Goal: Task Accomplishment & Management: Manage account settings

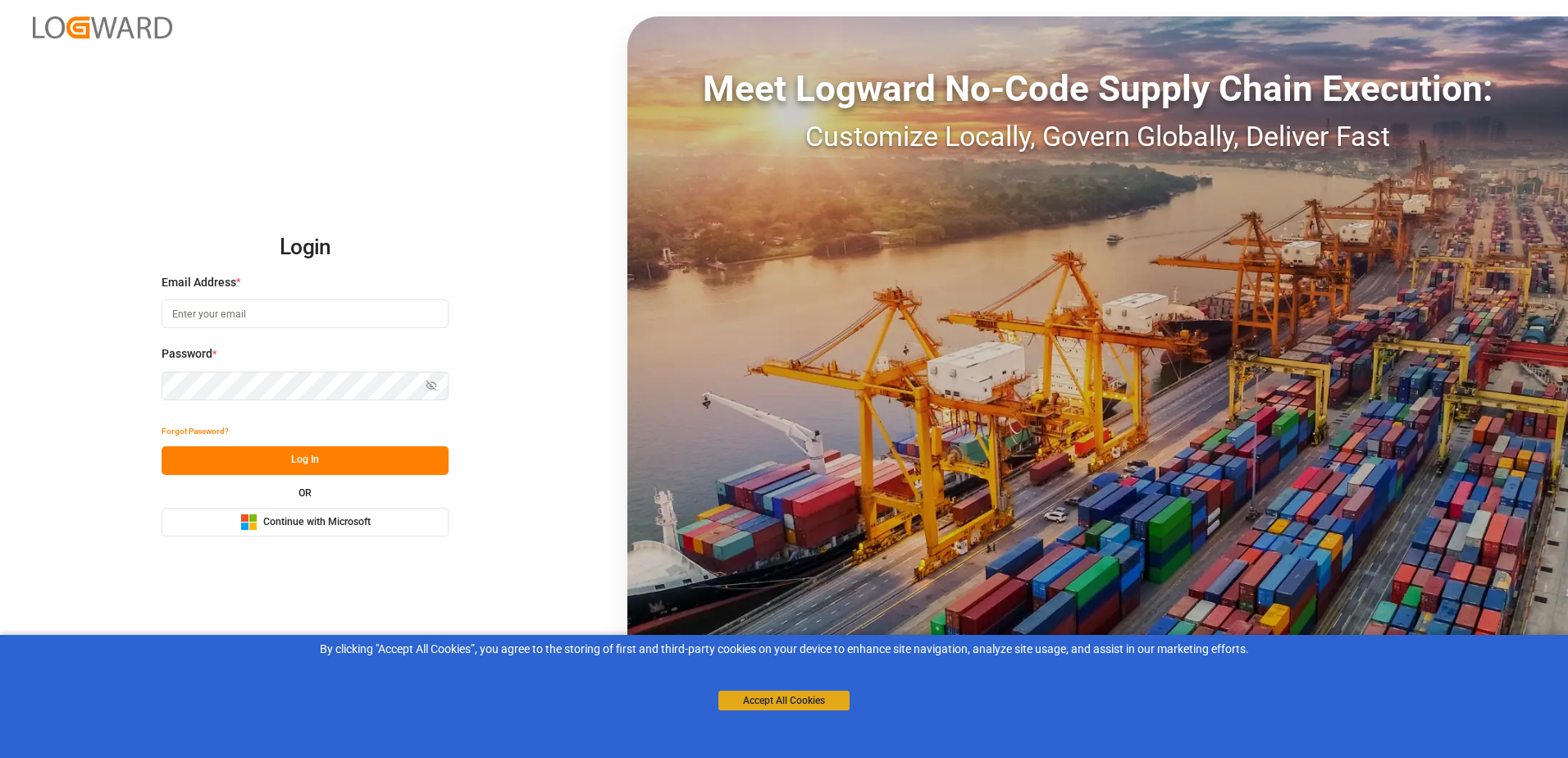
click at [718, 704] on div "Accept All Cookies" at bounding box center [784, 684] width 131 height 53
click at [721, 697] on button "Accept All Cookies" at bounding box center [784, 700] width 131 height 20
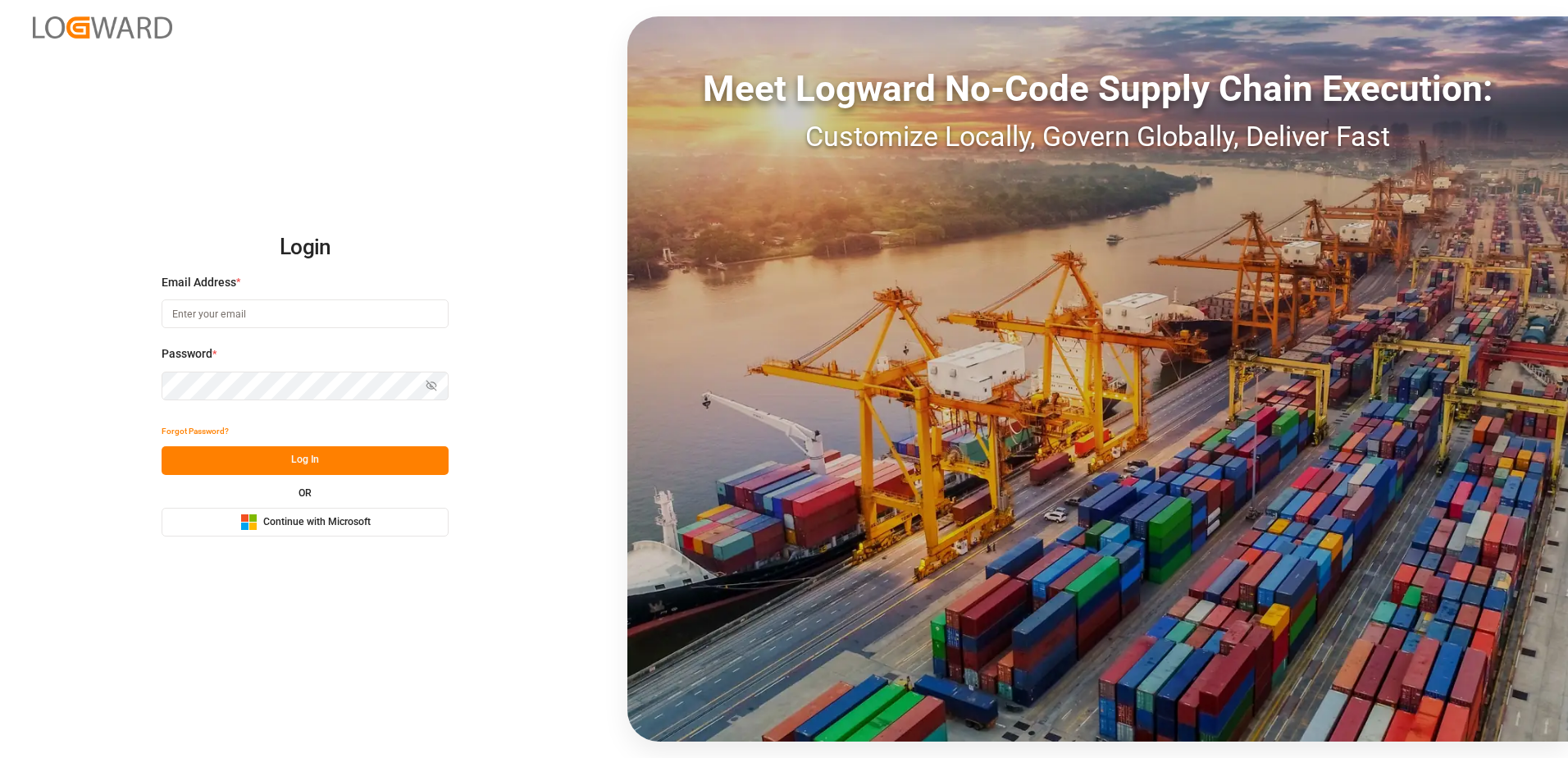
click at [401, 516] on button "Microsoft Logo Continue with Microsoft" at bounding box center [305, 521] width 287 height 29
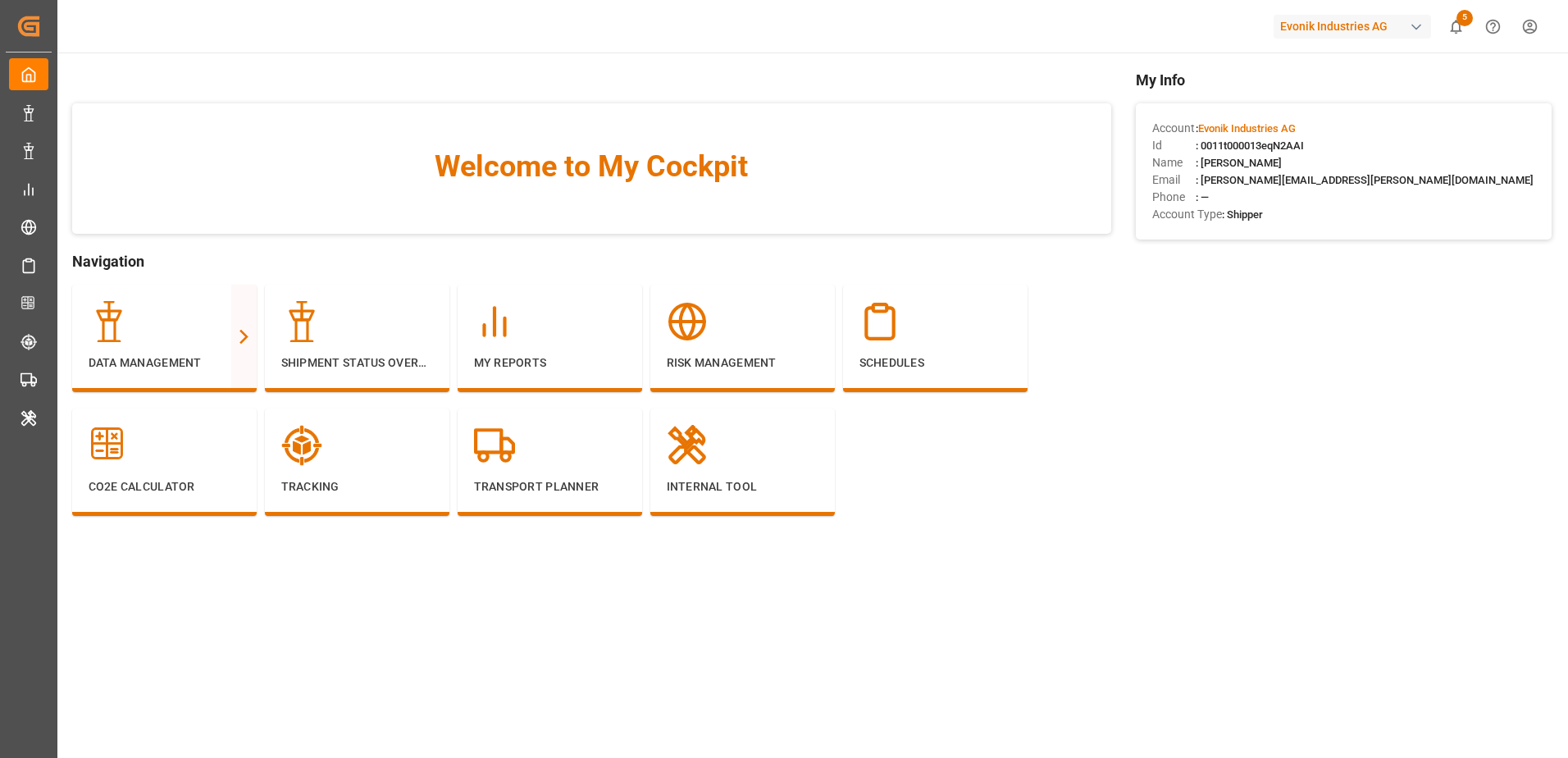
click at [1376, 28] on div "Evonik Industries AG" at bounding box center [1352, 26] width 158 height 24
type input "evonik us"
click at [1273, 107] on span "Evonik US" at bounding box center [1301, 103] width 70 height 17
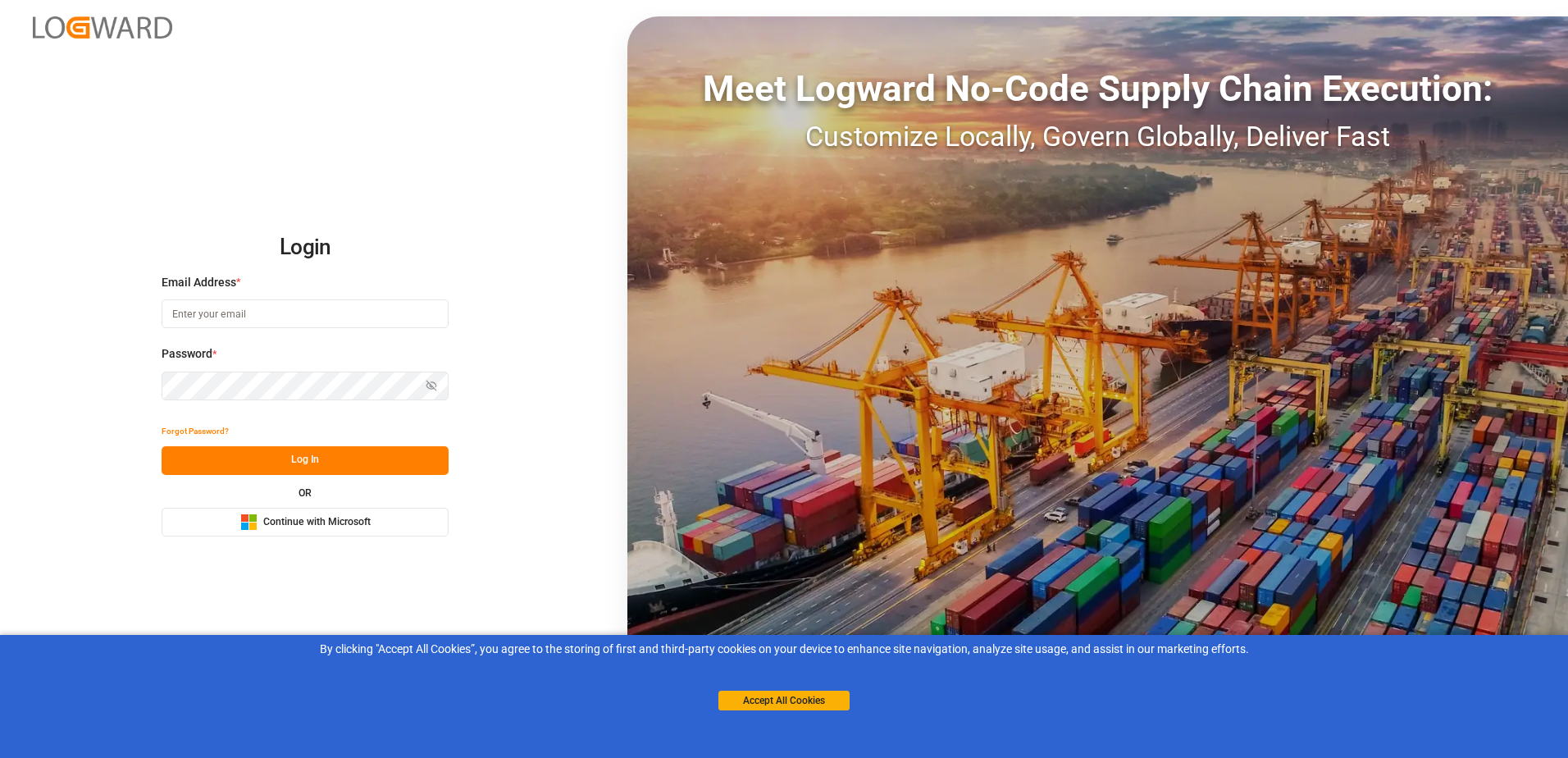
click at [379, 526] on button "Microsoft Logo Continue with Microsoft" at bounding box center [305, 521] width 287 height 29
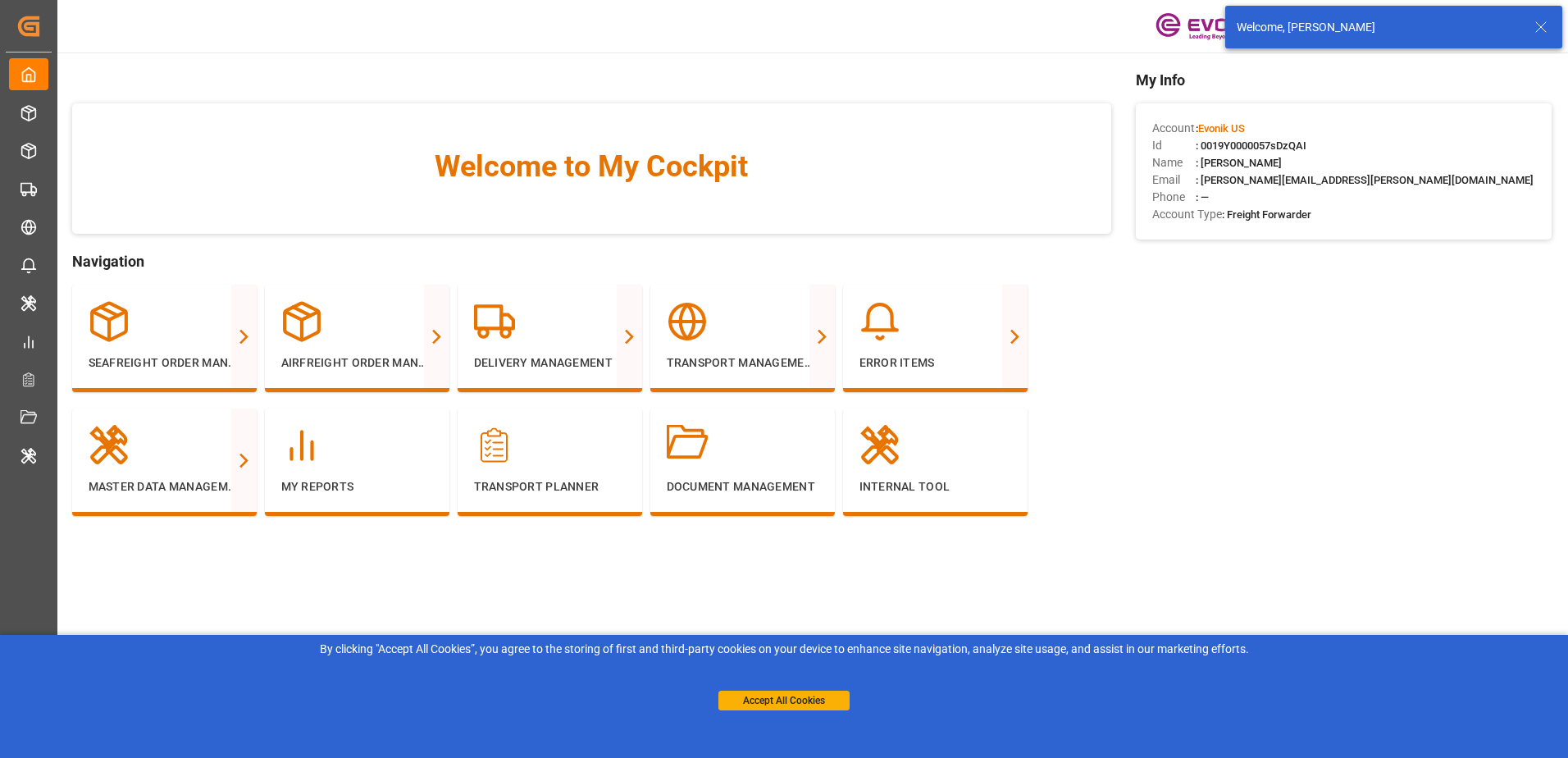
click at [1540, 31] on icon at bounding box center [1541, 27] width 20 height 20
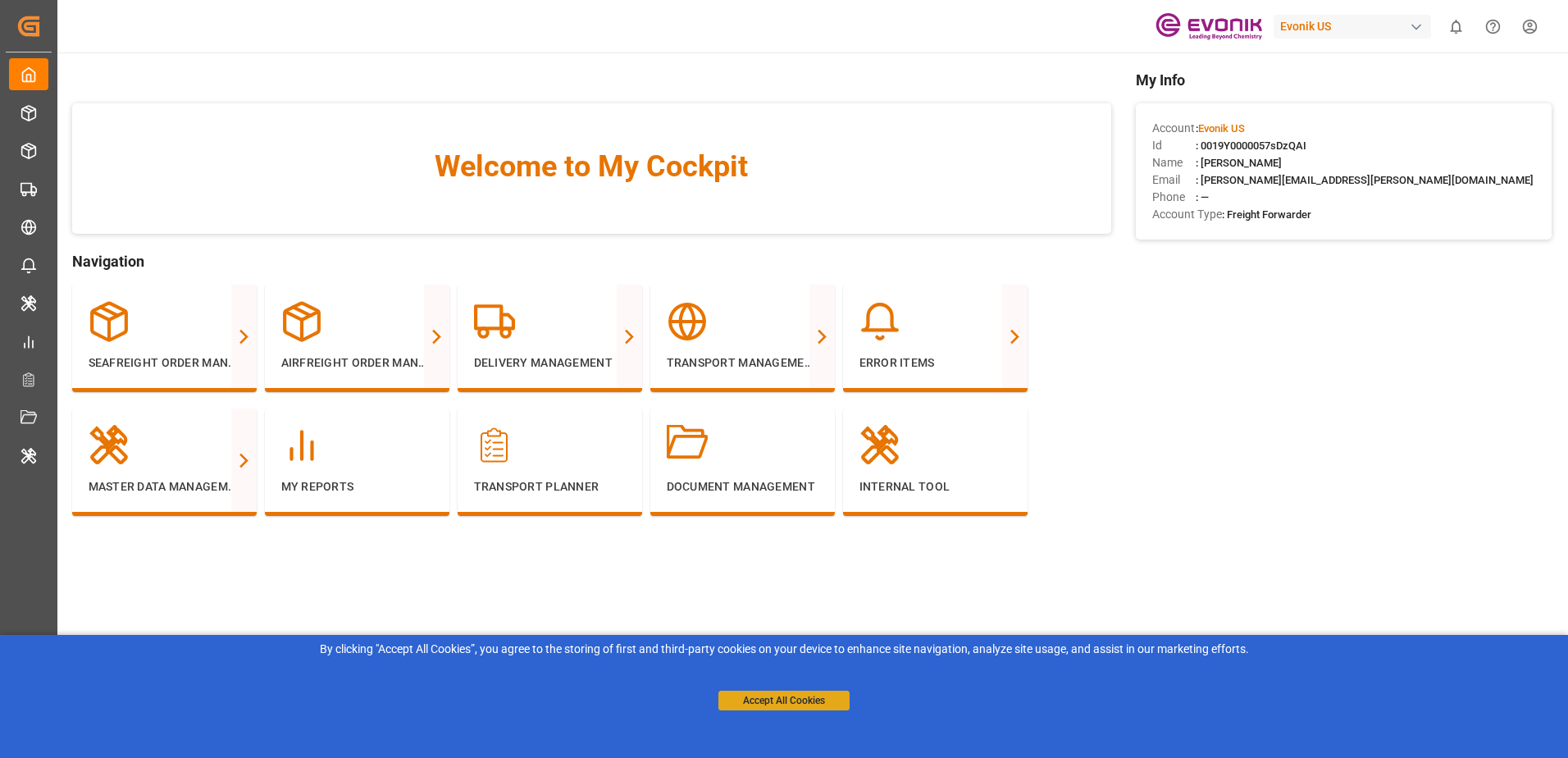
click at [815, 701] on button "Accept All Cookies" at bounding box center [784, 700] width 131 height 20
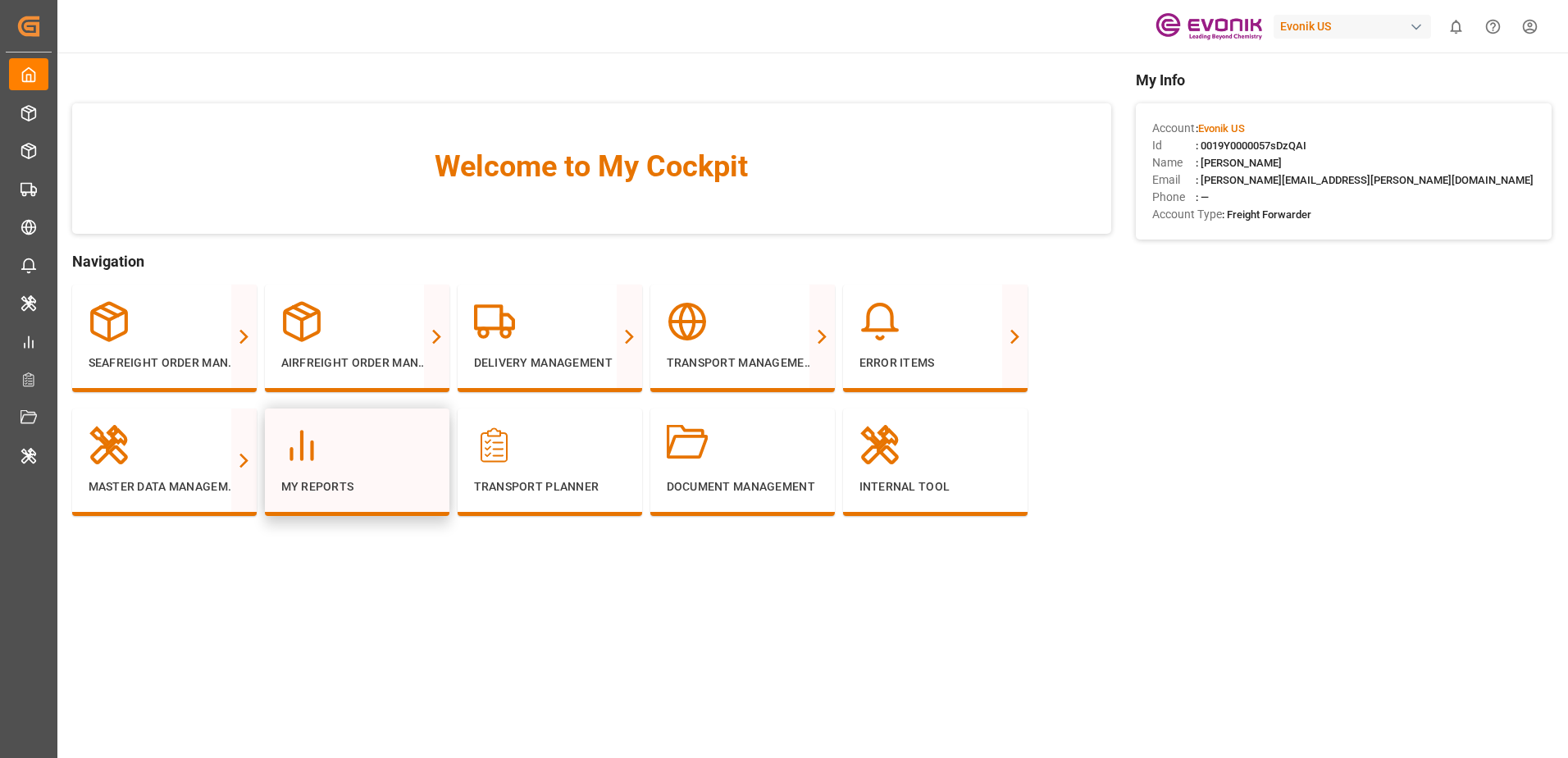
click at [405, 468] on div "My Reports" at bounding box center [357, 459] width 152 height 70
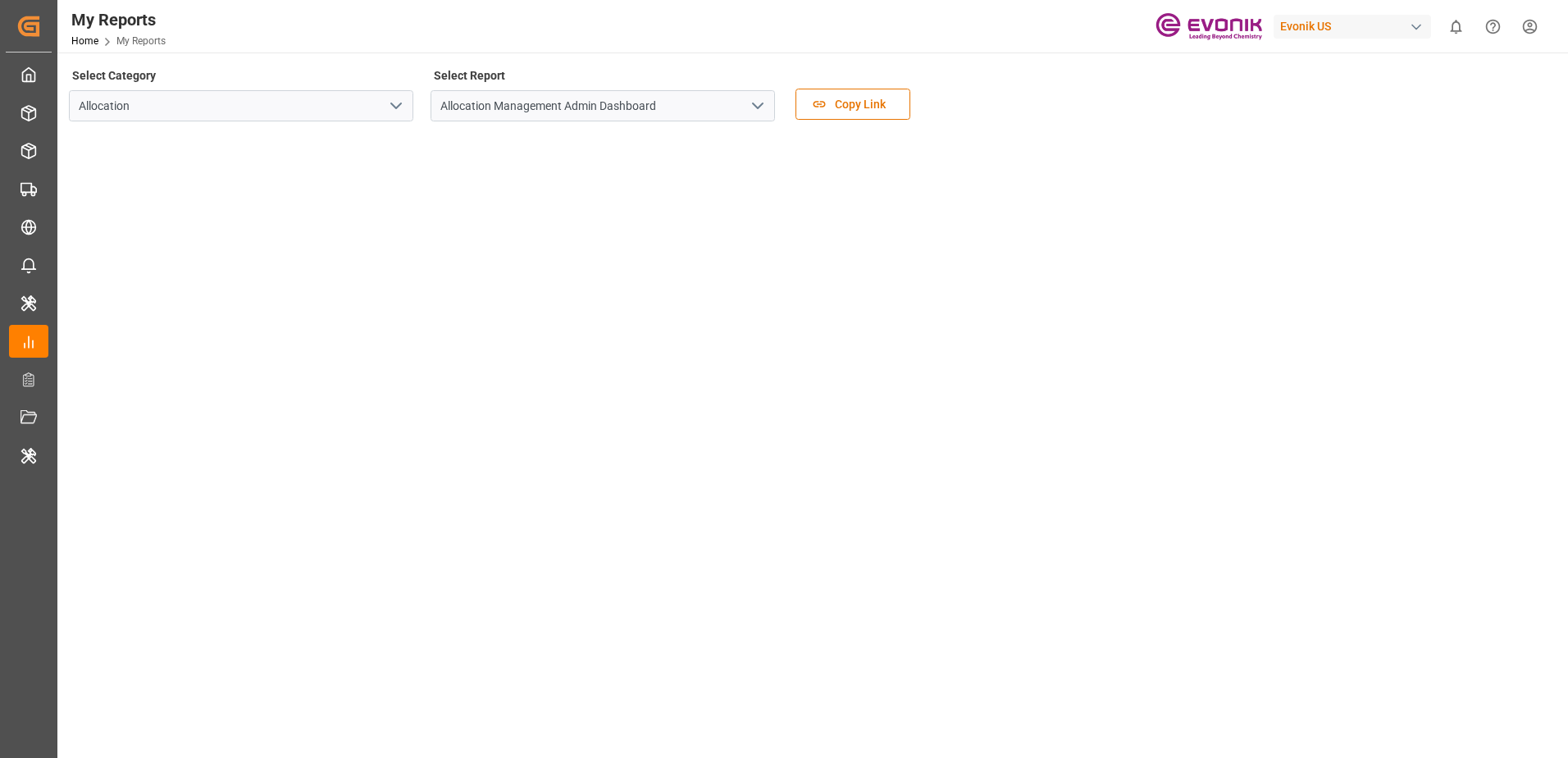
click at [762, 113] on icon "open menu" at bounding box center [758, 106] width 20 height 20
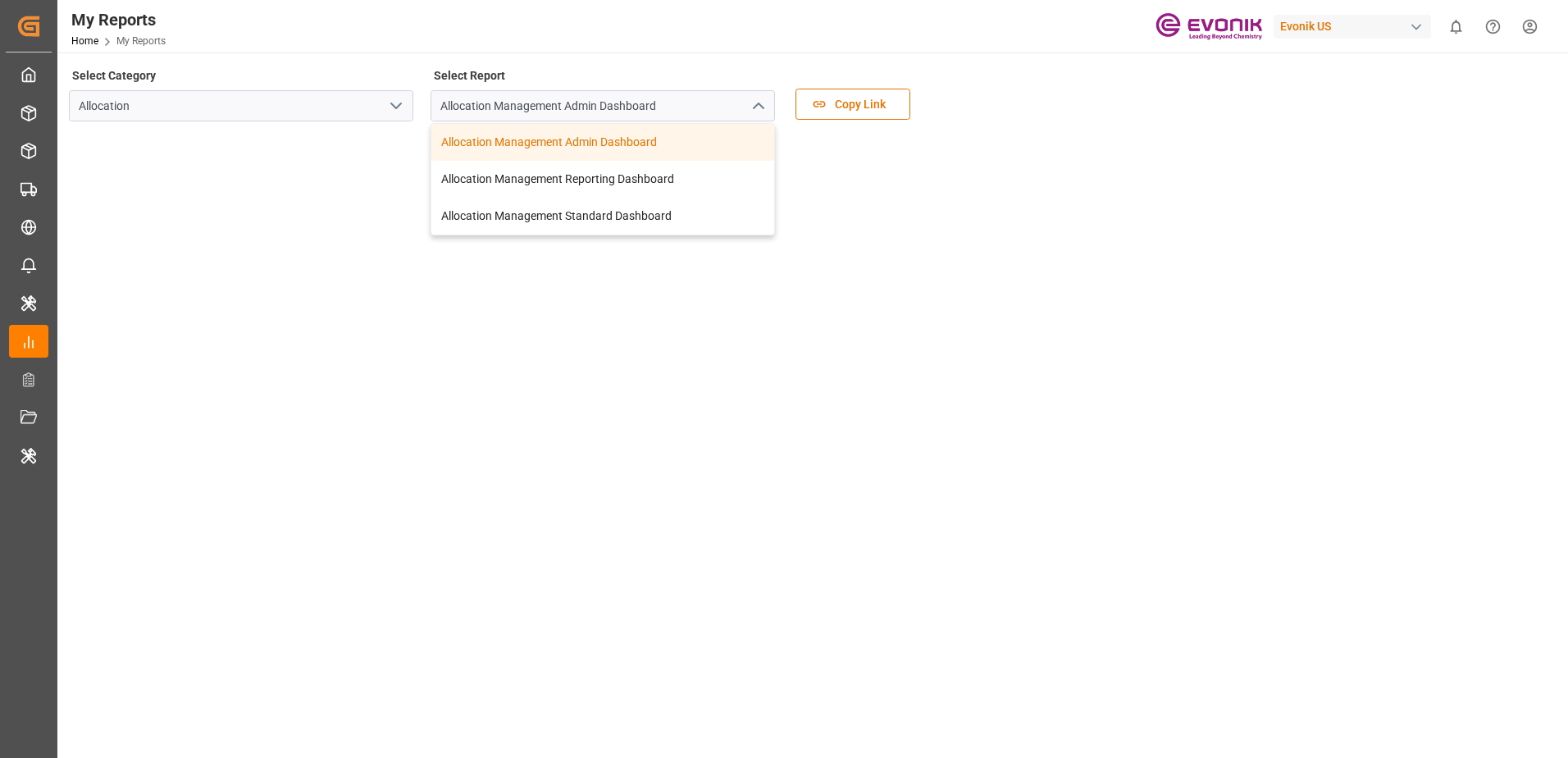
click at [762, 113] on icon "close menu" at bounding box center [758, 106] width 20 height 20
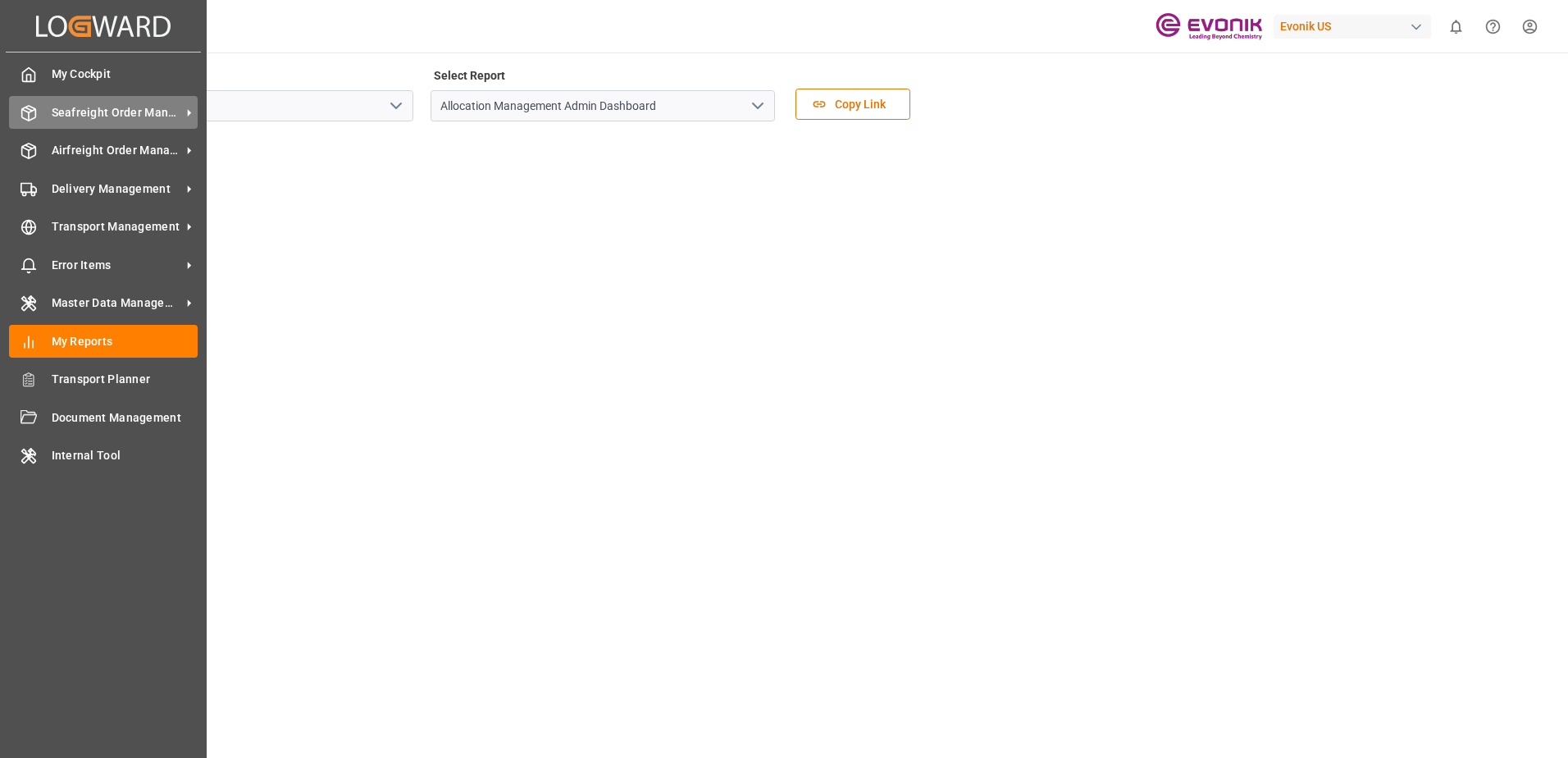
click at [45, 106] on div "Seafreight Order Management Seafreight Order Management" at bounding box center [103, 111] width 189 height 32
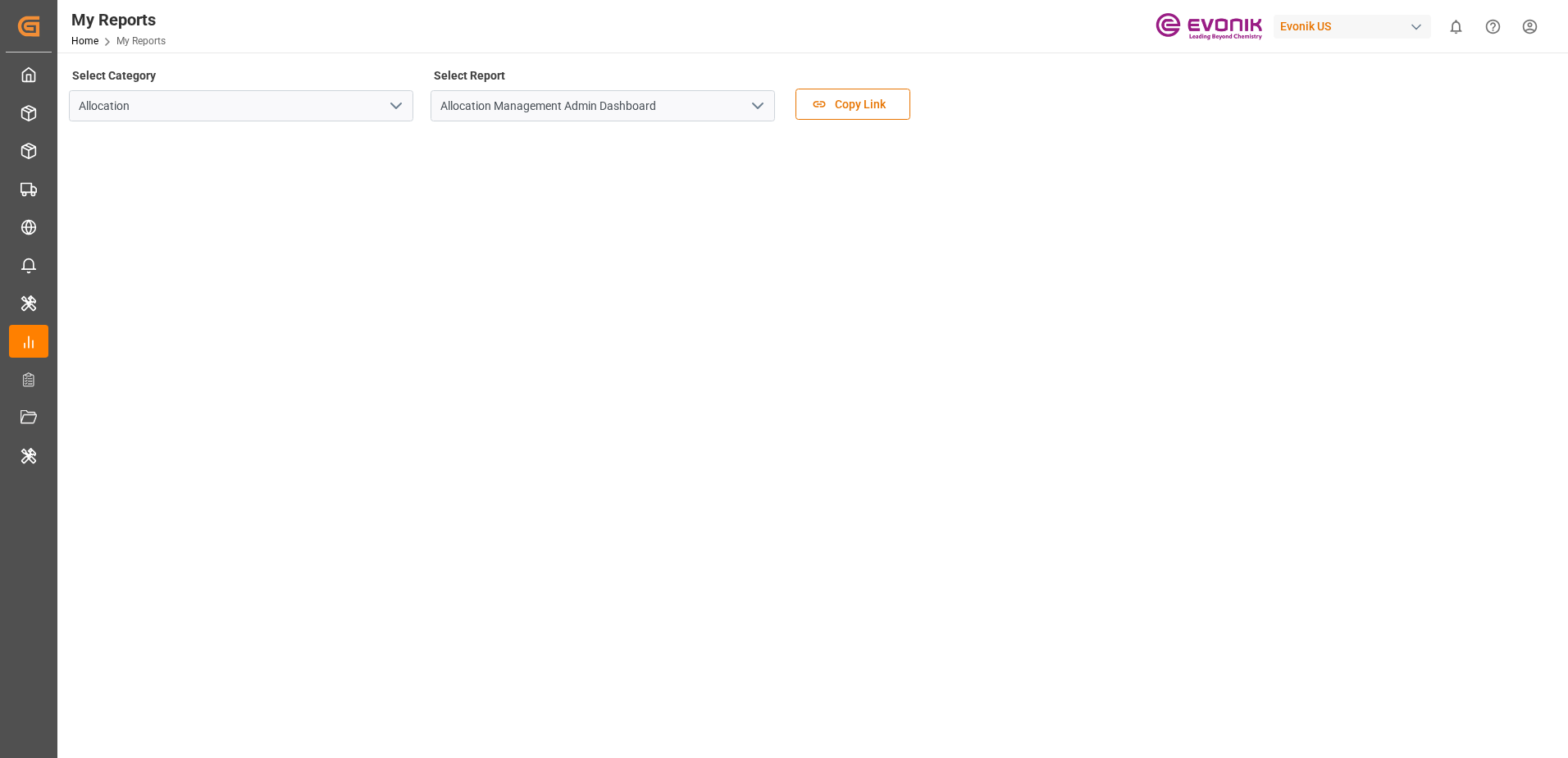
click at [390, 105] on icon "open menu" at bounding box center [396, 106] width 20 height 20
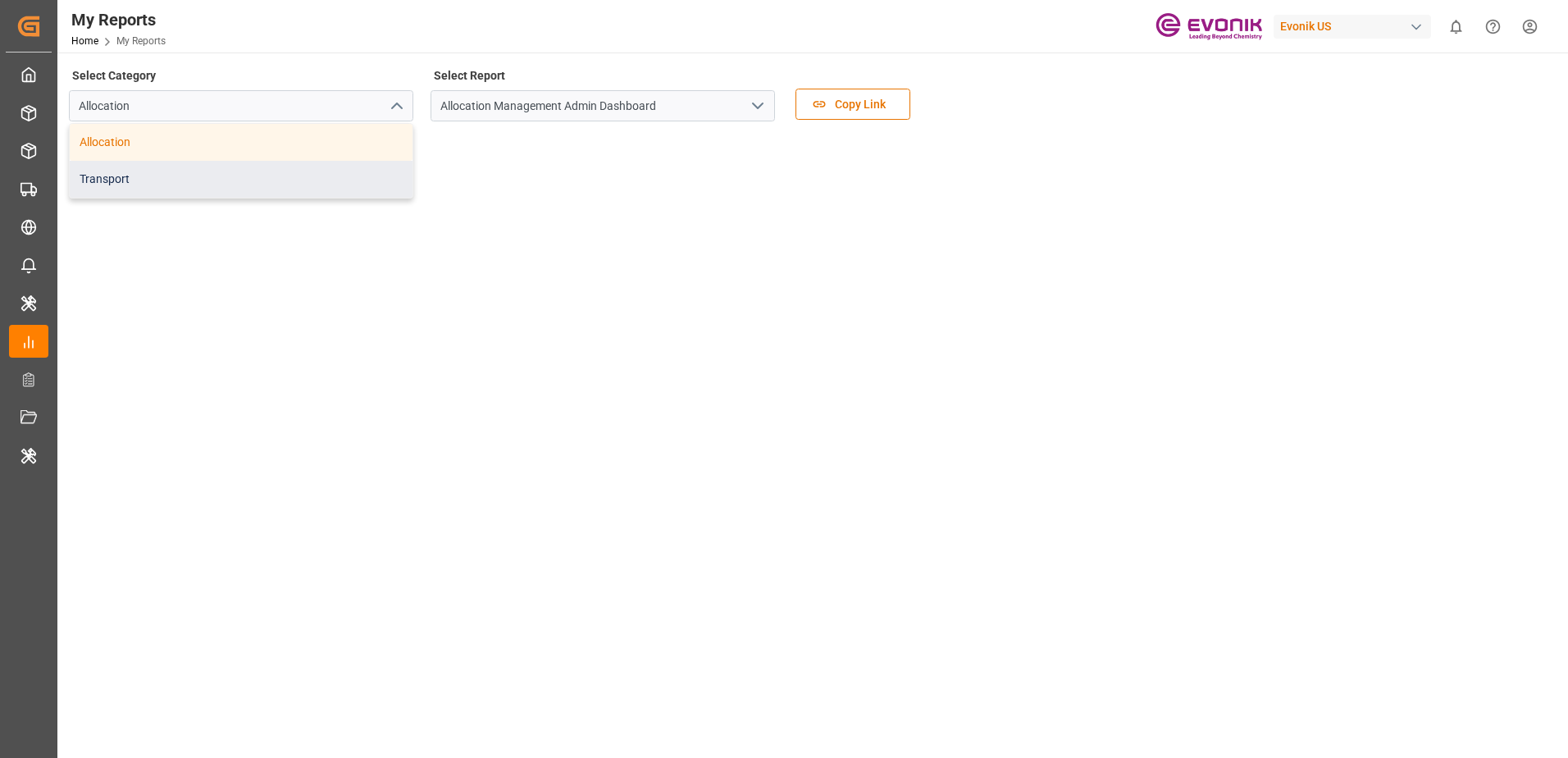
click at [353, 162] on div "Transport" at bounding box center [242, 179] width 343 height 37
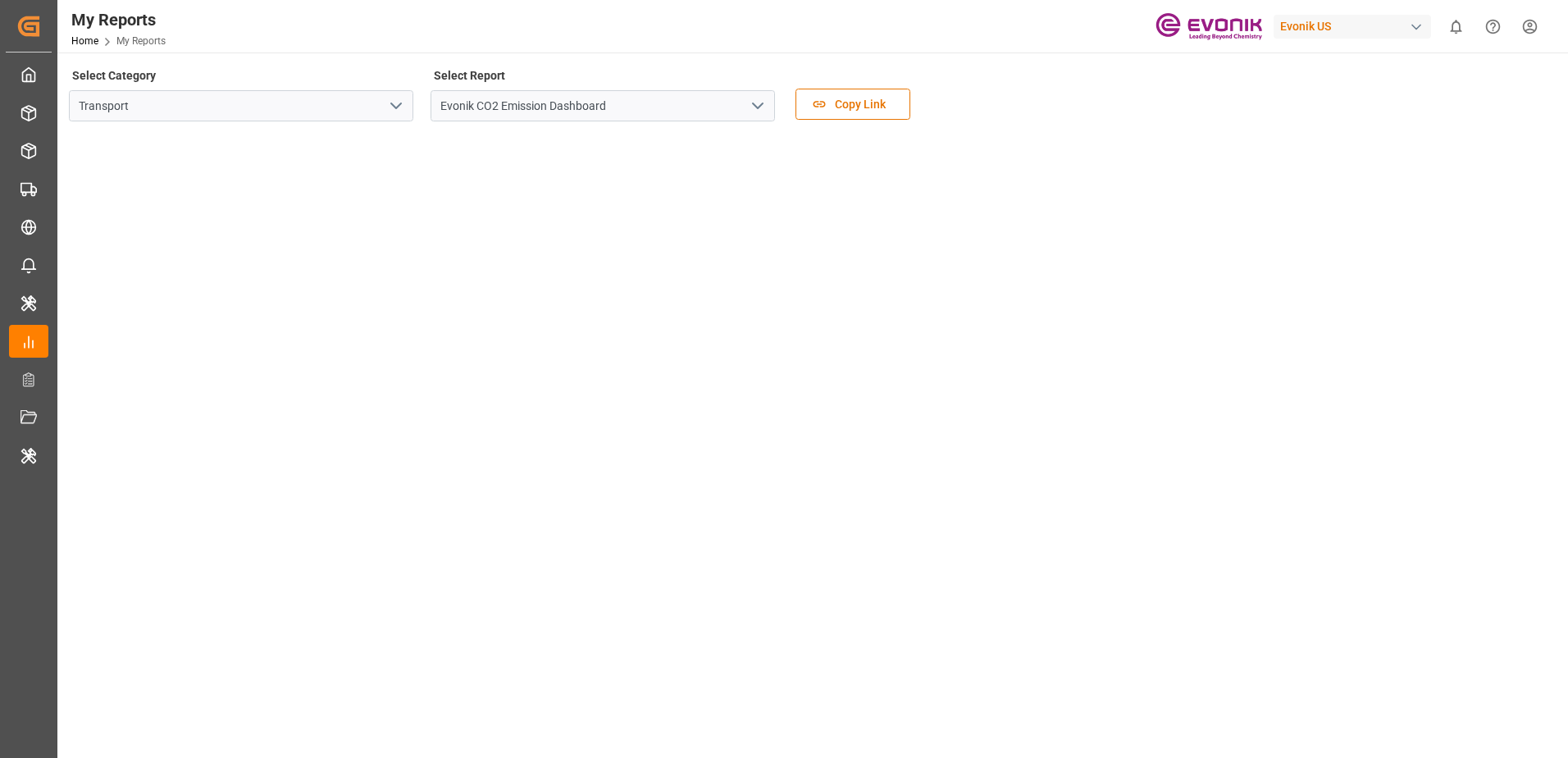
click at [755, 110] on icon "open menu" at bounding box center [758, 106] width 20 height 20
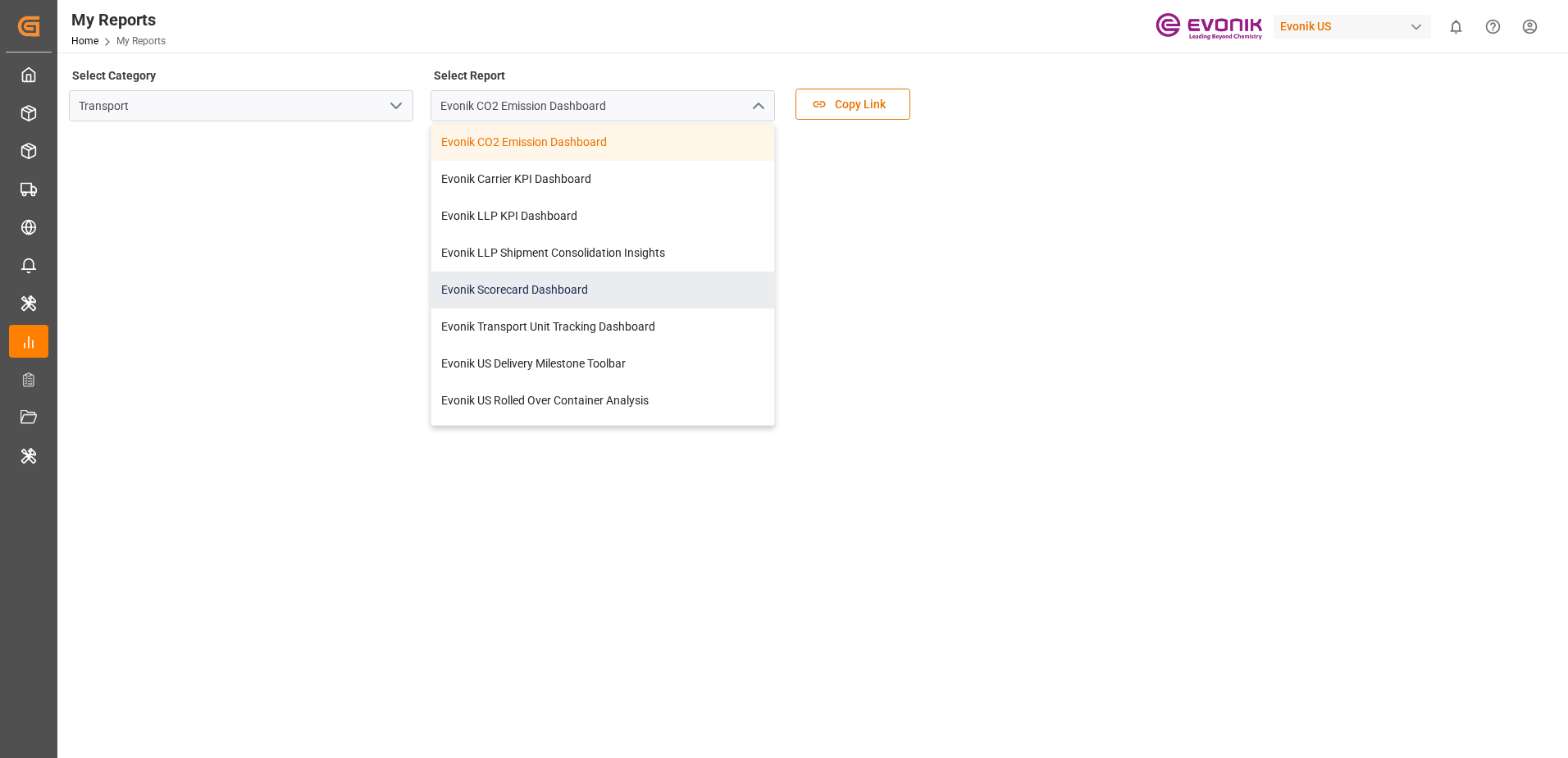
click at [661, 287] on div "Evonik Scorecard Dashboard" at bounding box center [603, 290] width 343 height 37
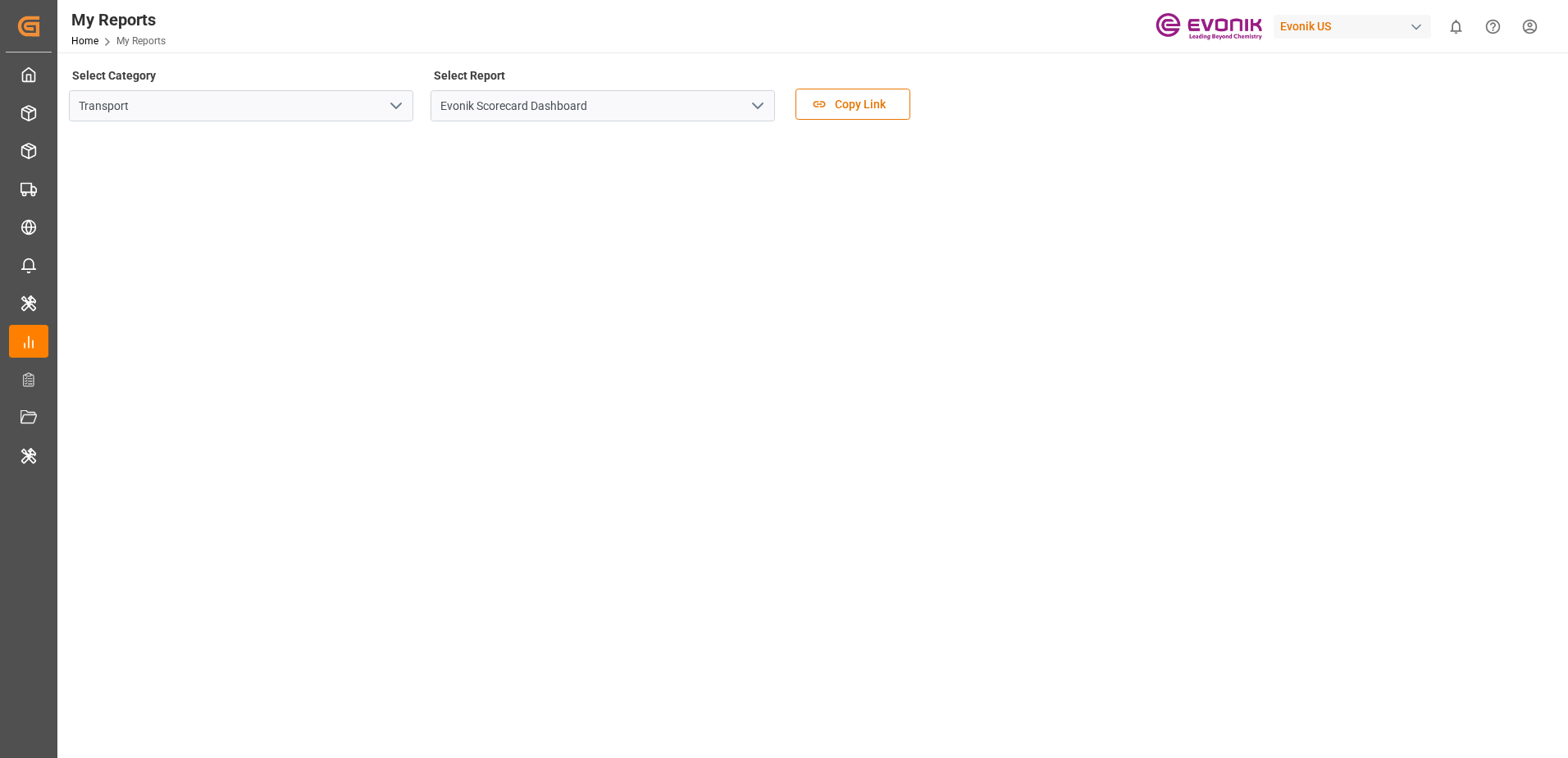
click at [747, 104] on button "open menu" at bounding box center [757, 106] width 25 height 26
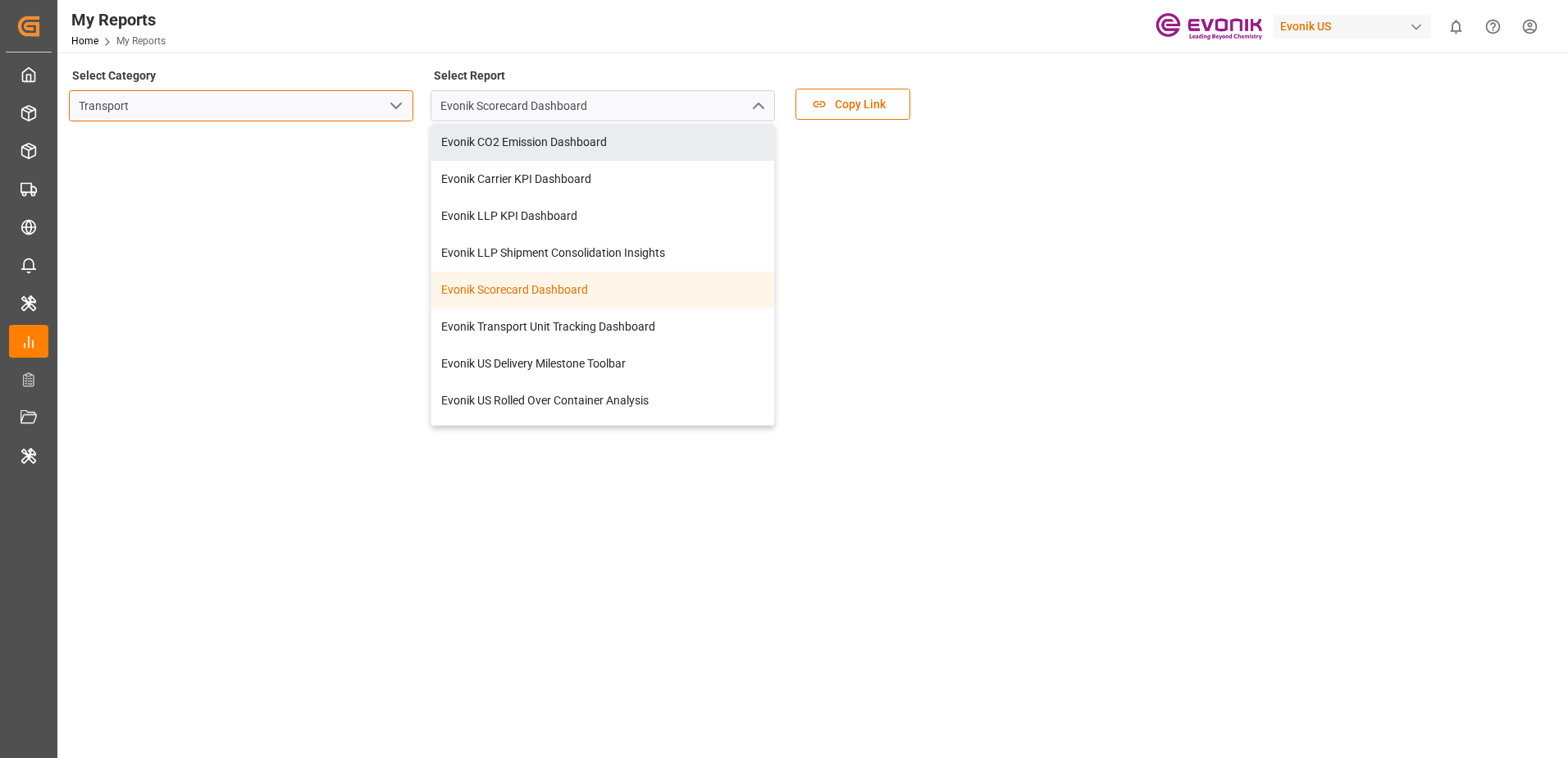
click at [299, 118] on input "Transport" at bounding box center [242, 106] width 345 height 31
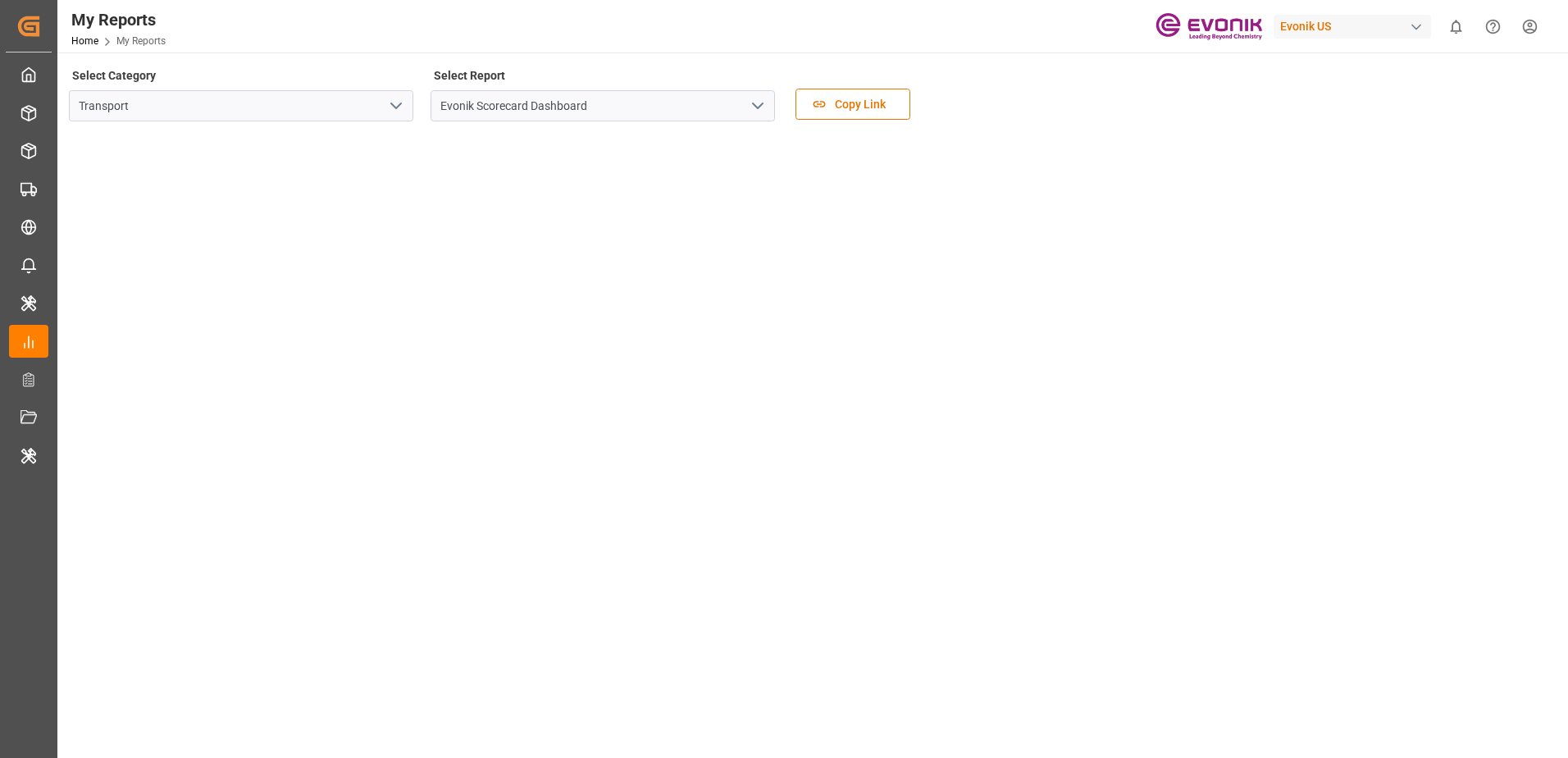
click at [388, 110] on icon "open menu" at bounding box center [396, 106] width 20 height 20
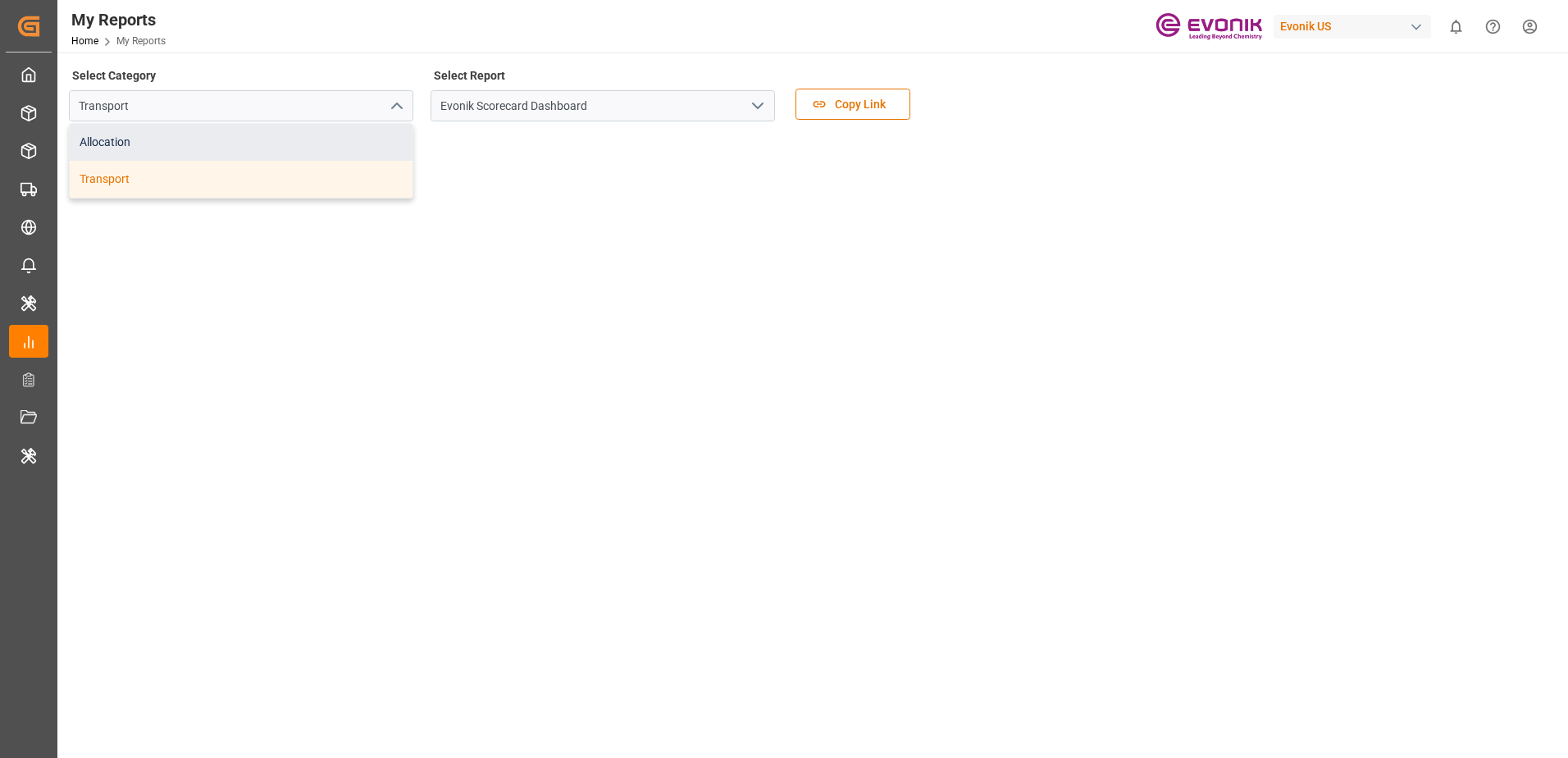
click at [317, 145] on div "Allocation" at bounding box center [242, 142] width 343 height 37
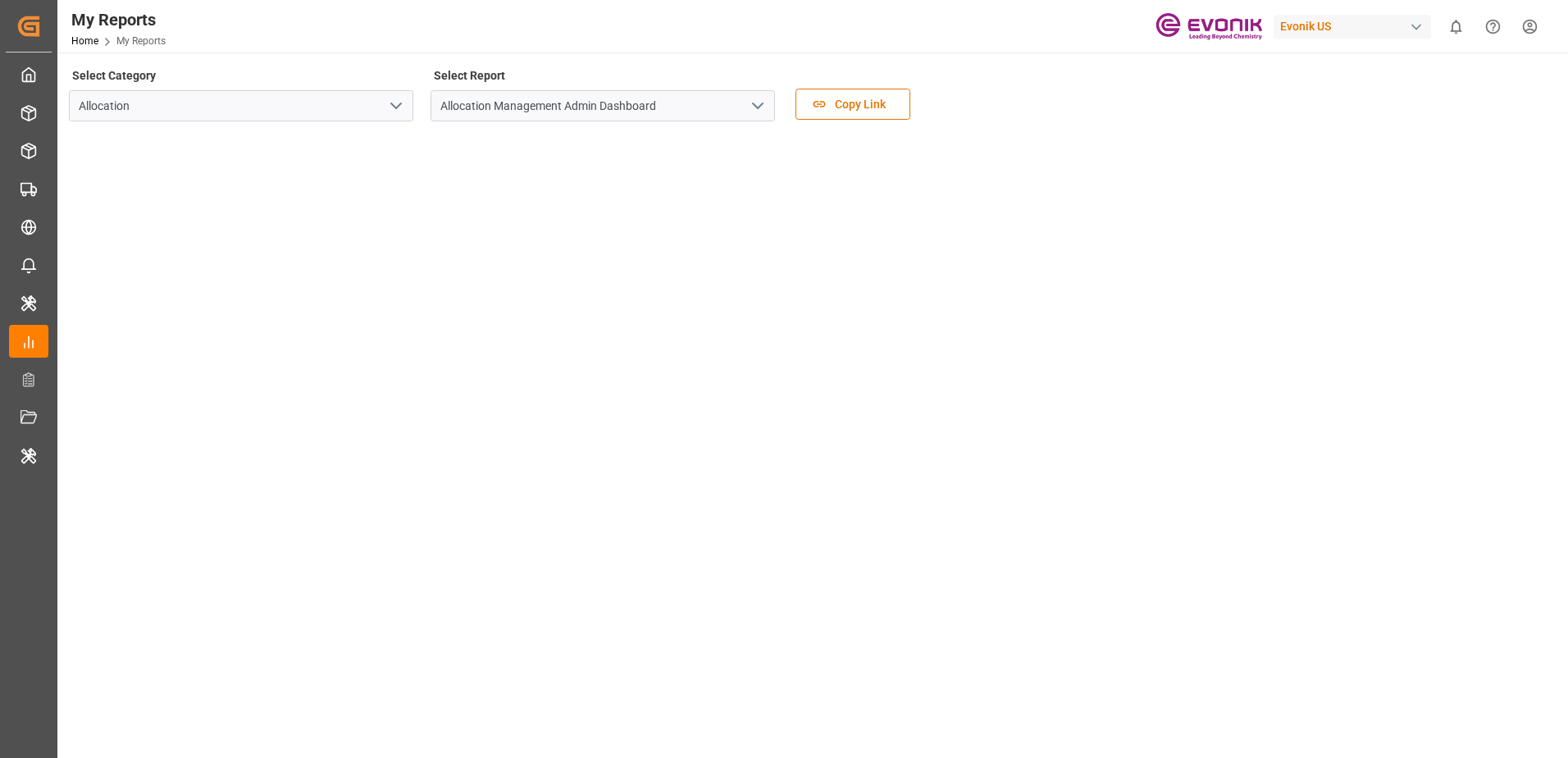
click at [753, 107] on icon "open menu" at bounding box center [758, 106] width 20 height 20
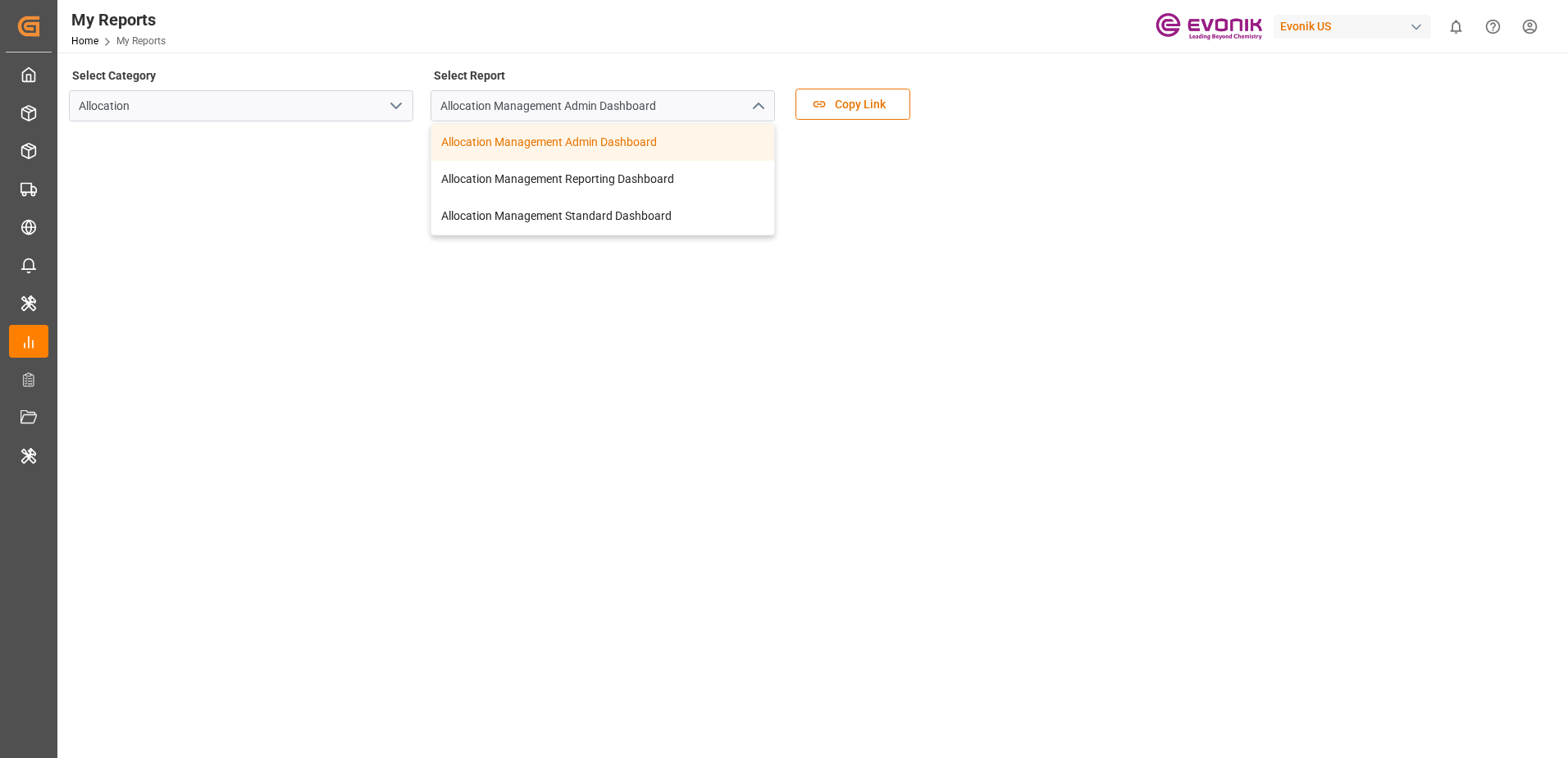
click at [753, 107] on icon "close menu" at bounding box center [758, 106] width 20 height 20
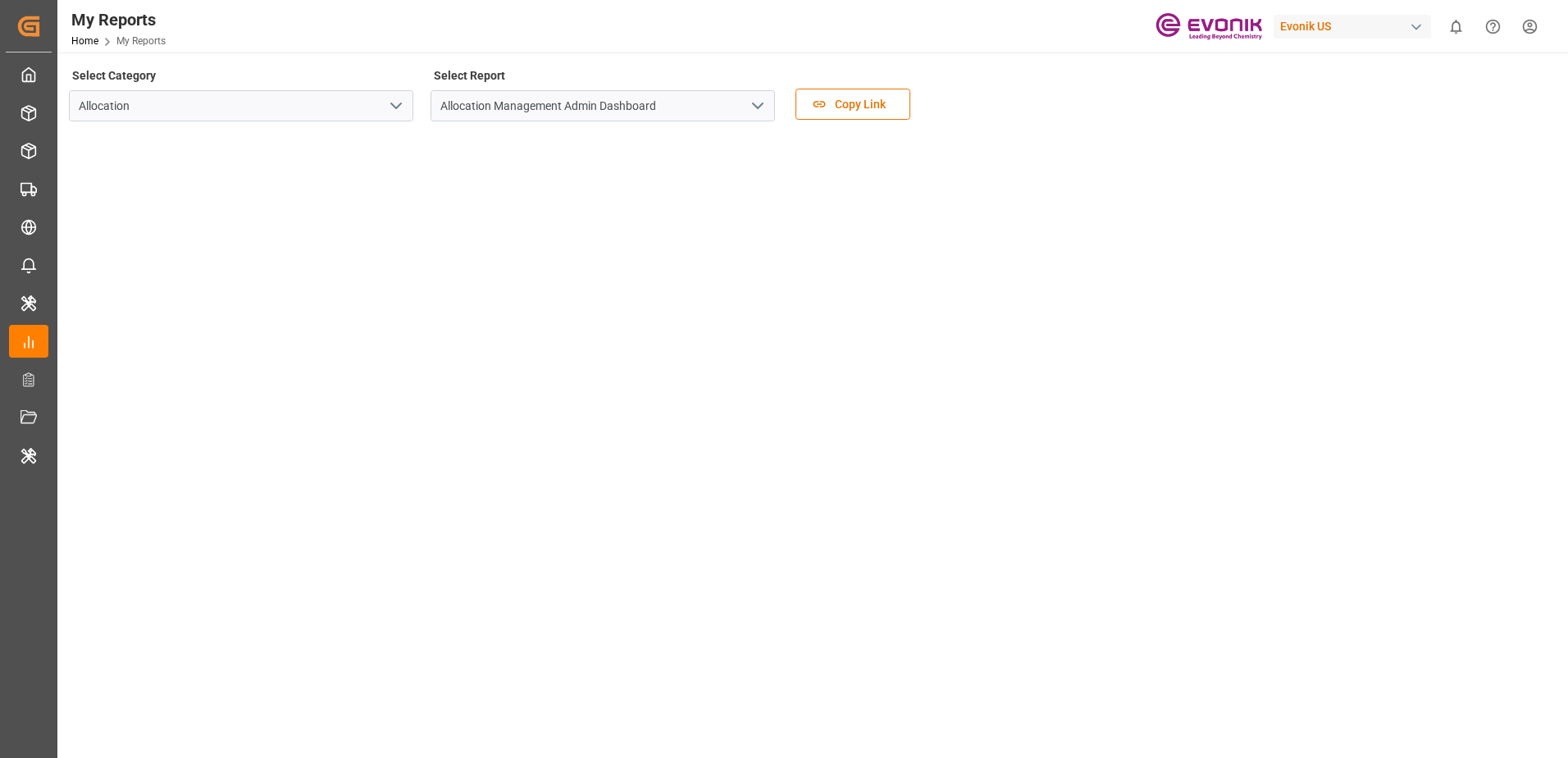
click at [753, 107] on icon "open menu" at bounding box center [758, 106] width 20 height 20
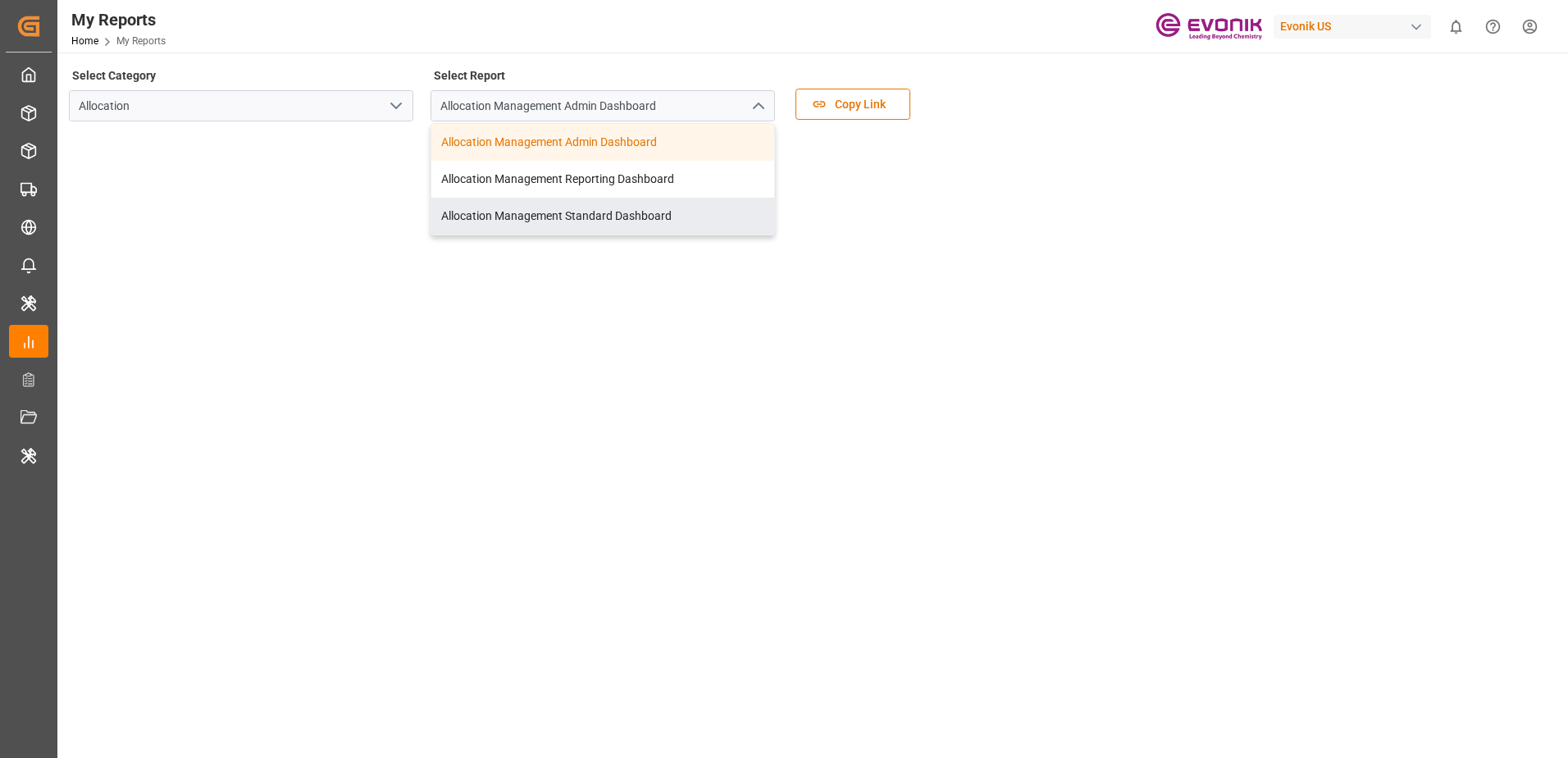
click at [814, 526] on tableau-viz at bounding box center [810, 380] width 1481 height 492
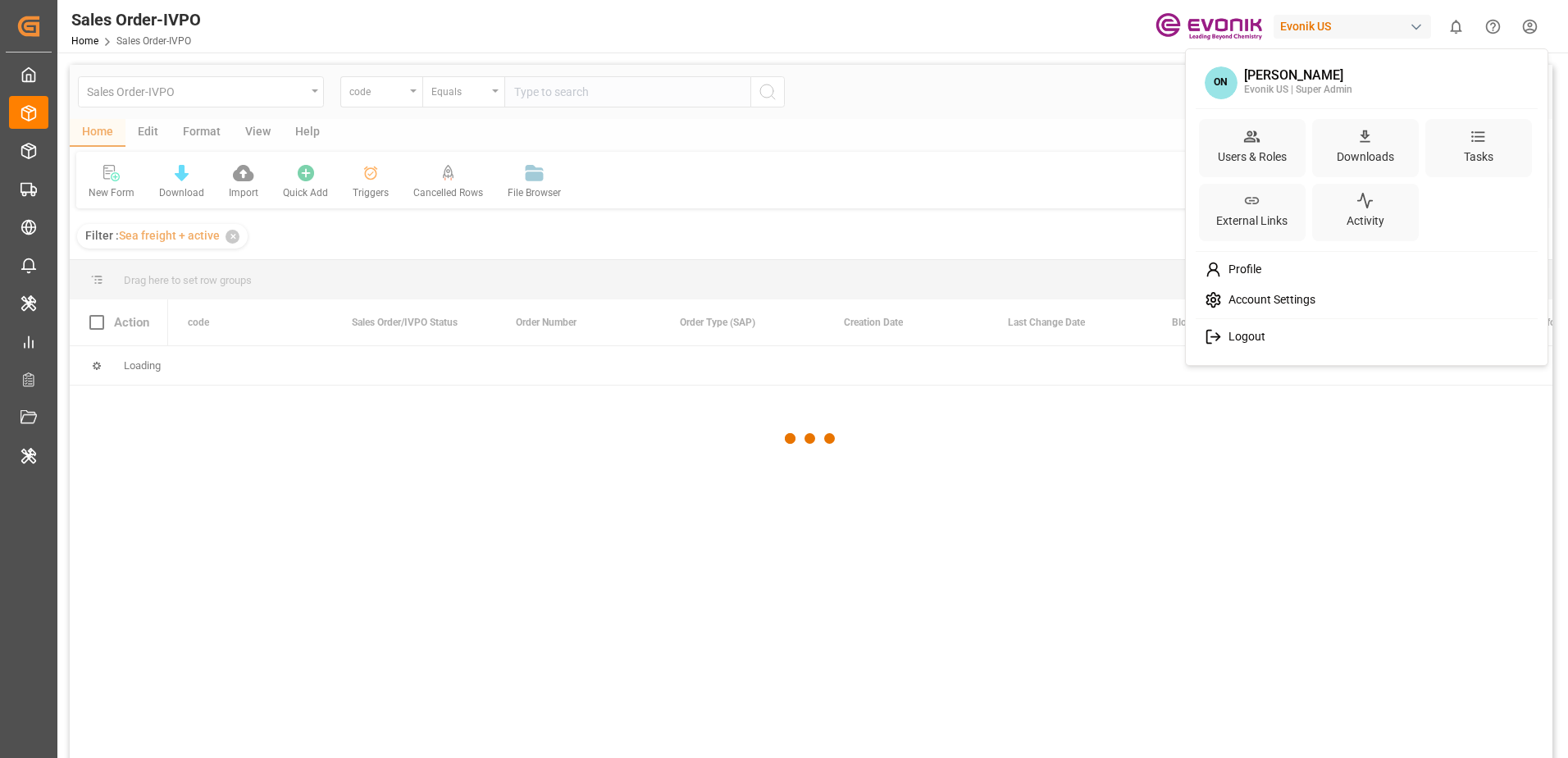
click at [1528, 31] on html "Created by potrace 1.15, written by [PERSON_NAME] [DATE]-[DATE] Created by potr…" at bounding box center [784, 379] width 1568 height 758
click at [1268, 158] on div "Users & Roles" at bounding box center [1251, 157] width 75 height 24
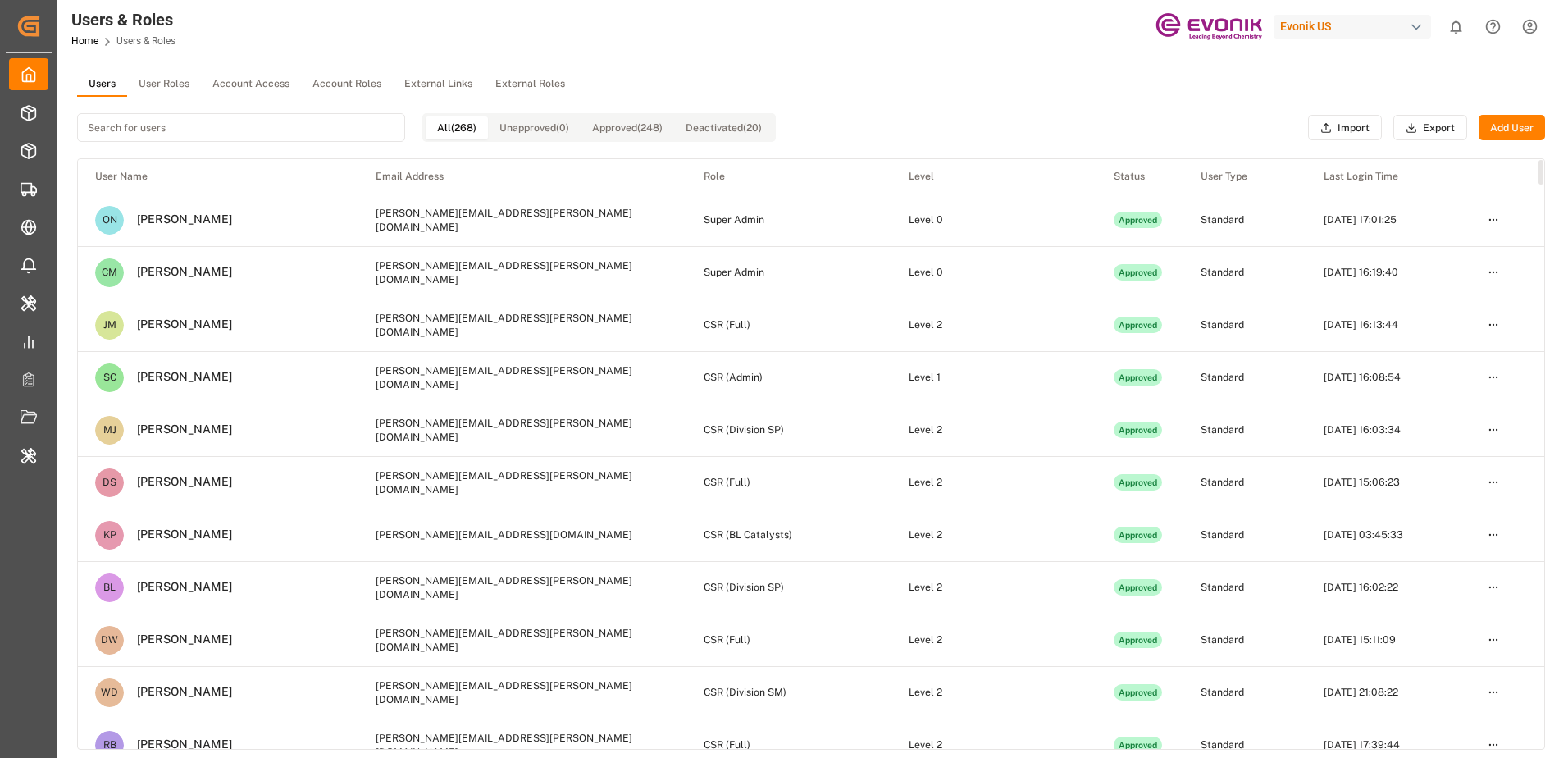
click at [1490, 373] on html "Created by potrace 1.15, written by [PERSON_NAME] [DATE]-[DATE] Created by potr…" at bounding box center [784, 379] width 1568 height 758
click at [1467, 407] on div "Edit" at bounding box center [1459, 407] width 84 height 23
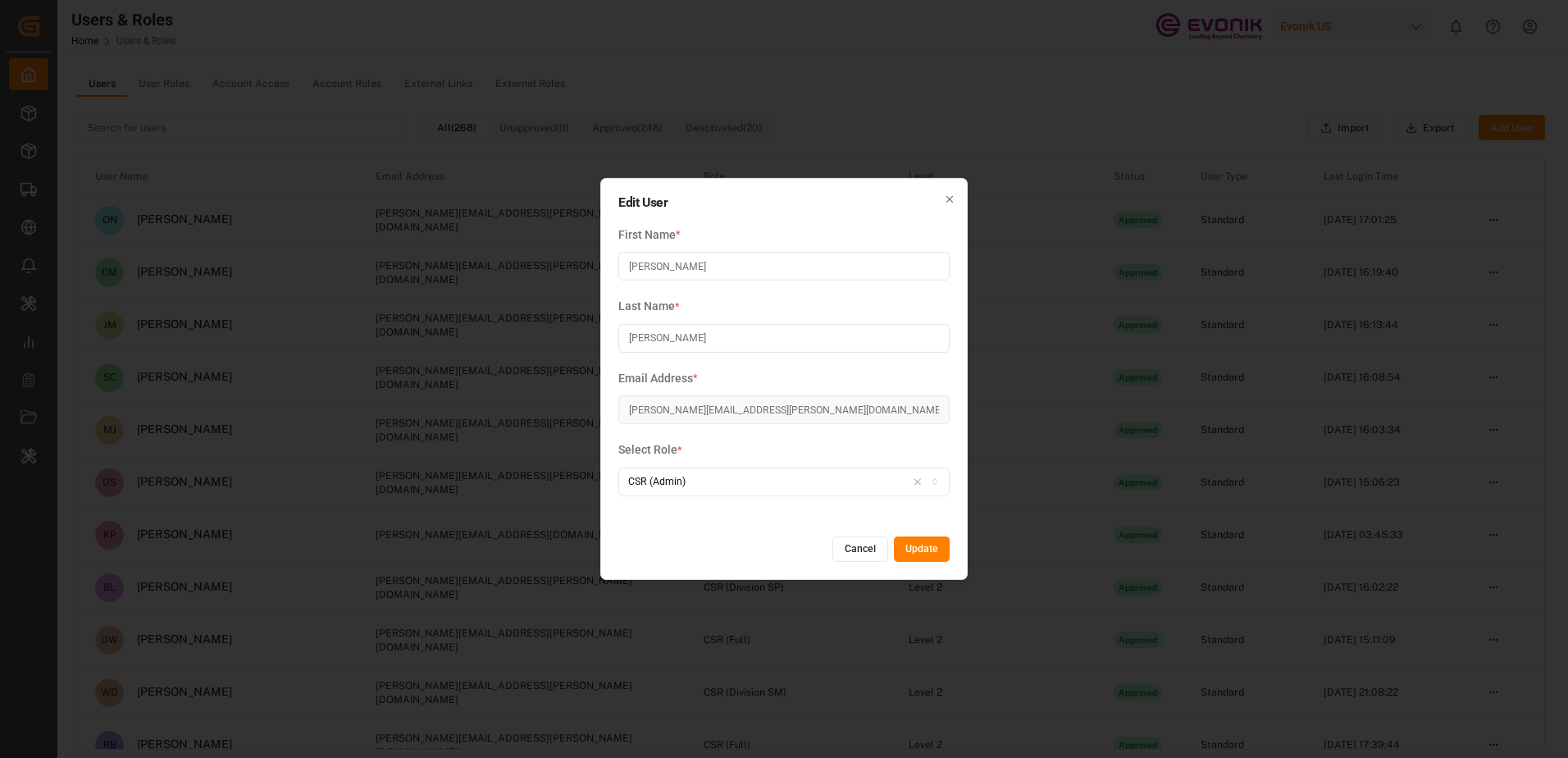
click at [873, 547] on button "Cancel" at bounding box center [860, 549] width 56 height 26
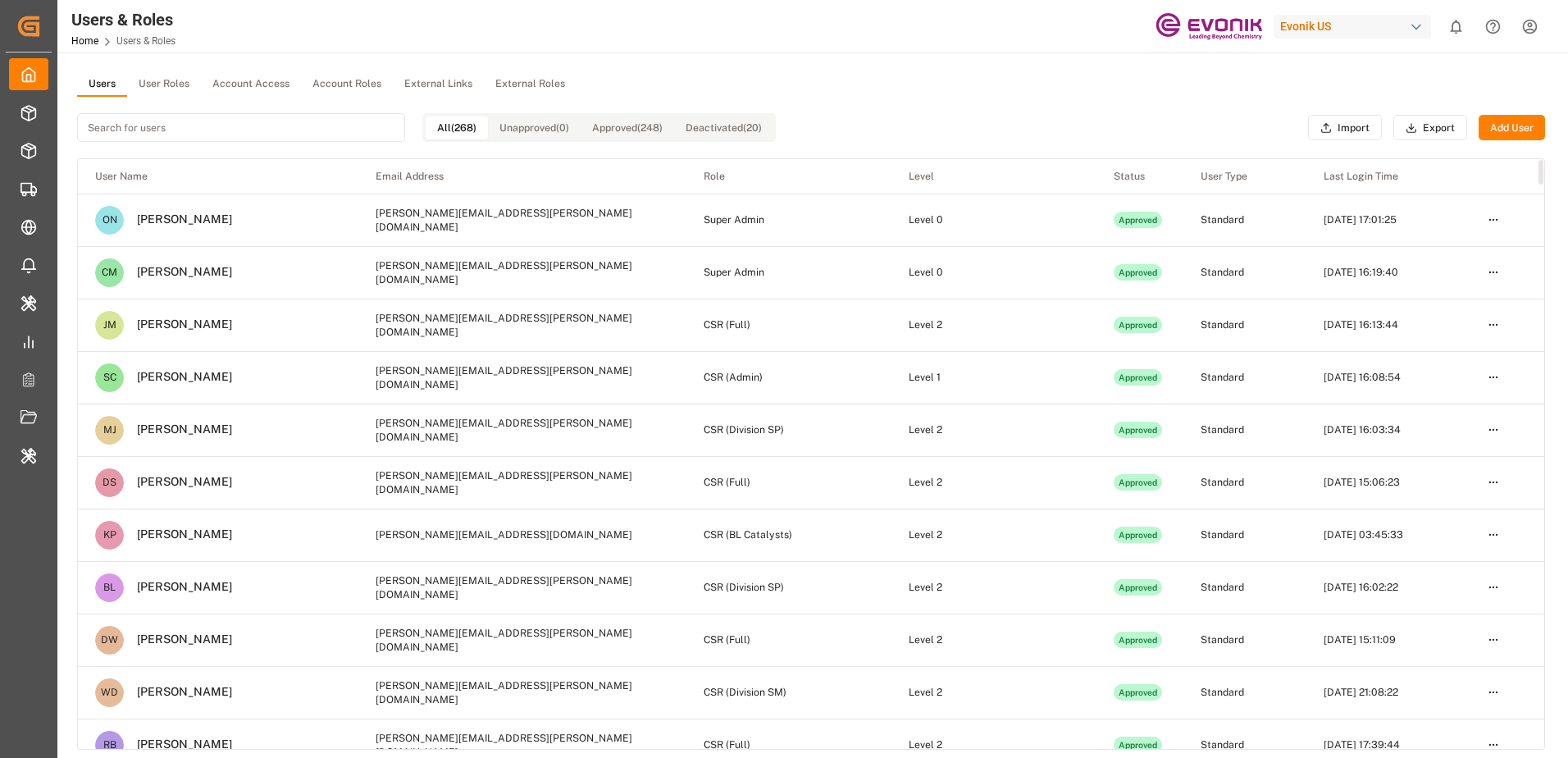
click at [177, 85] on button "User Roles" at bounding box center [163, 84] width 73 height 25
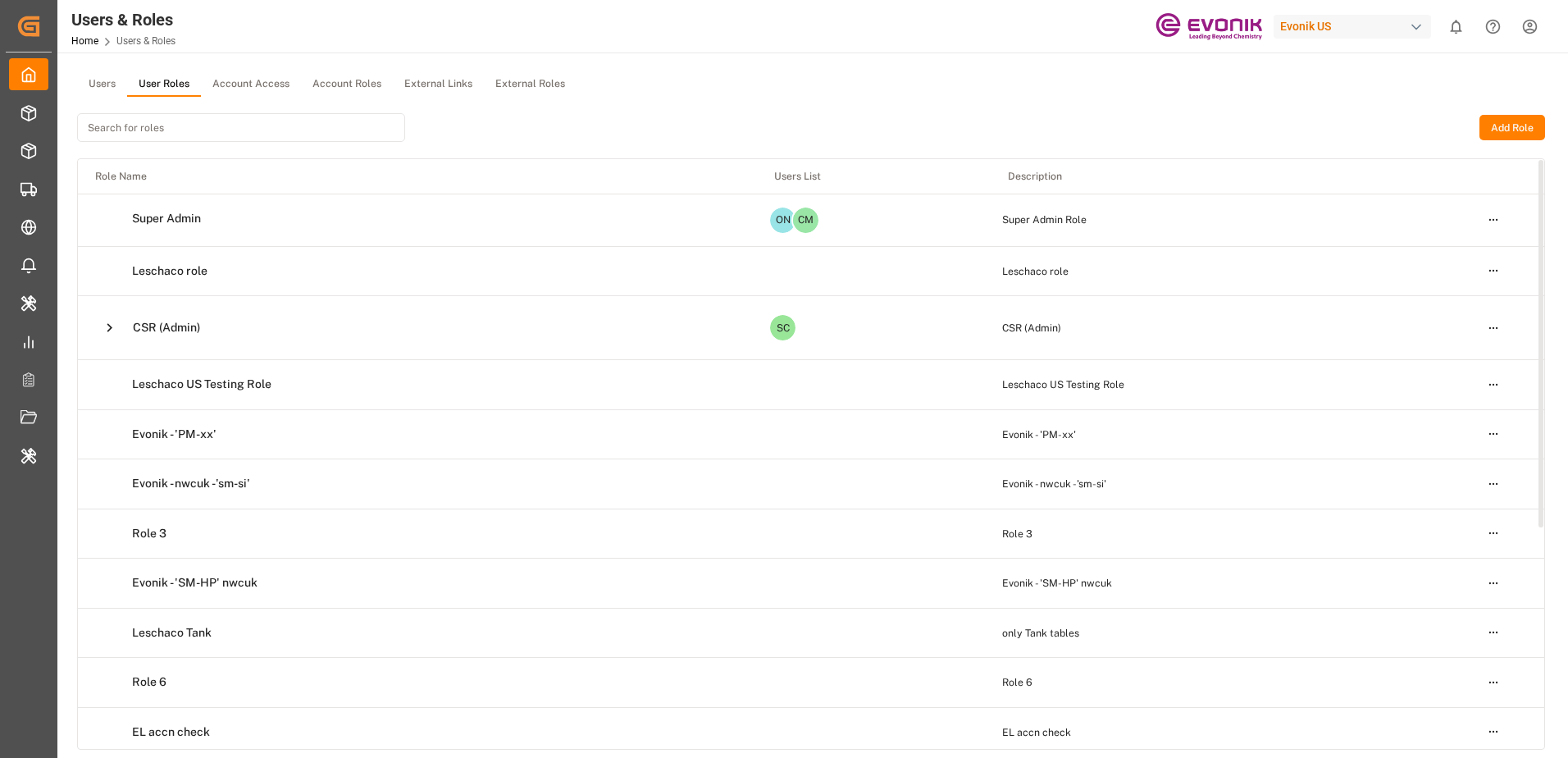
click at [103, 327] on icon at bounding box center [109, 327] width 17 height 17
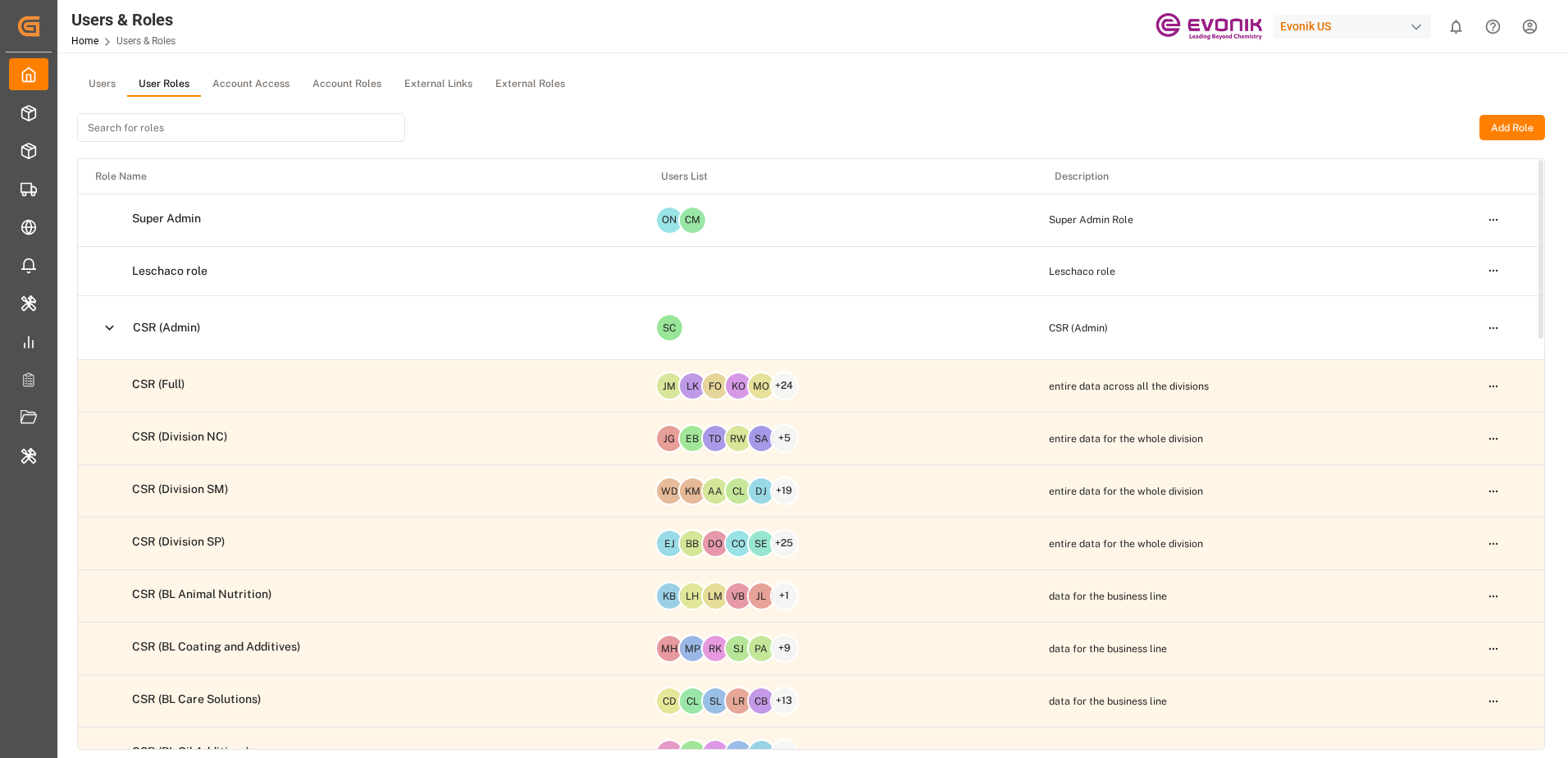
click at [103, 327] on icon at bounding box center [109, 327] width 17 height 17
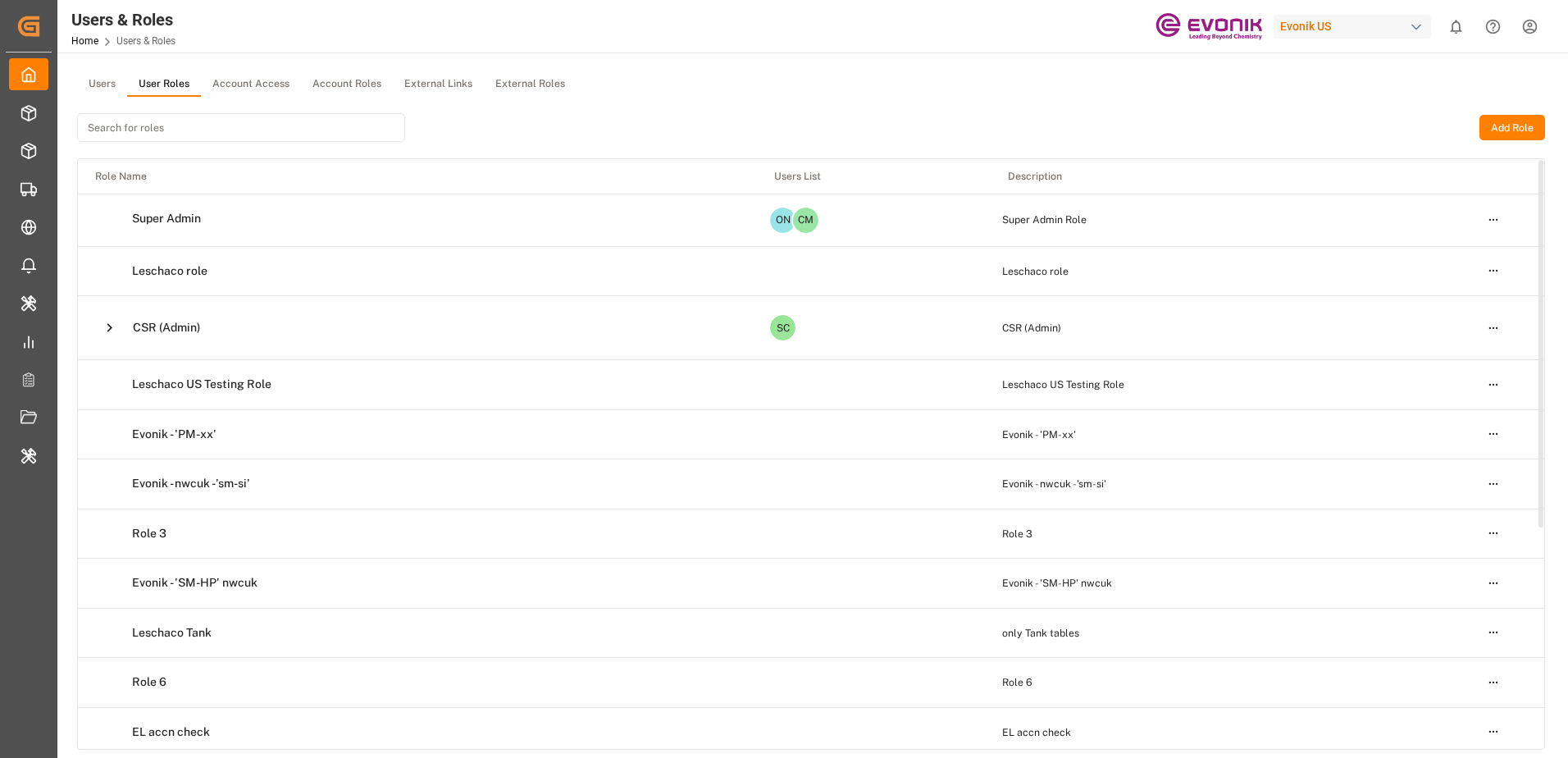
click at [103, 327] on icon at bounding box center [109, 327] width 17 height 17
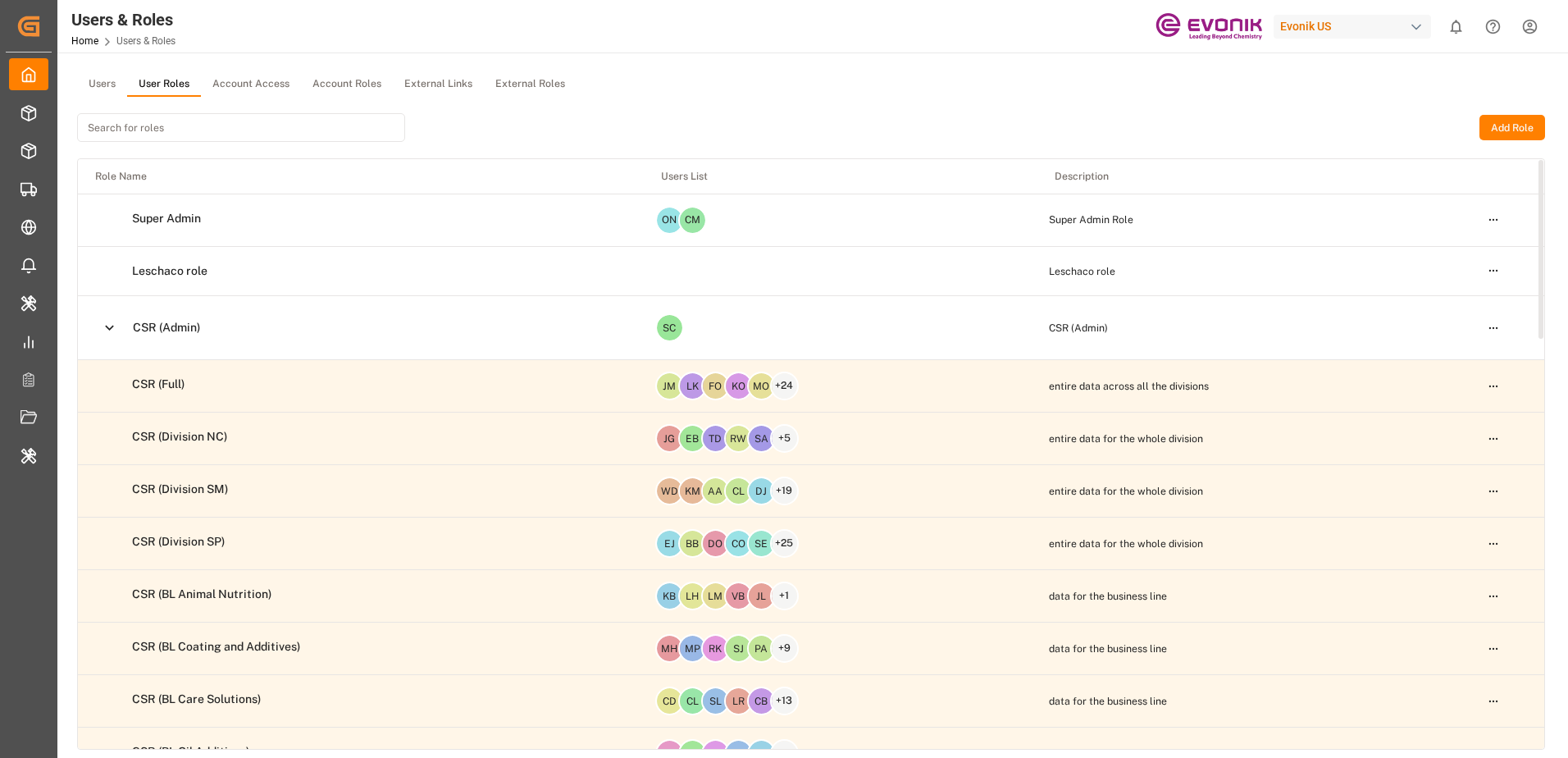
click at [1497, 328] on html "Created by potrace 1.15, written by [PERSON_NAME] [DATE]-[DATE] Created by potr…" at bounding box center [784, 379] width 1568 height 758
click at [1466, 350] on div "Edit" at bounding box center [1459, 359] width 84 height 23
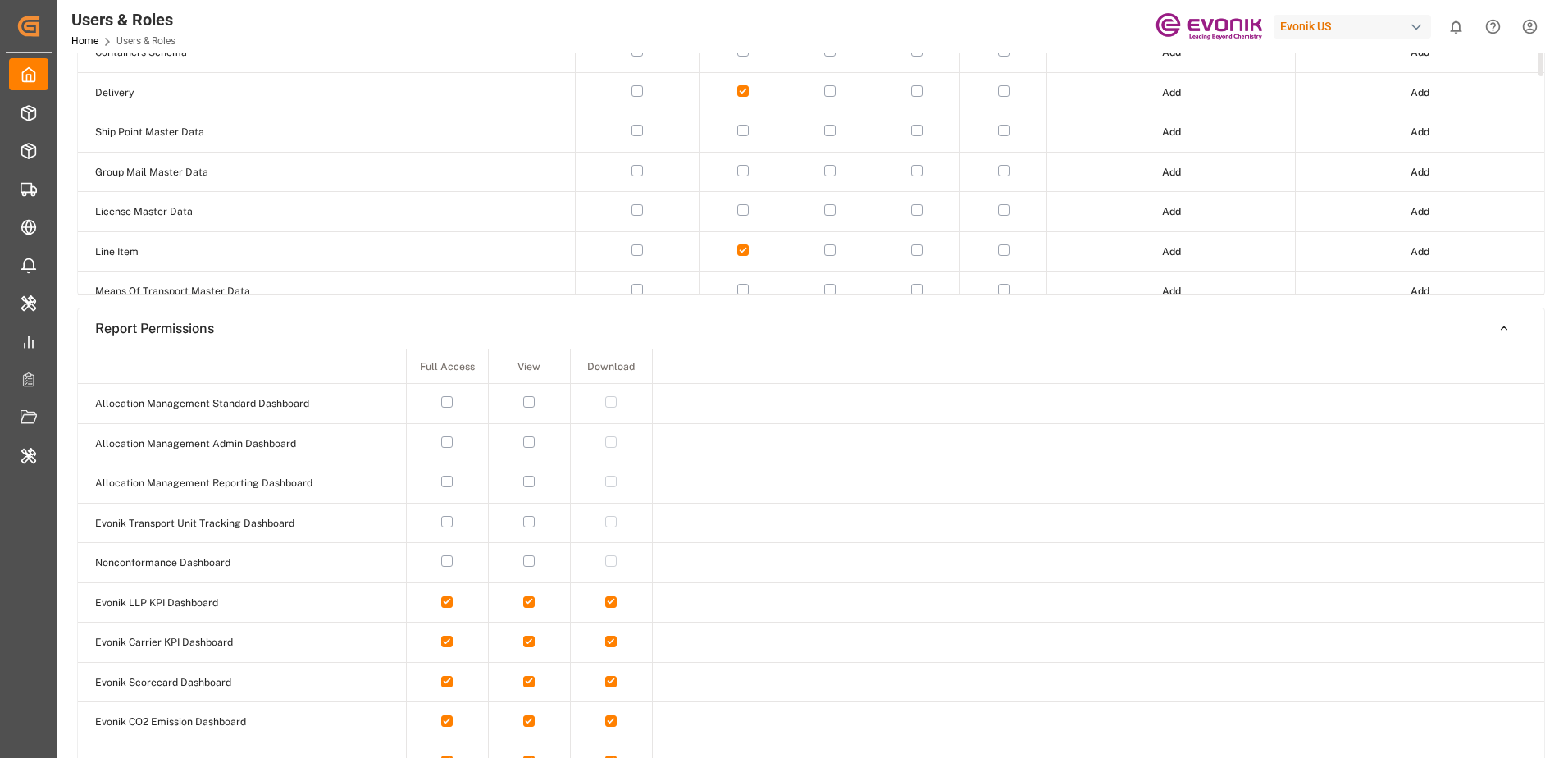
scroll to position [492, 0]
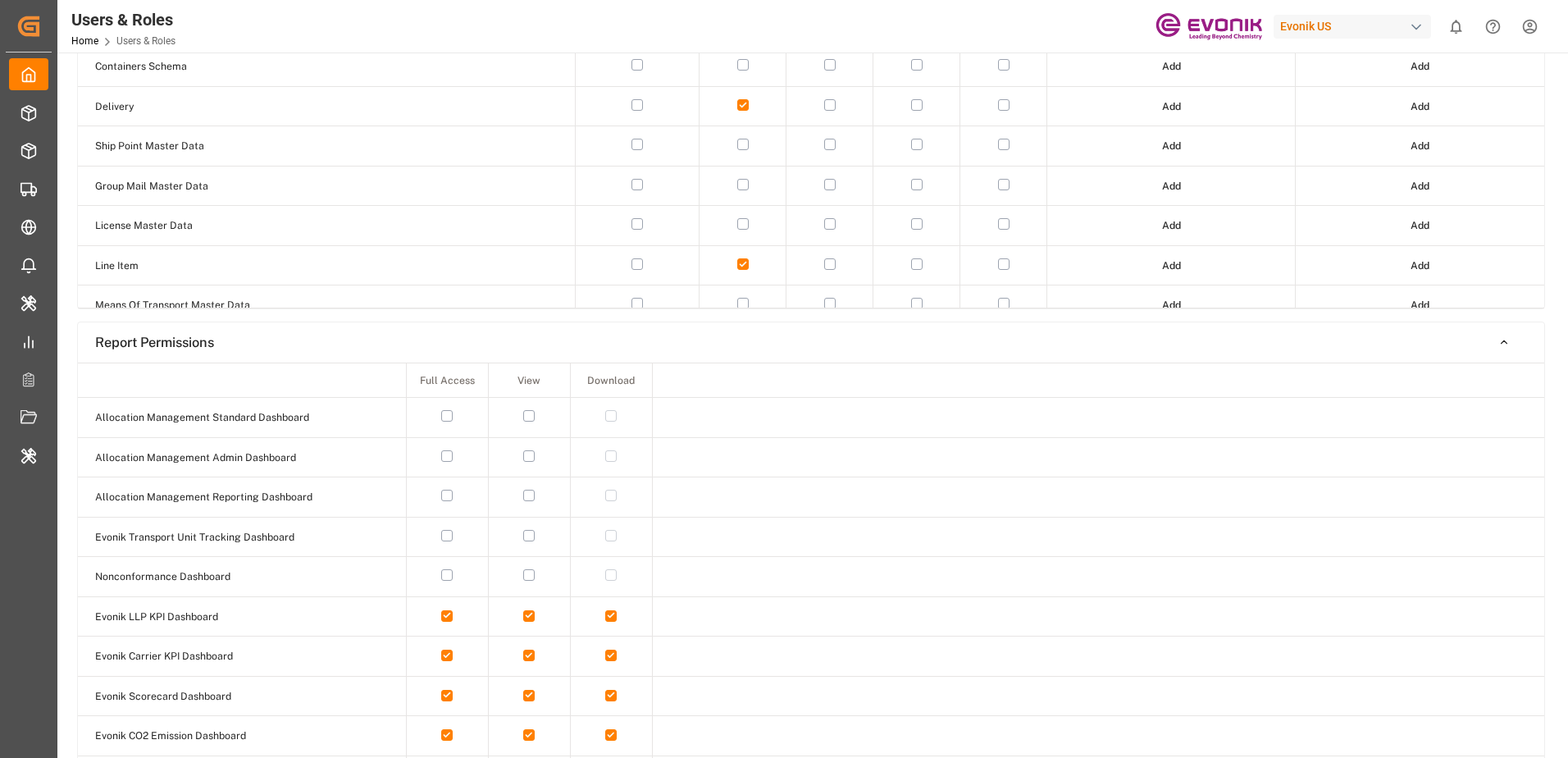
click at [448, 416] on button "button" at bounding box center [447, 416] width 12 height 12
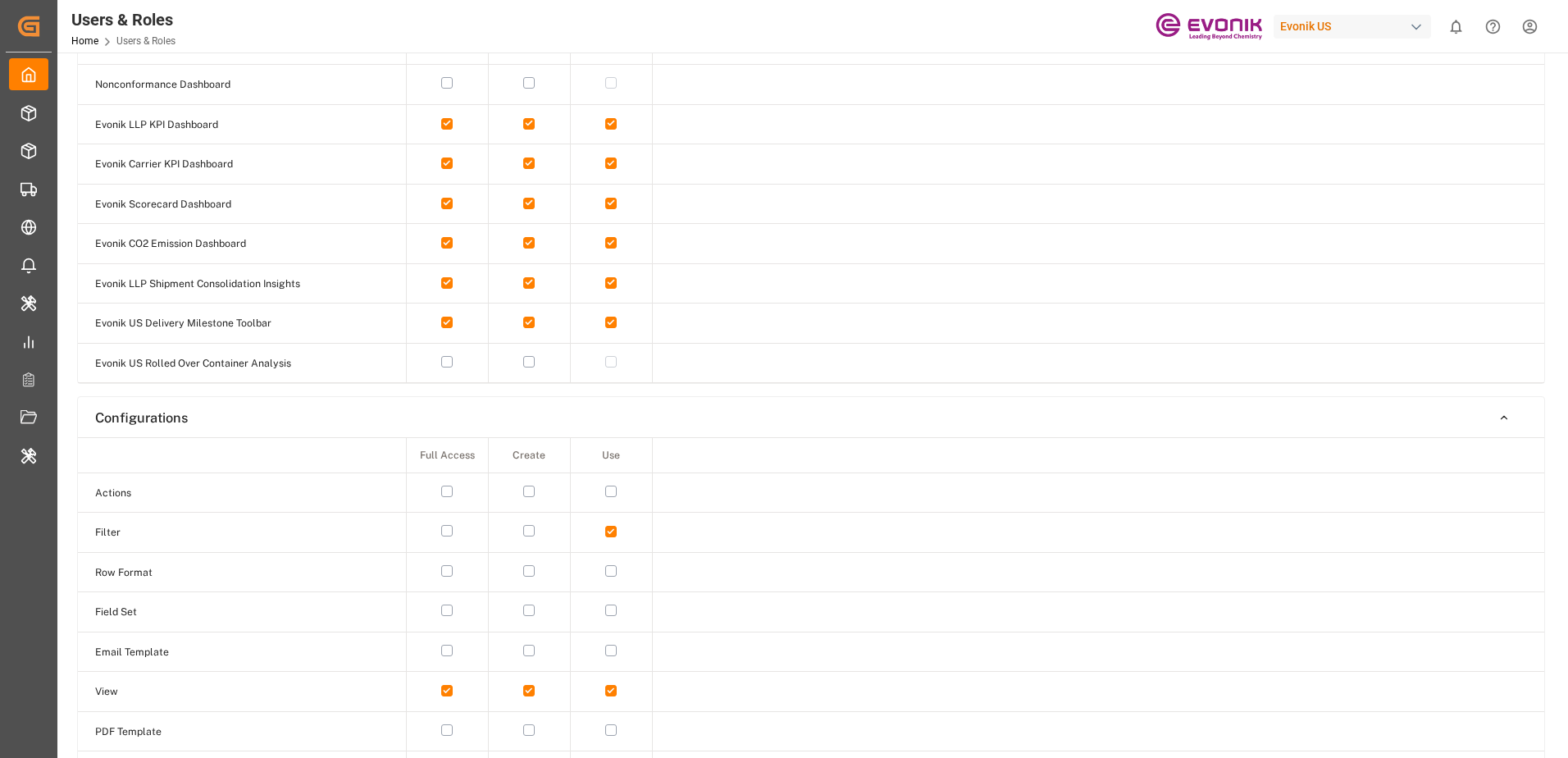
scroll to position [0, 0]
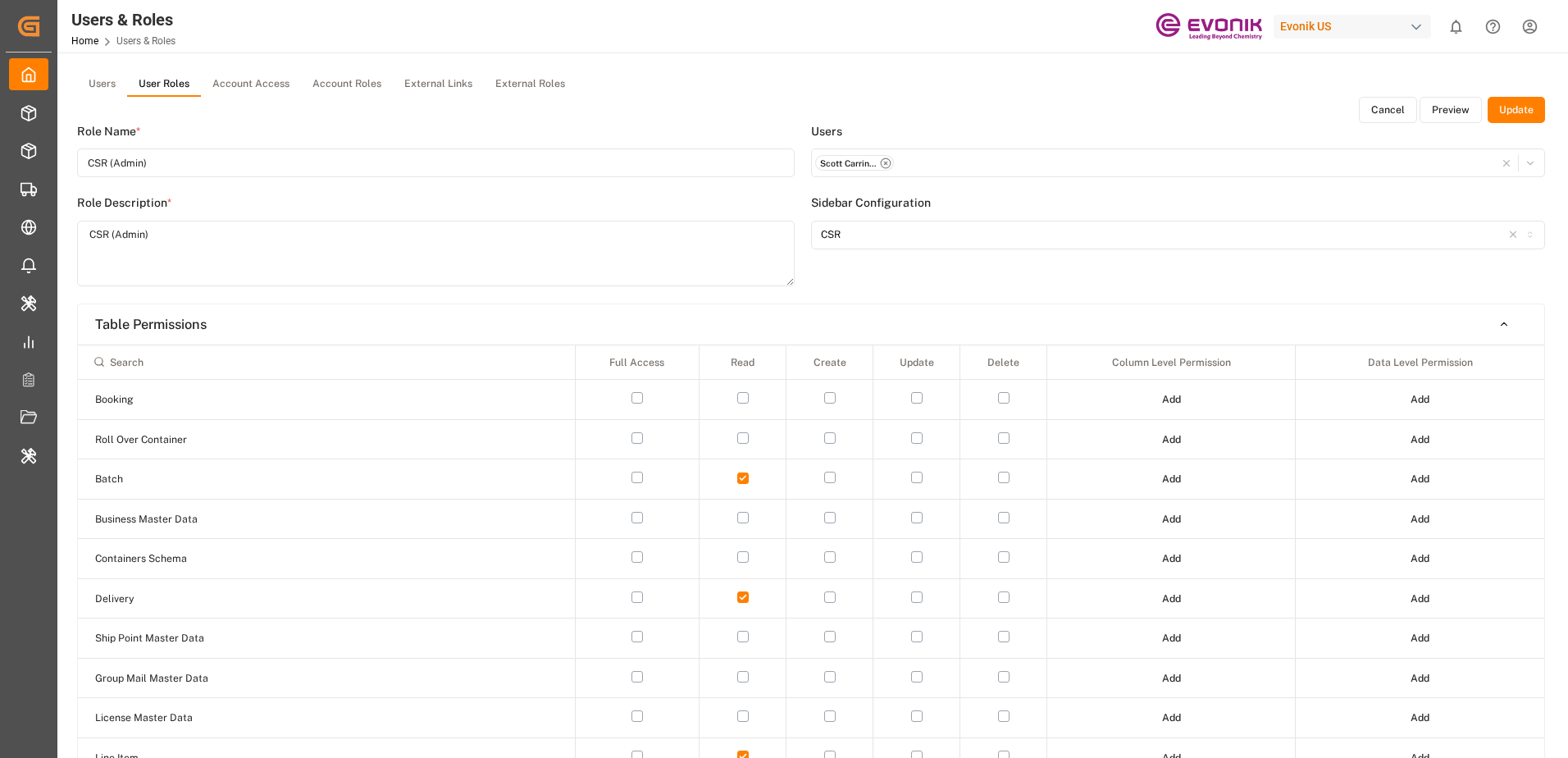
click at [1527, 106] on button "Update" at bounding box center [1516, 110] width 58 height 26
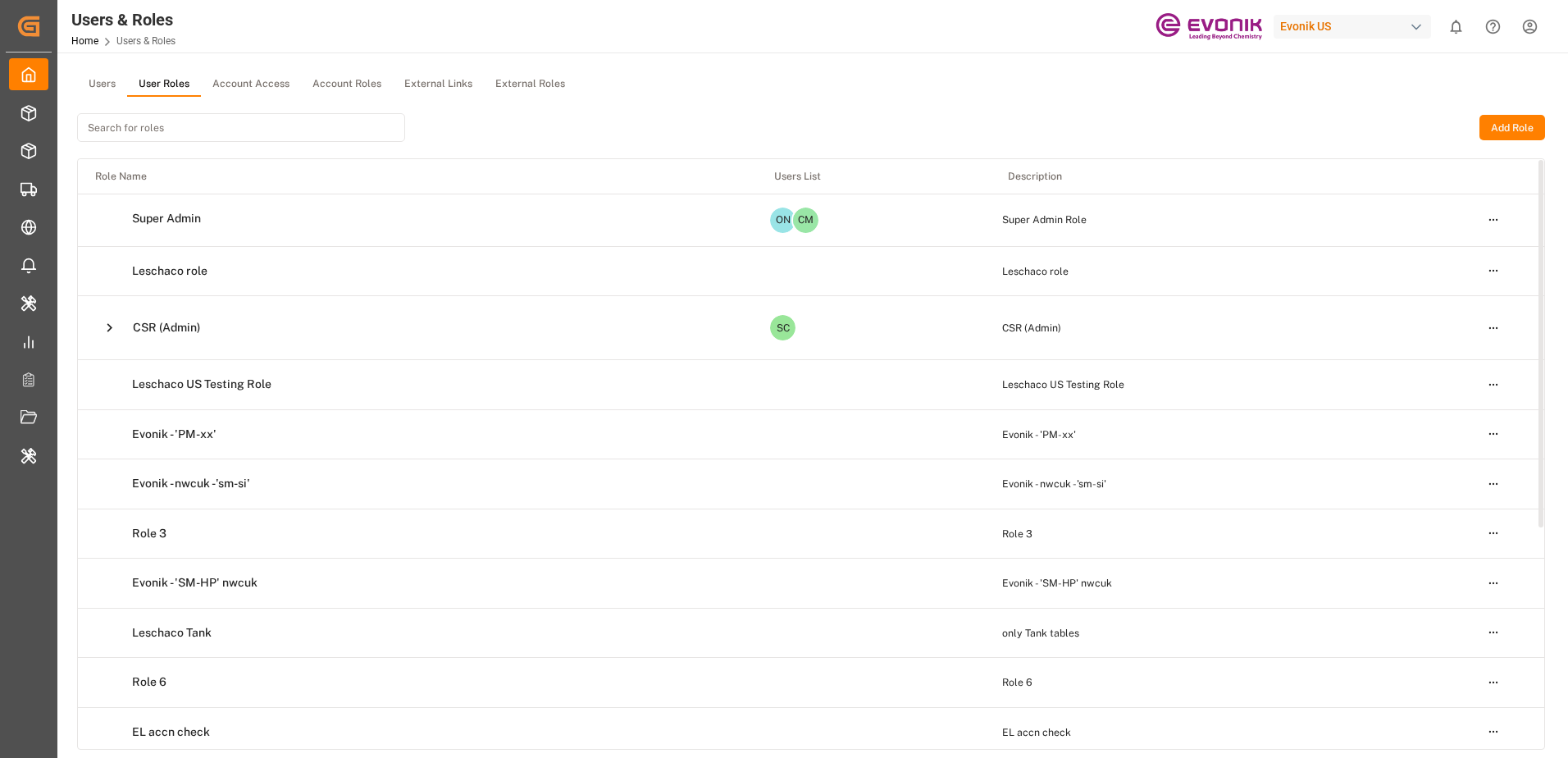
click at [112, 325] on icon at bounding box center [109, 327] width 17 height 17
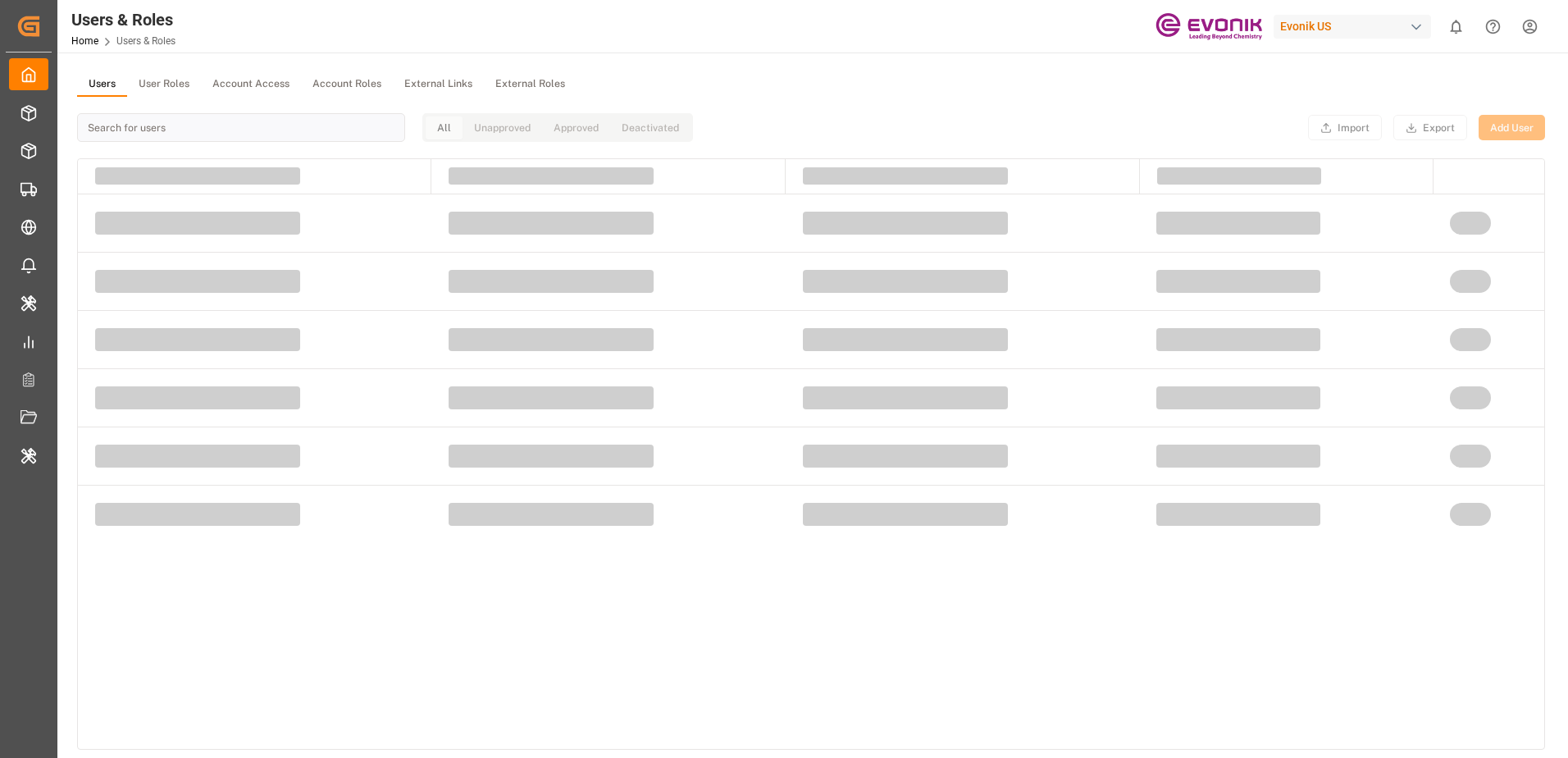
click at [106, 76] on button "Users" at bounding box center [101, 84] width 50 height 25
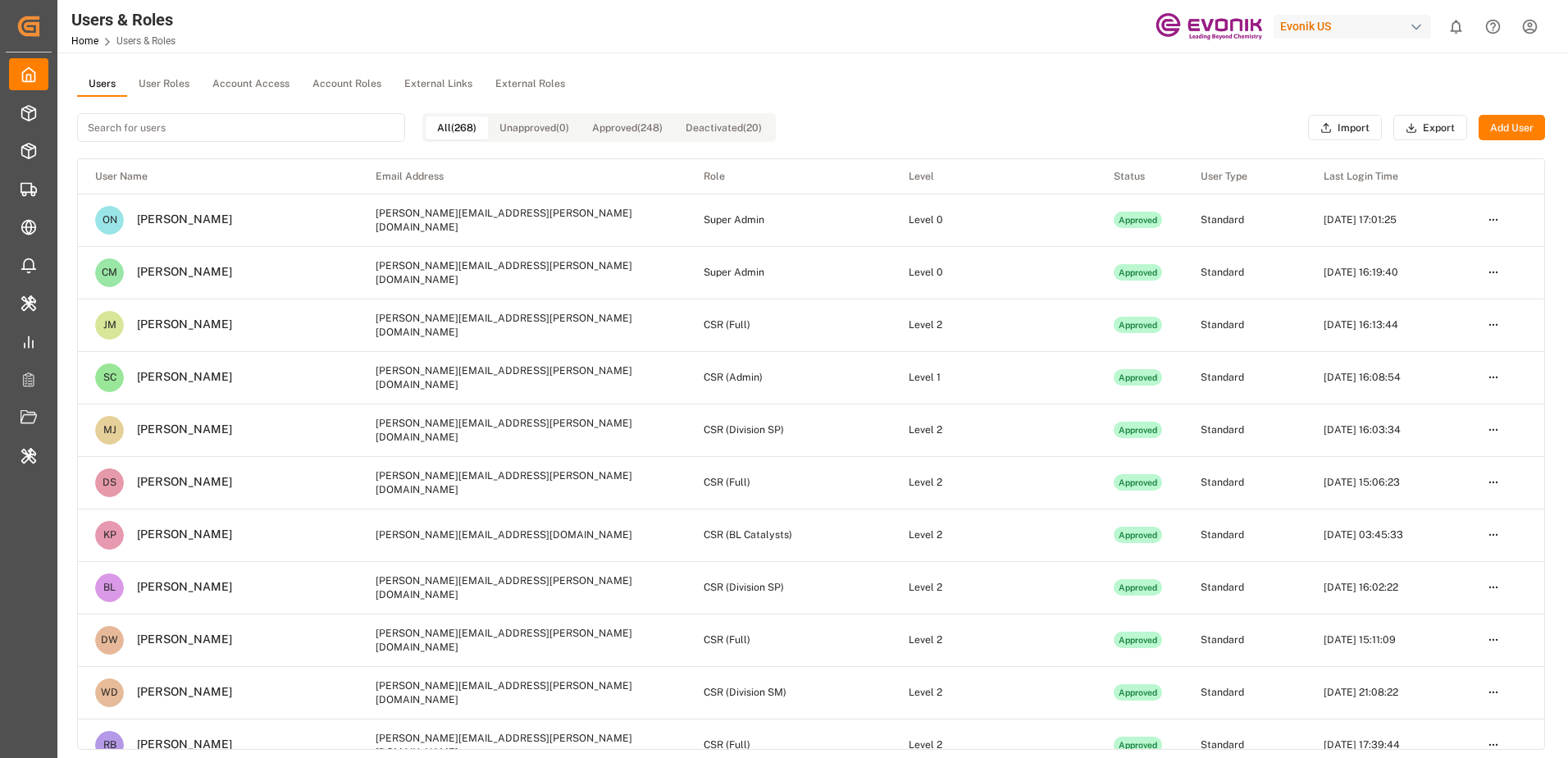
click at [173, 87] on button "User Roles" at bounding box center [163, 84] width 73 height 25
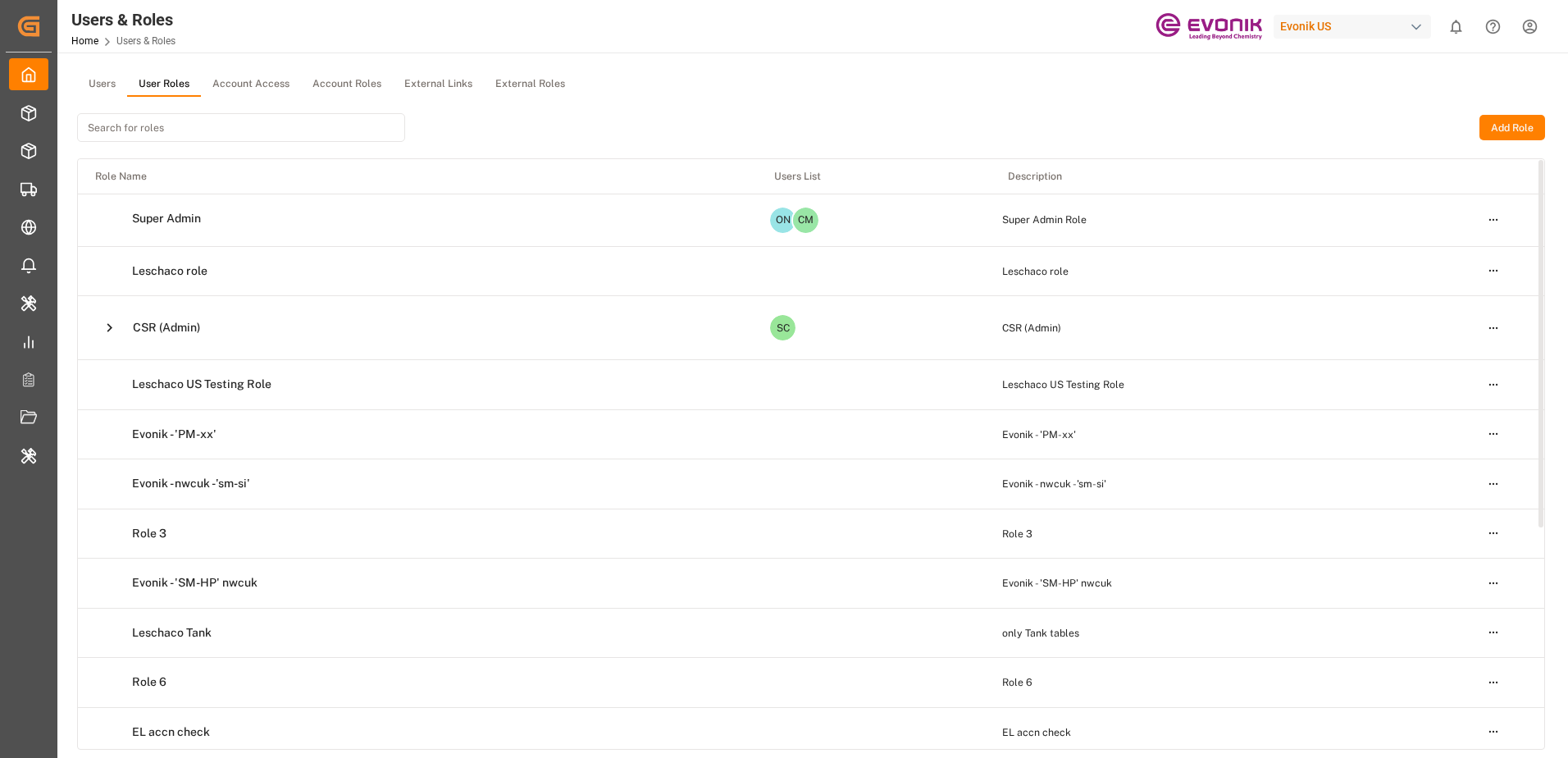
click at [109, 327] on icon at bounding box center [109, 327] width 17 height 17
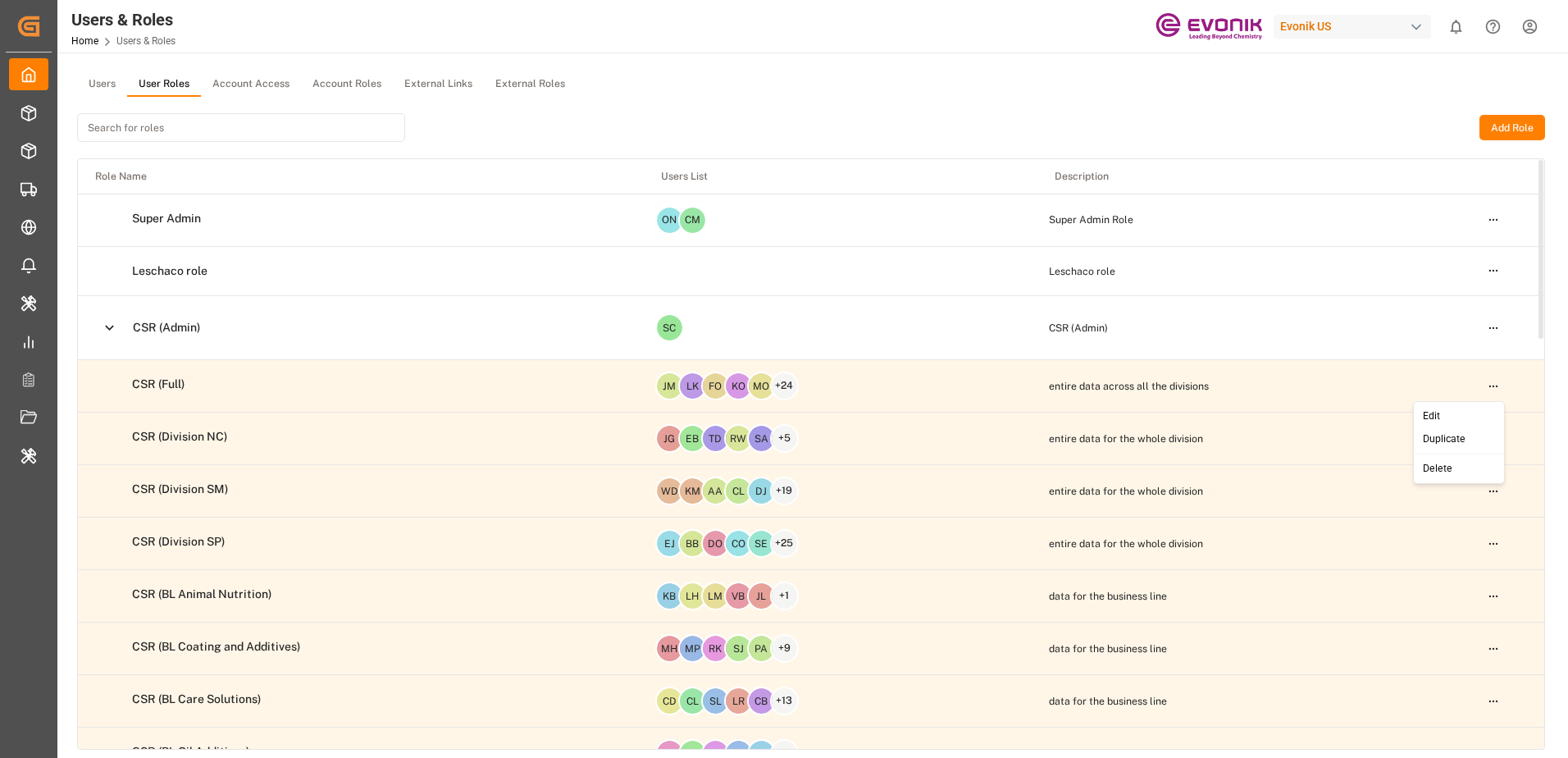
click at [1496, 388] on html "Created by potrace 1.15, written by [PERSON_NAME] [DATE]-[DATE] Created by potr…" at bounding box center [784, 379] width 1568 height 758
click at [1453, 417] on div "Edit" at bounding box center [1459, 417] width 84 height 23
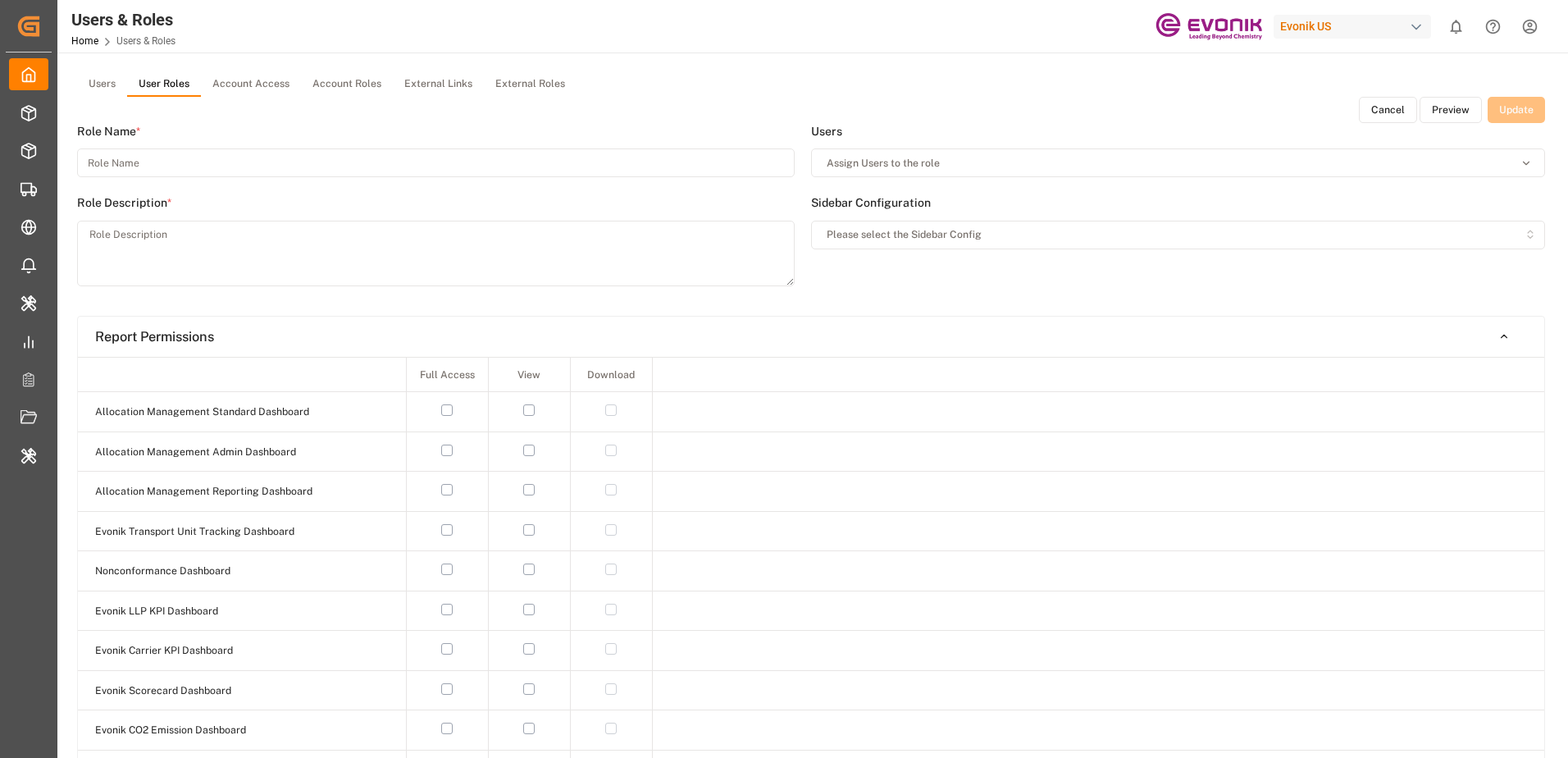
type input "CSR (Full)"
type textarea "entire data across all the divisions"
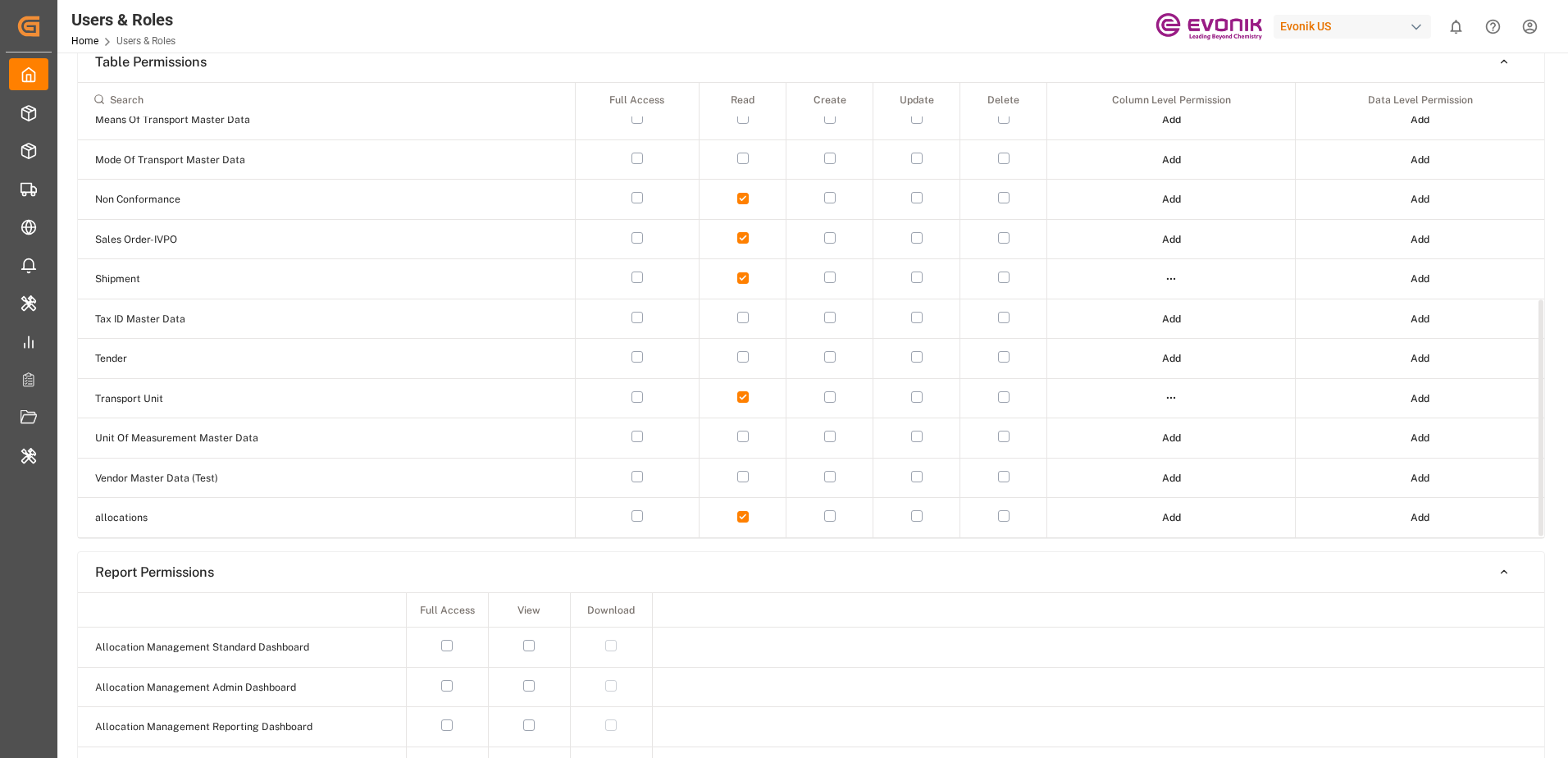
scroll to position [492, 0]
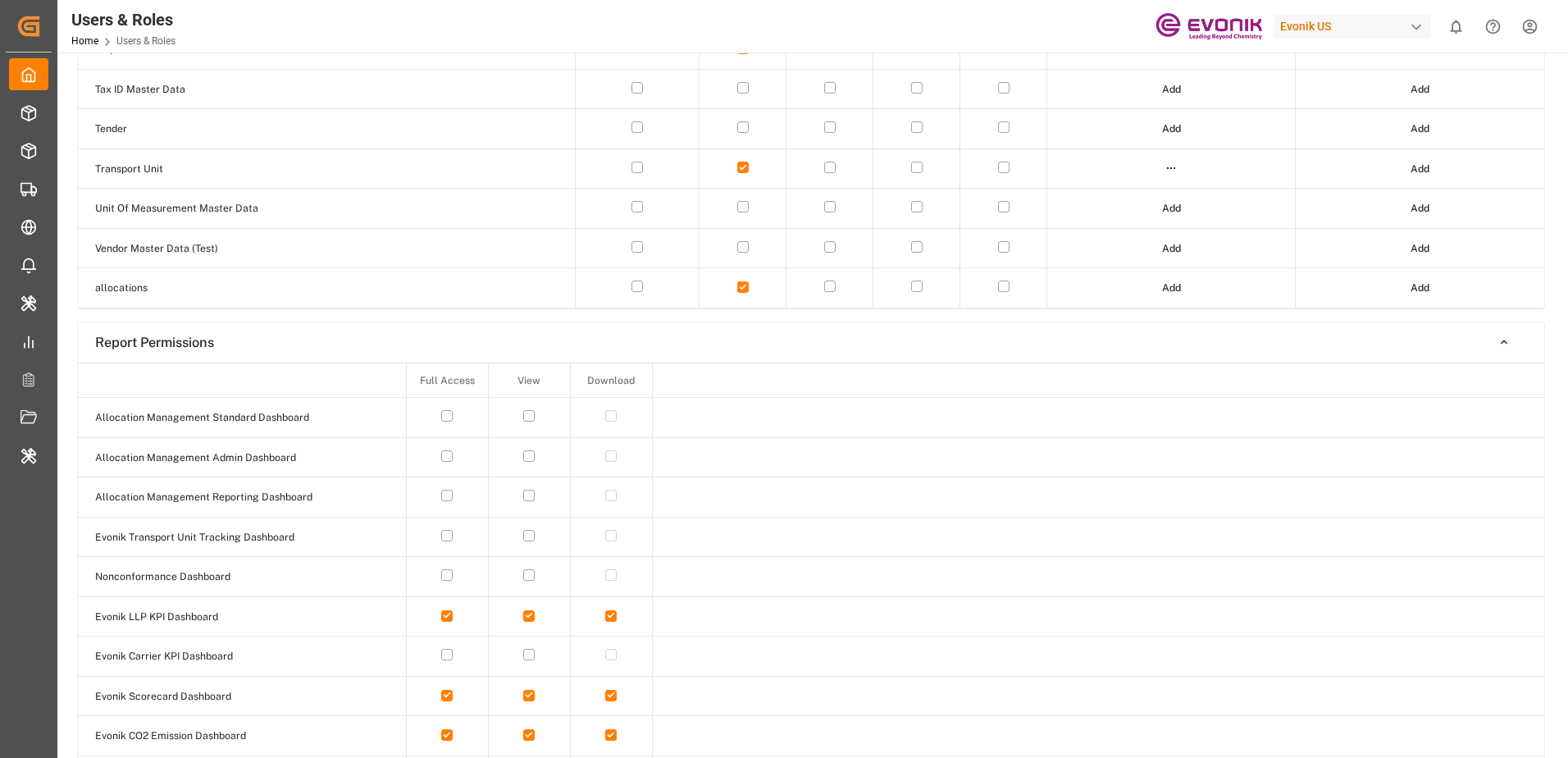
click at [449, 413] on button "button" at bounding box center [447, 416] width 12 height 12
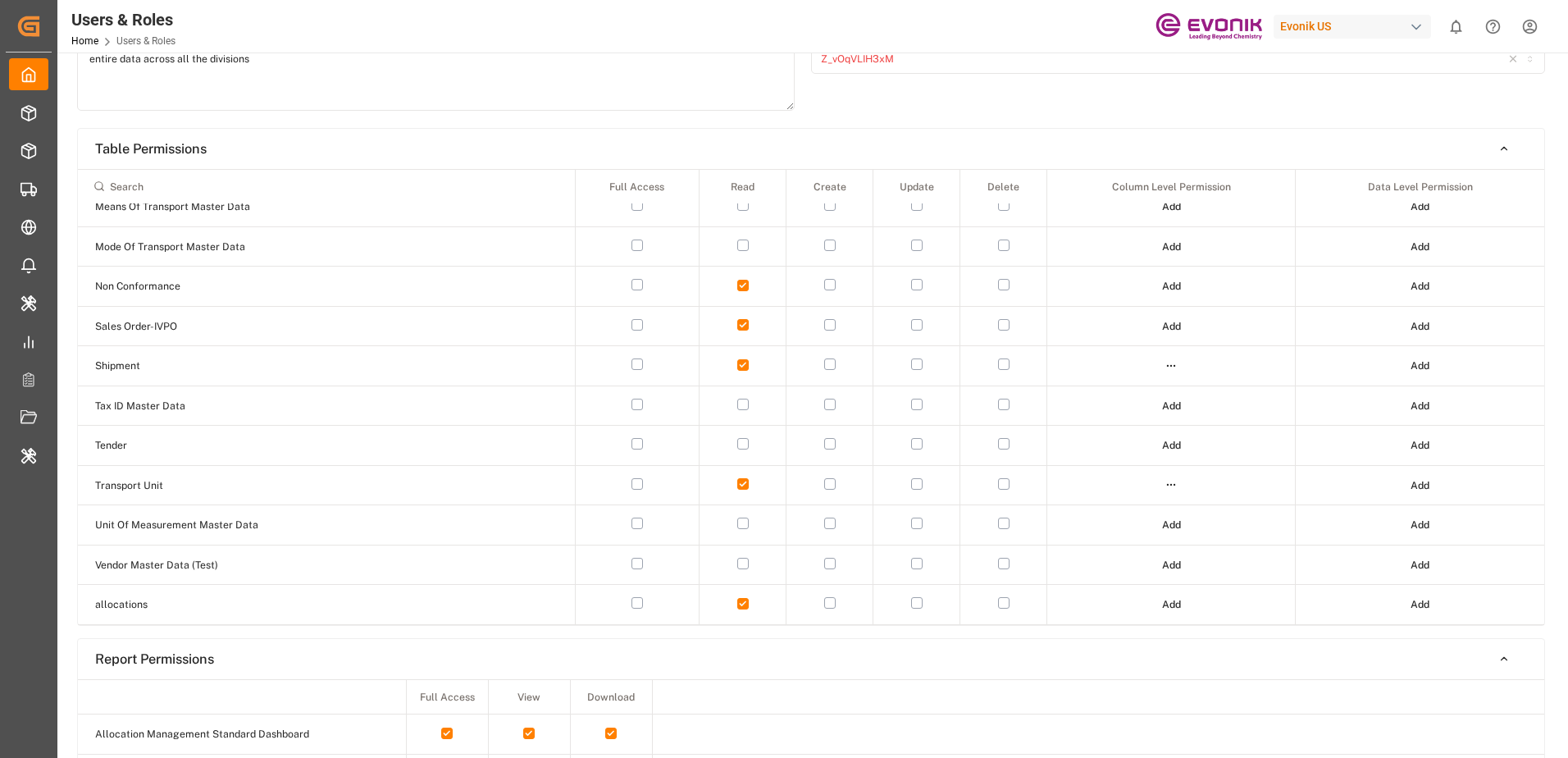
scroll to position [0, 0]
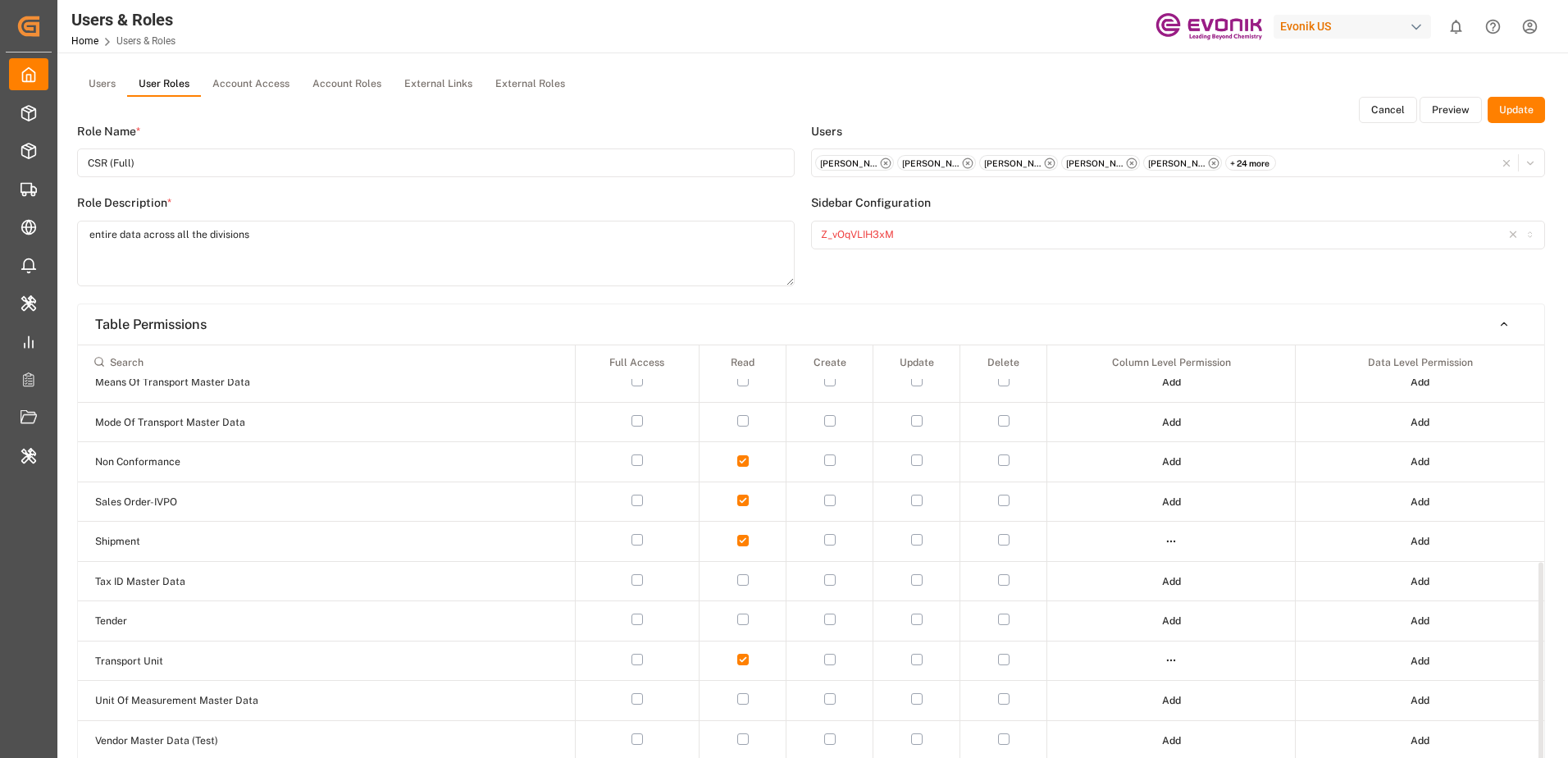
click at [1509, 114] on button "Update" at bounding box center [1516, 110] width 58 height 26
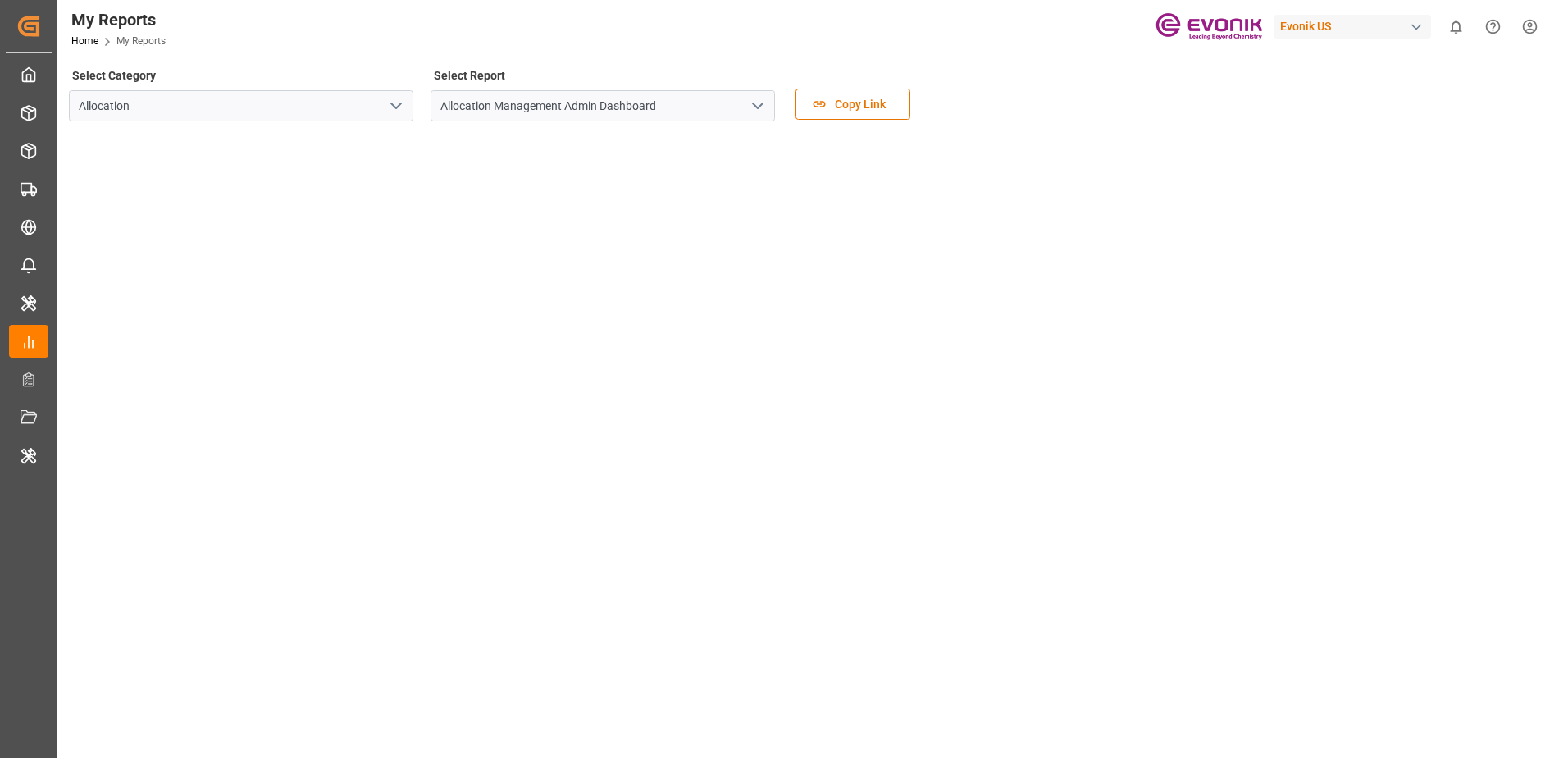
click at [1190, 117] on div "Select Category Allocation Select Report Allocation Management Admin Dashboard …" at bounding box center [811, 99] width 1484 height 69
click at [1537, 27] on html "Created by potrace 1.15, written by Peter Selinger 2001-2017 Created by potrace…" at bounding box center [784, 379] width 1568 height 758
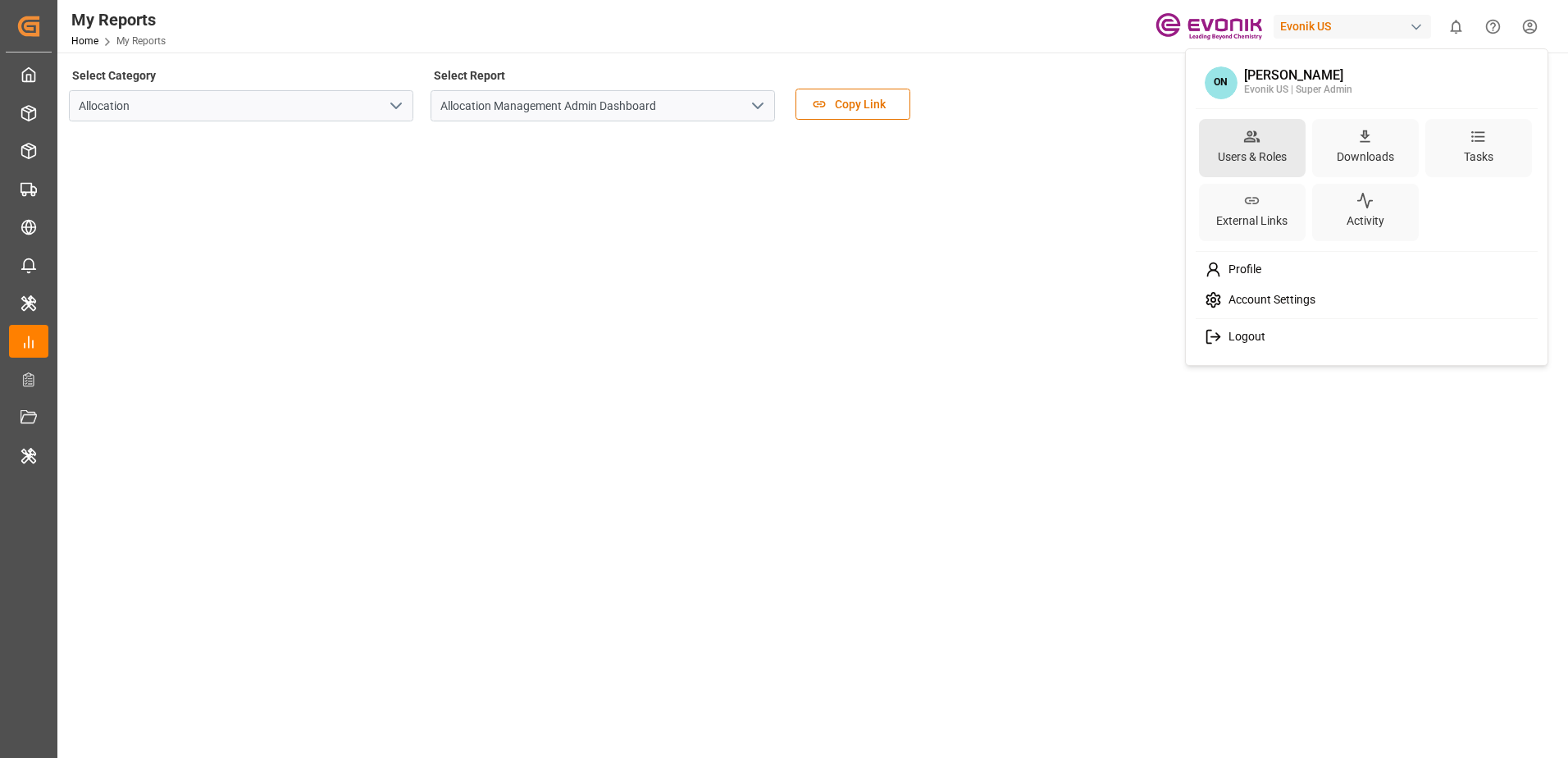
click at [1276, 156] on div "Users & Roles" at bounding box center [1251, 157] width 75 height 24
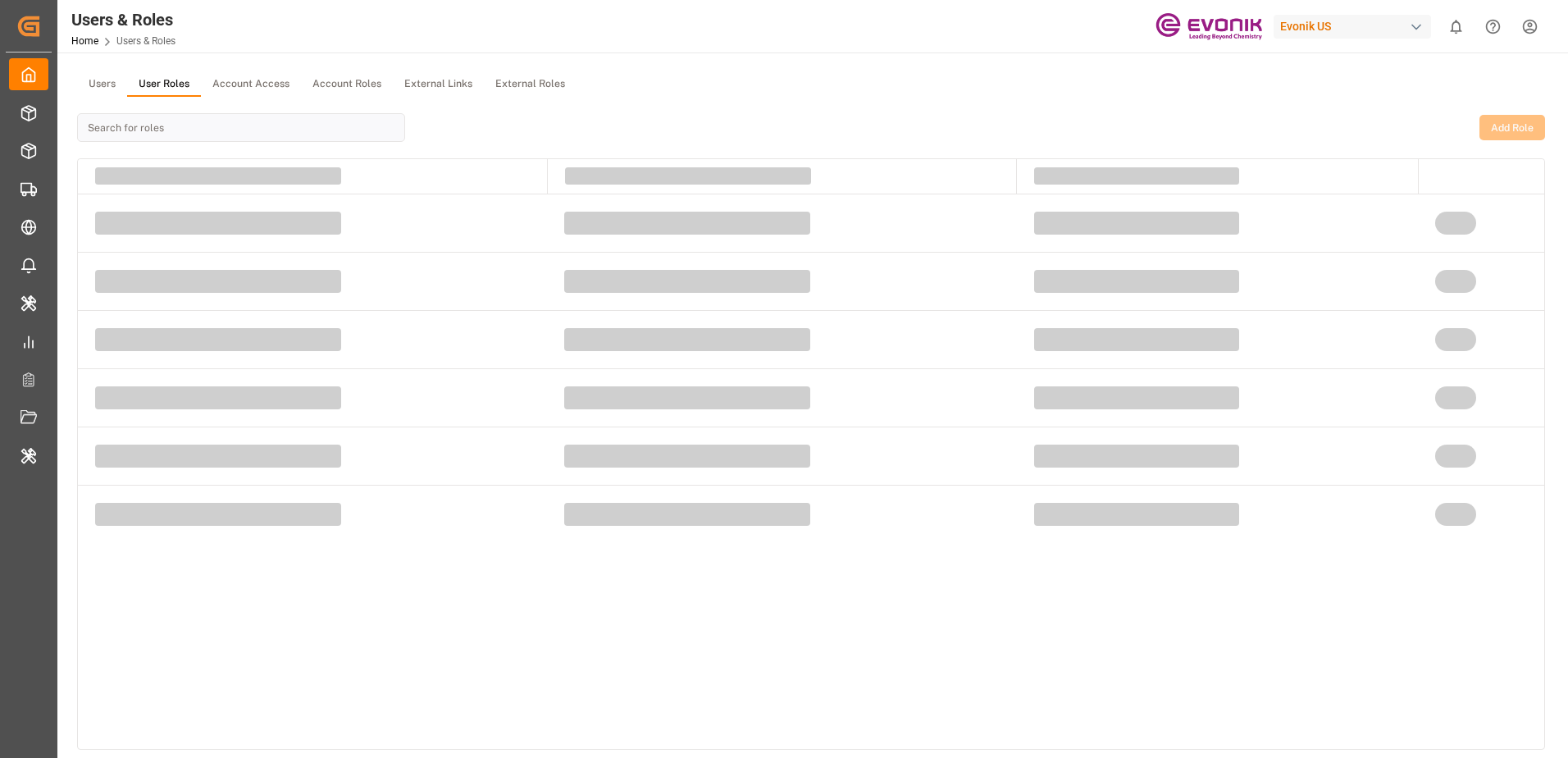
click at [170, 80] on button "User Roles" at bounding box center [163, 84] width 73 height 25
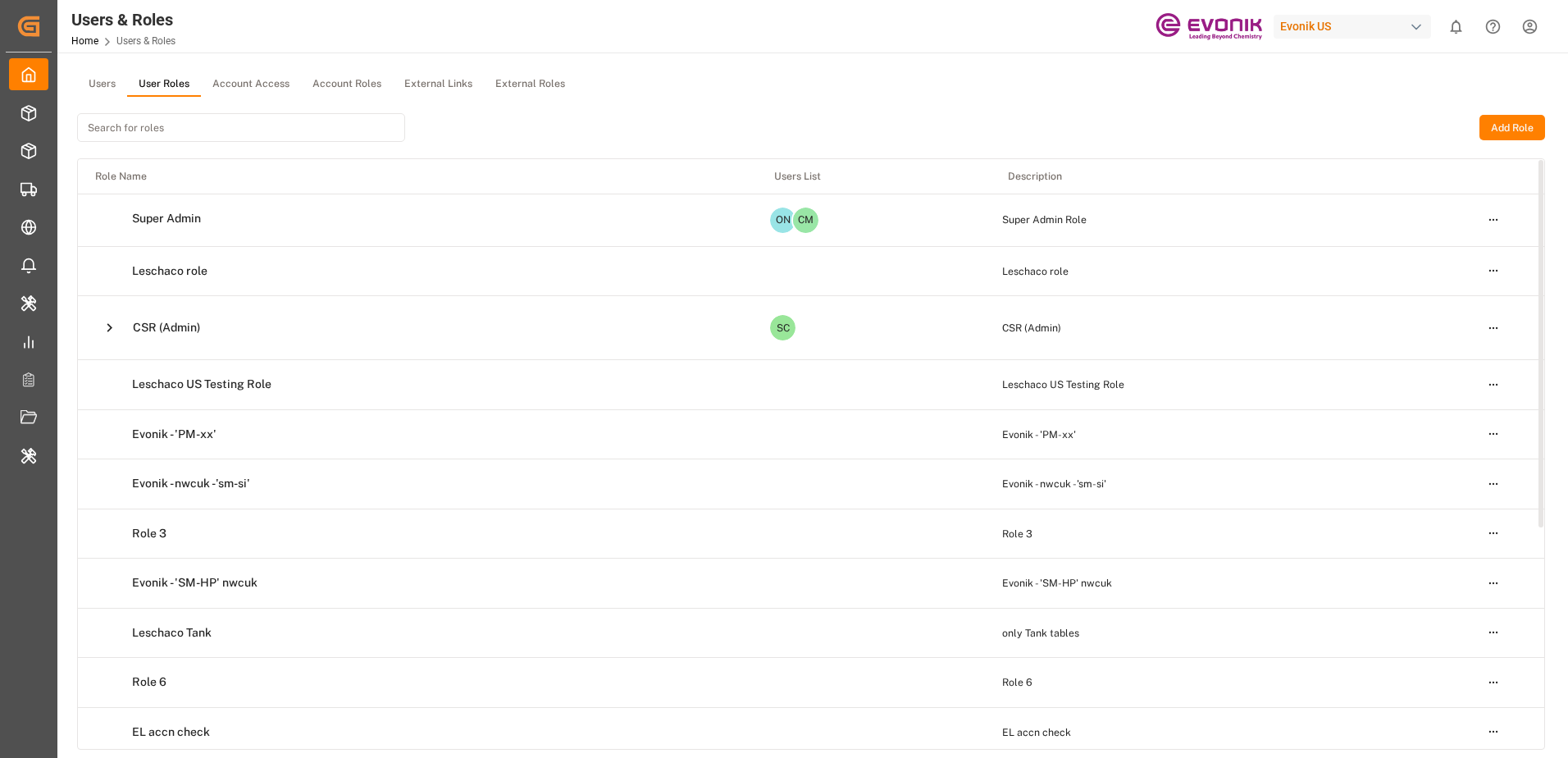
click at [106, 327] on icon at bounding box center [109, 327] width 17 height 17
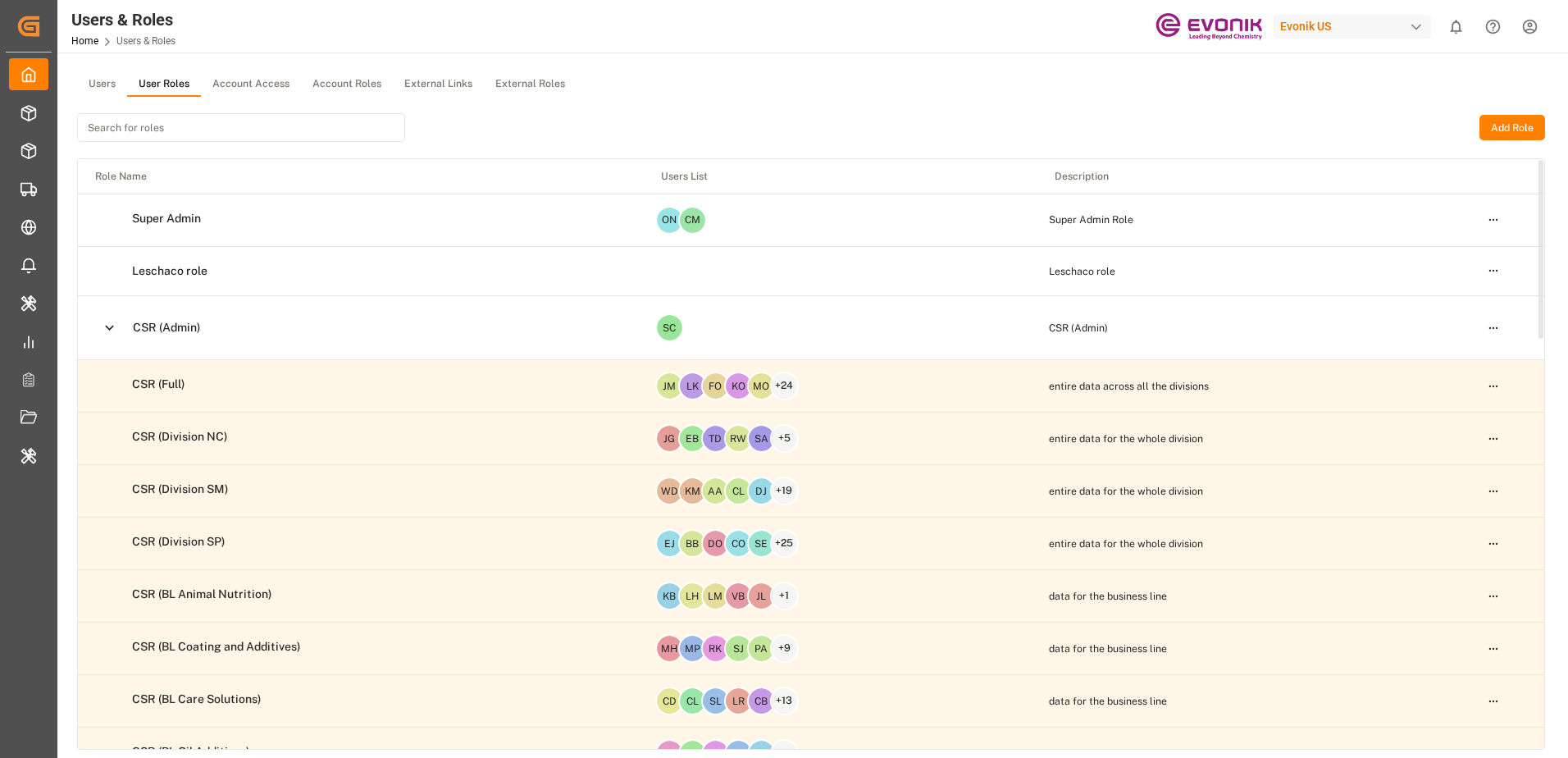
click at [1490, 387] on html "Created by potrace 1.15, written by Peter Selinger 2001-2017 Created by potrace…" at bounding box center [784, 379] width 1568 height 758
click at [1482, 415] on div "Edit" at bounding box center [1459, 417] width 84 height 23
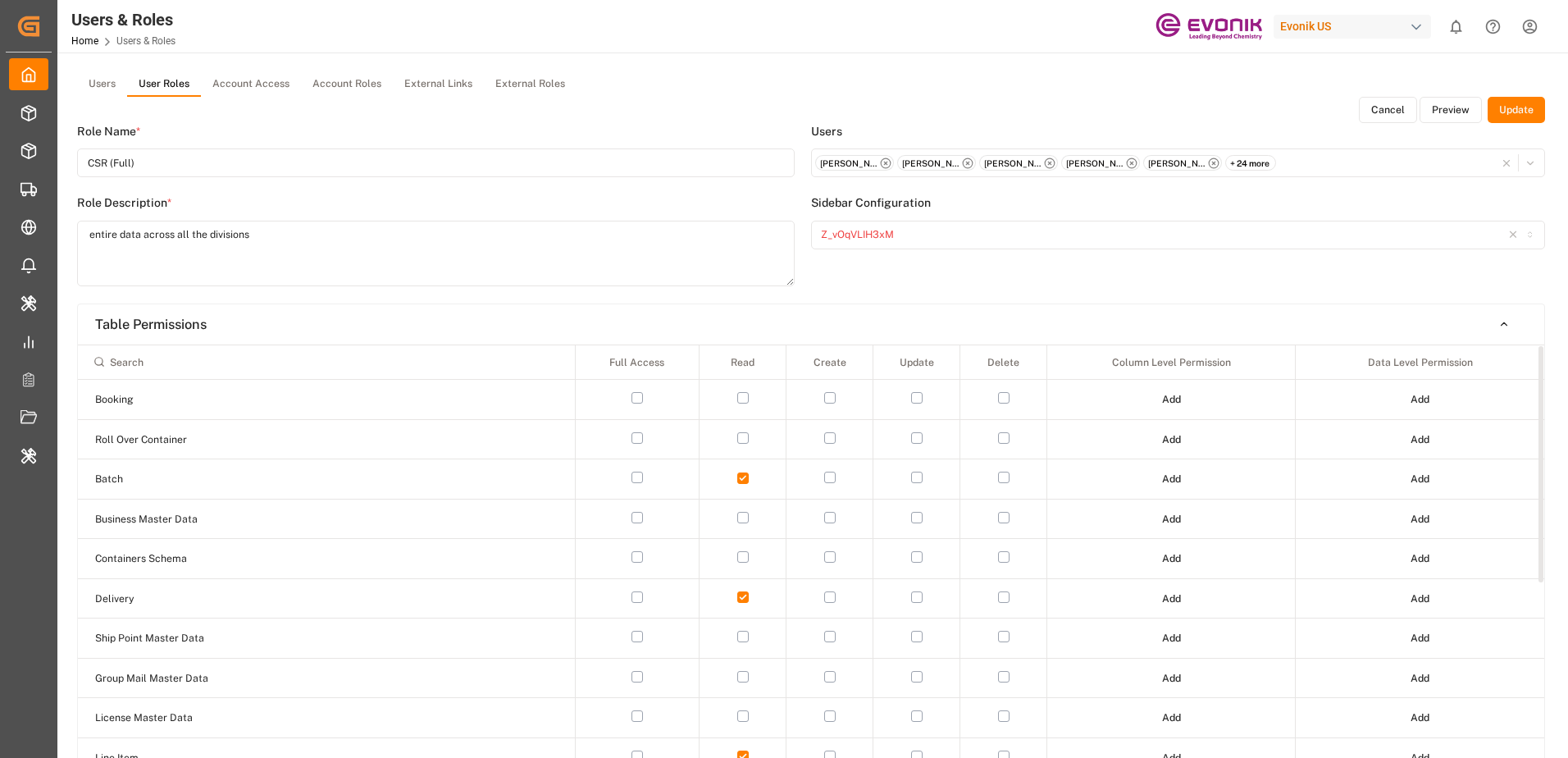
click at [1453, 112] on button "Preview" at bounding box center [1451, 110] width 63 height 26
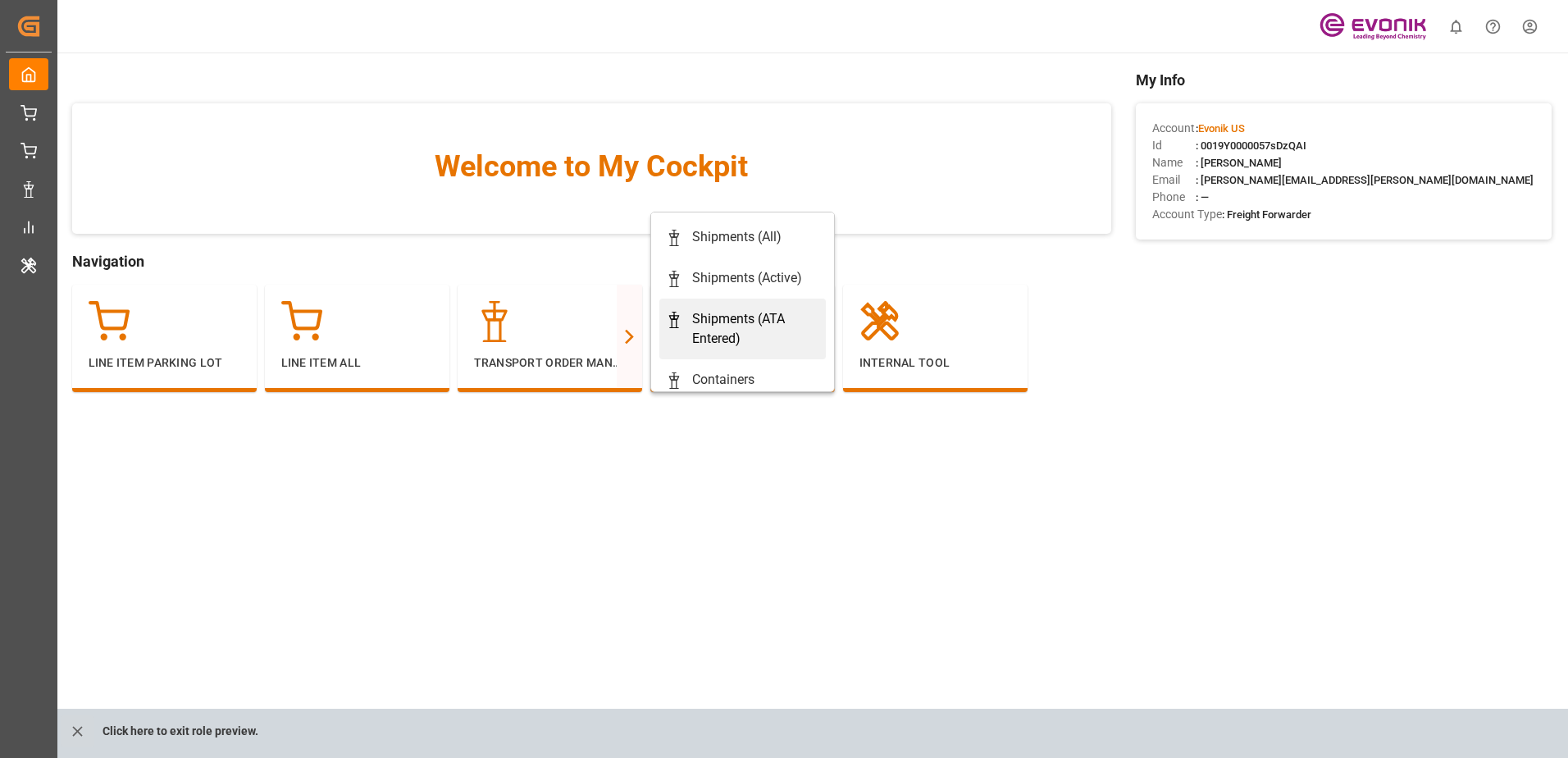
click at [739, 319] on div "Shipments (ATA Entered)" at bounding box center [756, 329] width 127 height 40
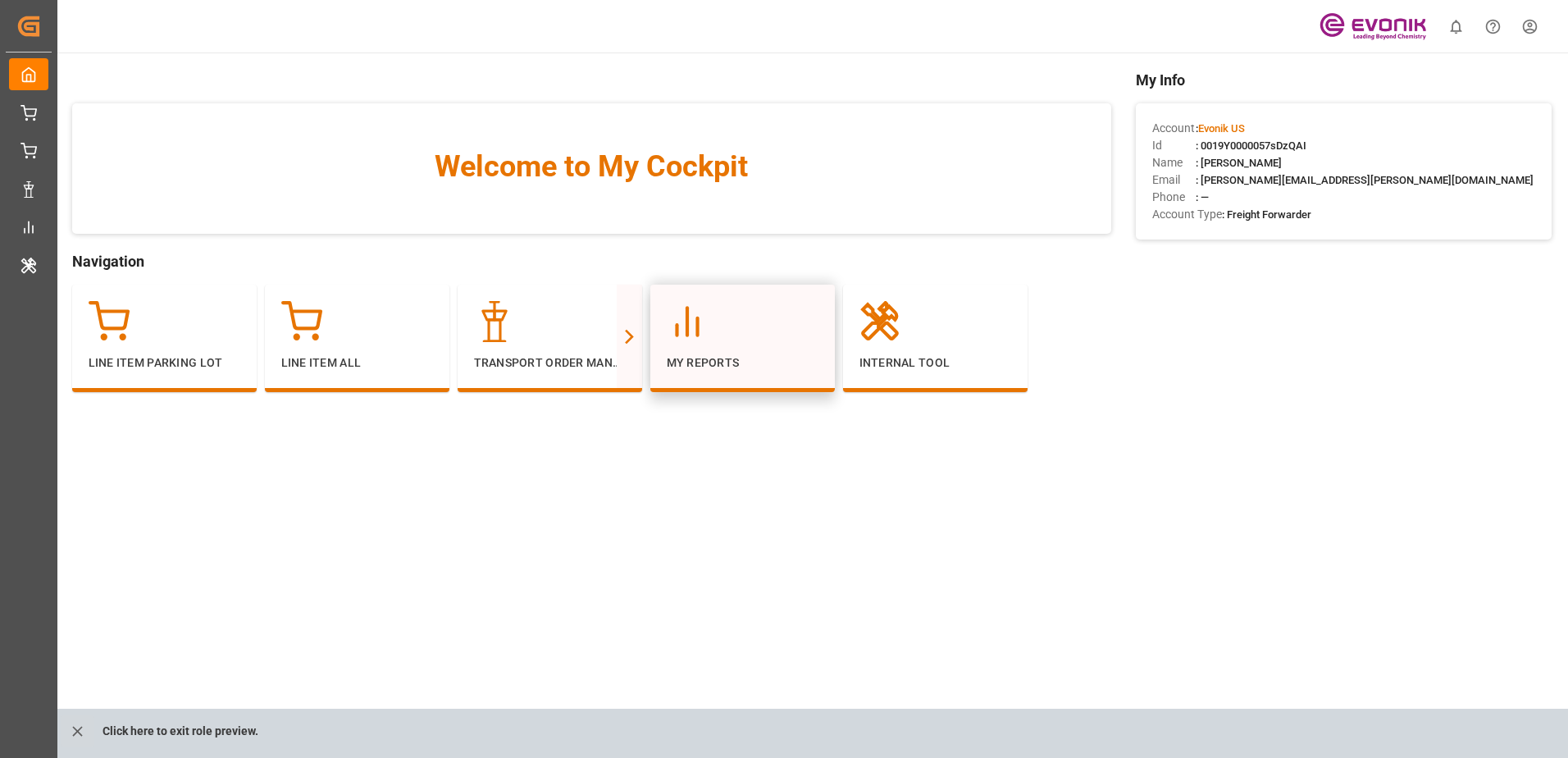
click at [784, 321] on div at bounding box center [742, 322] width 152 height 41
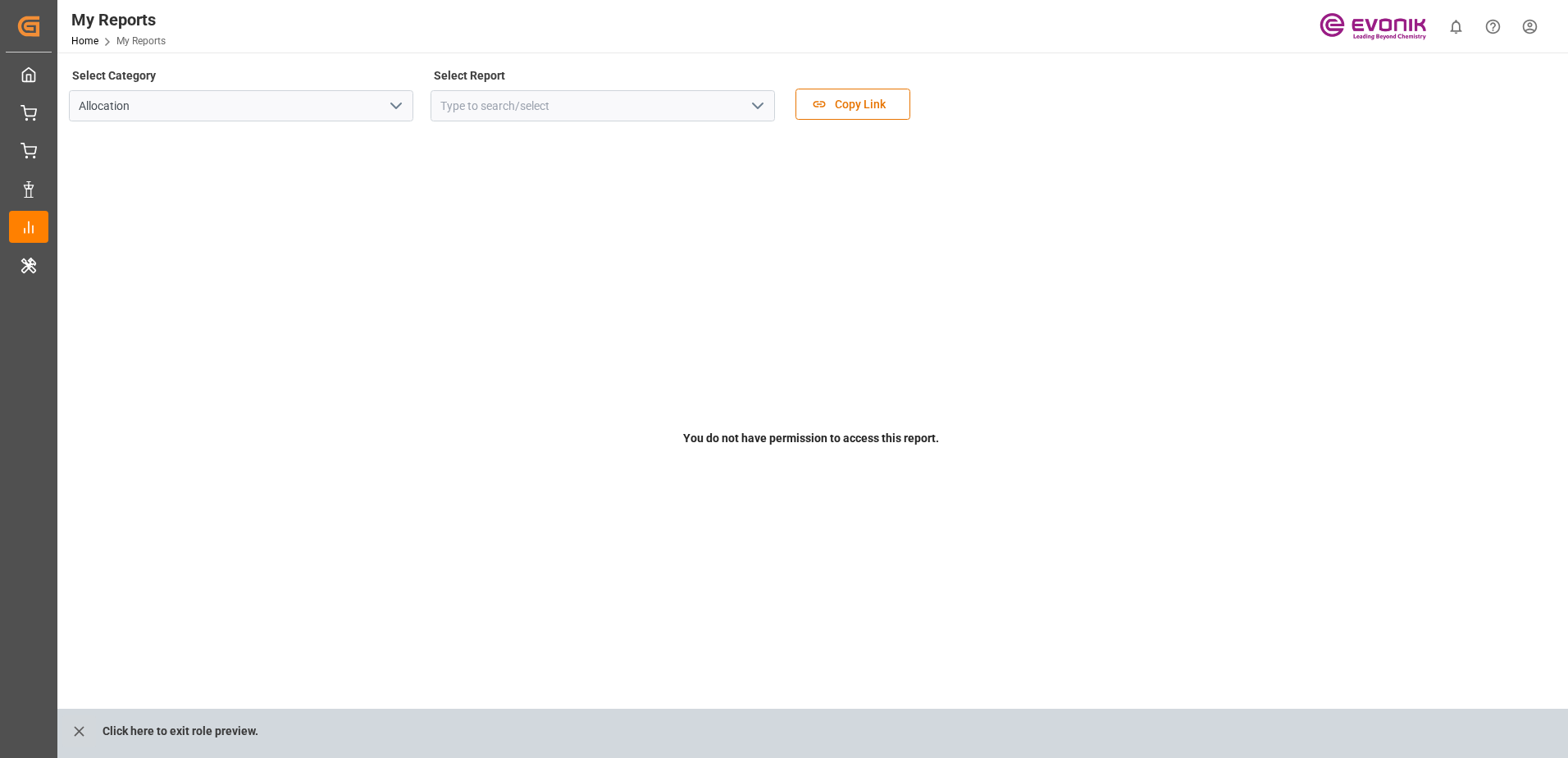
click at [1534, 27] on html "Created by potrace 1.15, written by [PERSON_NAME] [DATE]-[DATE] Created by potr…" at bounding box center [784, 379] width 1568 height 758
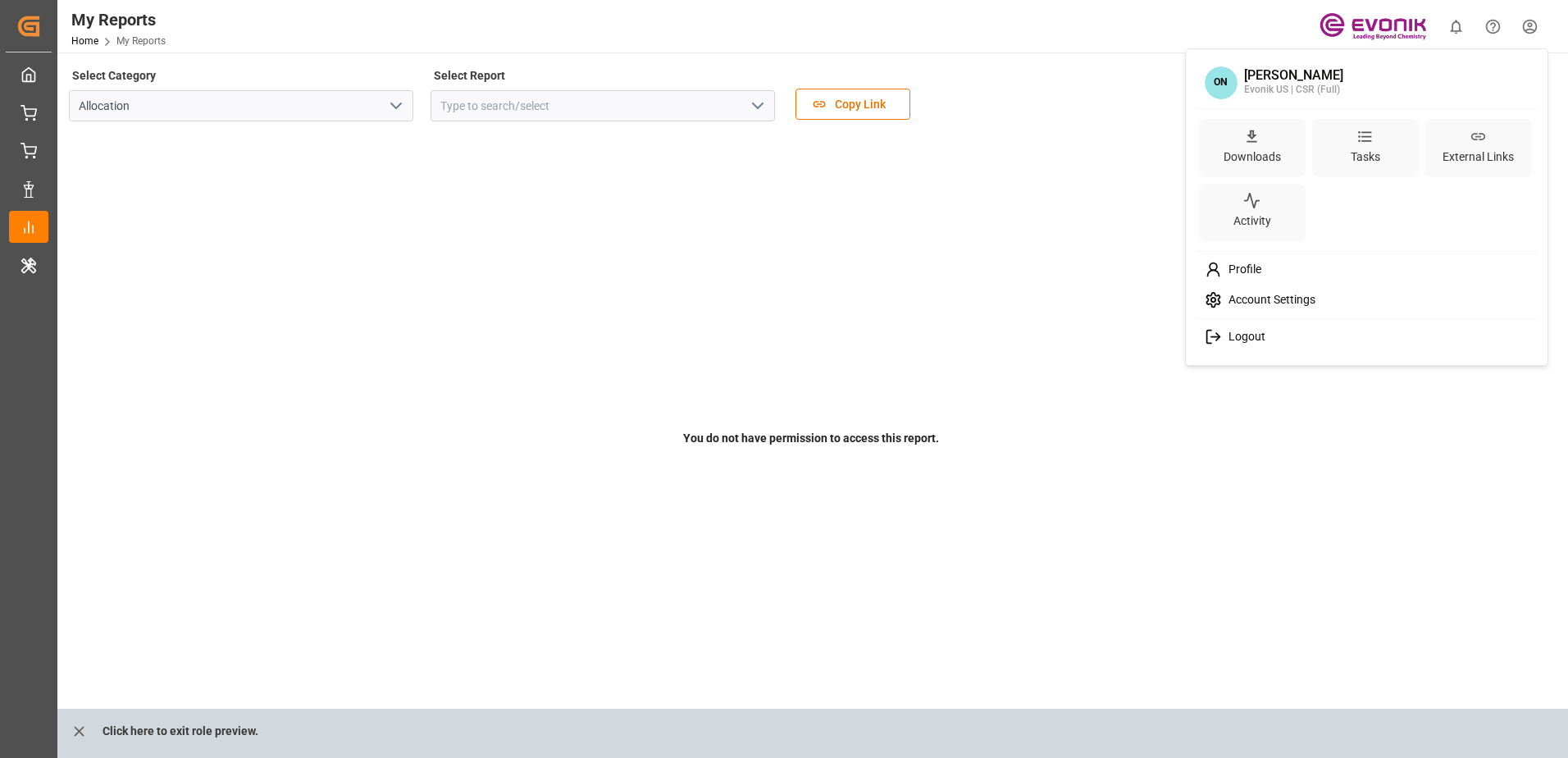
click at [73, 727] on html "Created by potrace 1.15, written by [PERSON_NAME] [DATE]-[DATE] Created by potr…" at bounding box center [784, 379] width 1568 height 758
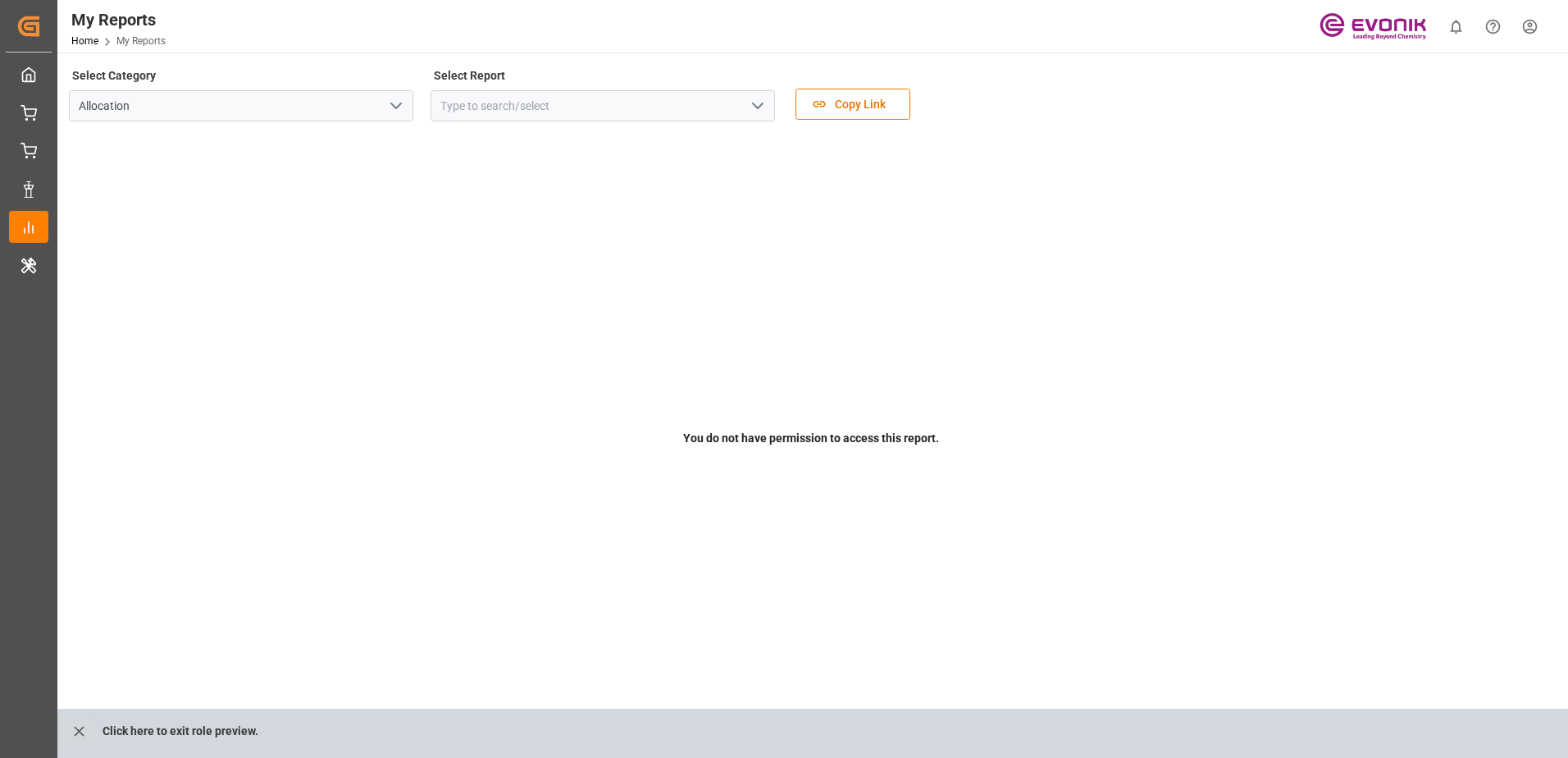
click at [73, 727] on icon "close role preview" at bounding box center [78, 731] width 17 height 17
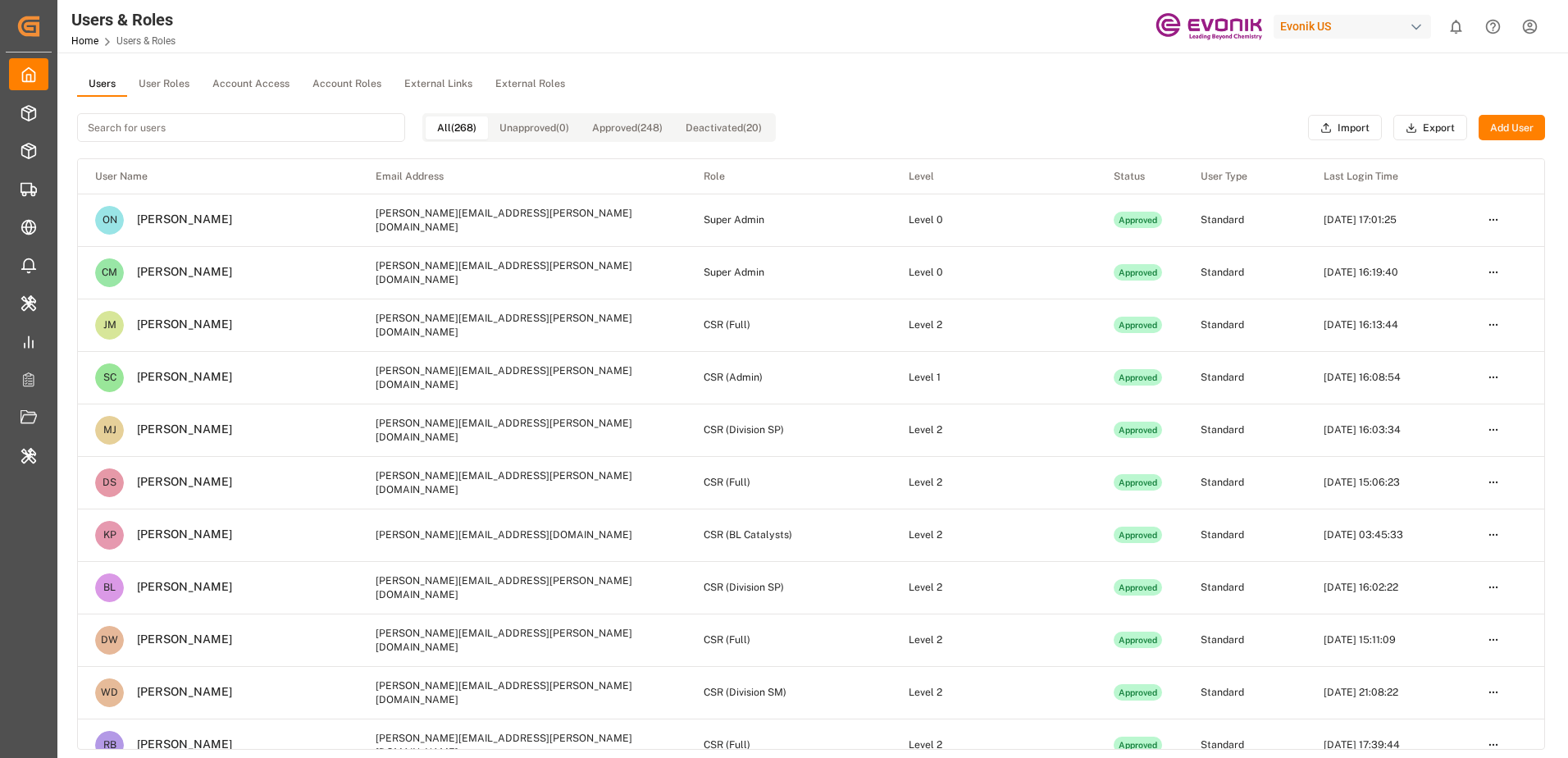
click at [773, 65] on div "Users User Roles Account Access Account Roles External Links External Roles All…" at bounding box center [811, 504] width 1507 height 903
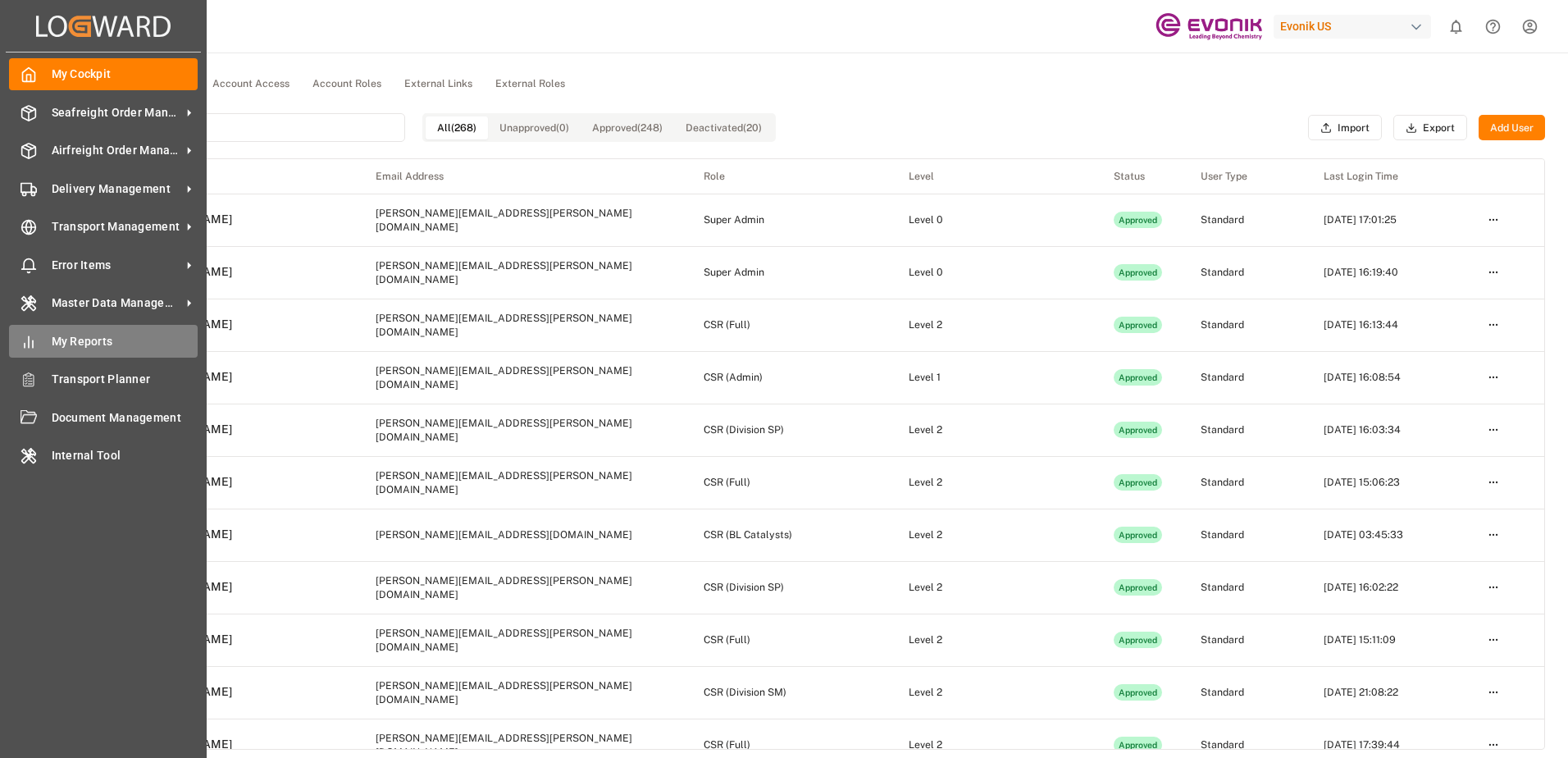
click at [45, 350] on div "My Reports My Reports" at bounding box center [103, 341] width 189 height 32
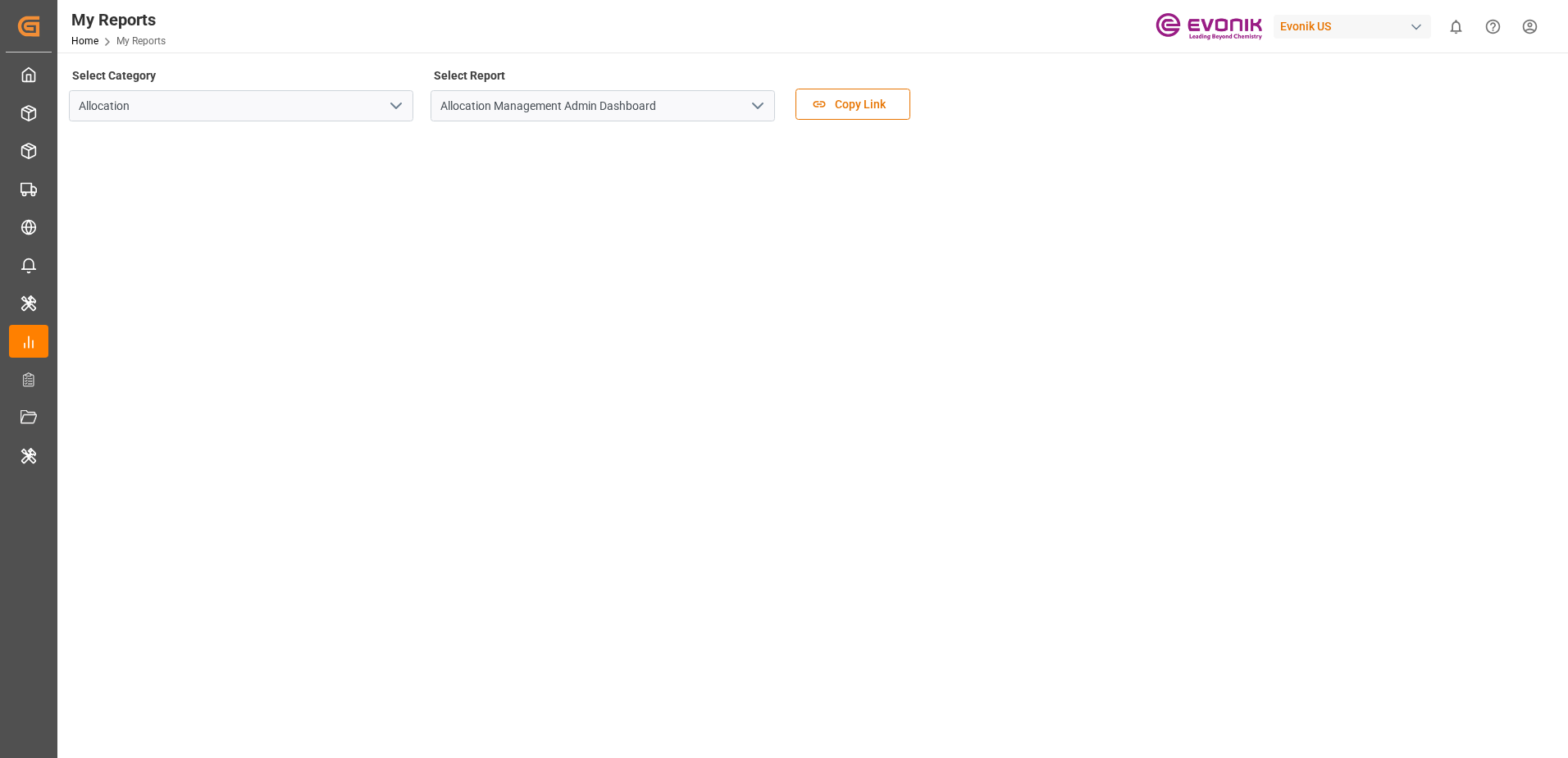
click at [751, 105] on icon "open menu" at bounding box center [758, 106] width 20 height 20
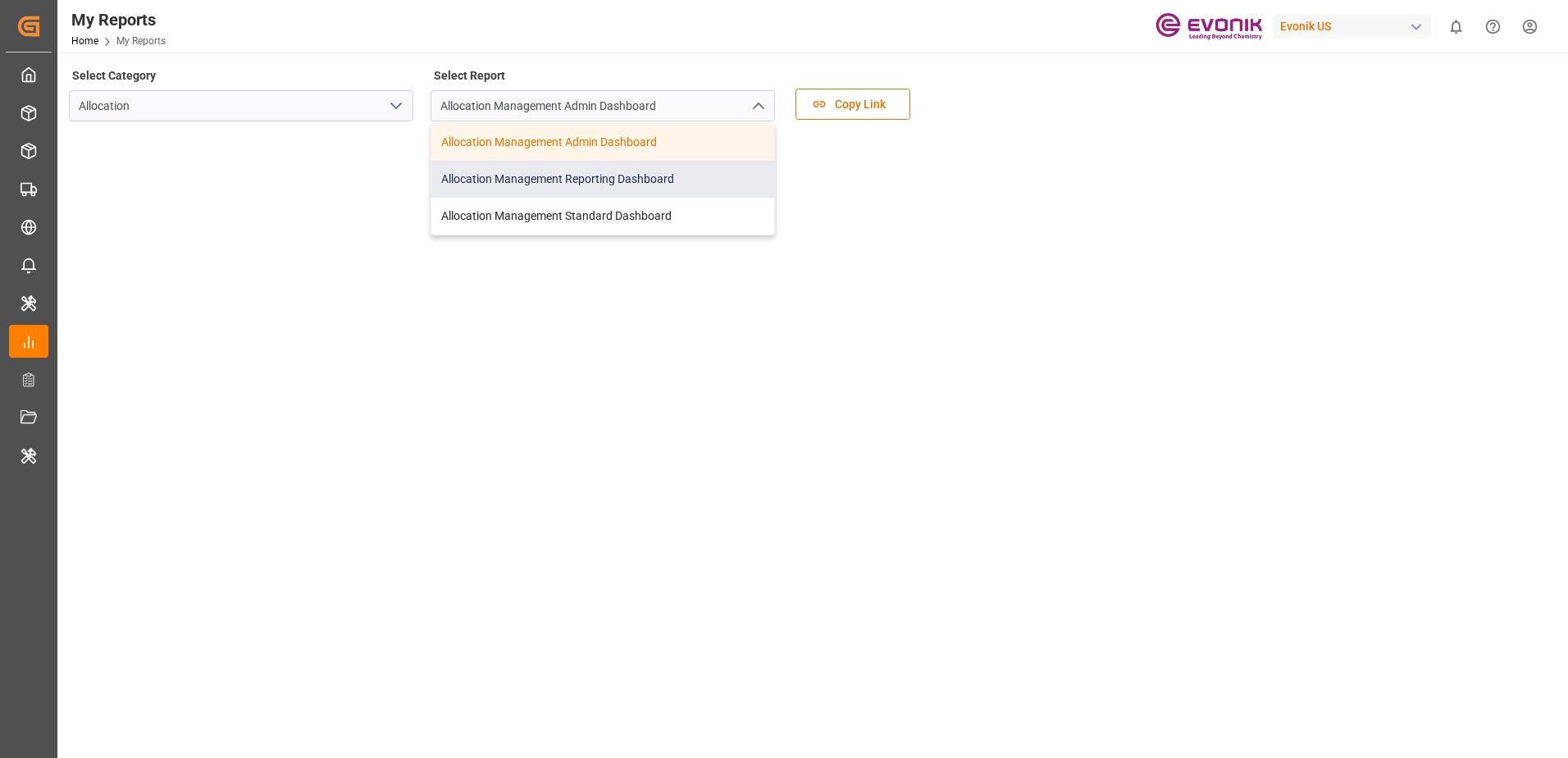
click at [719, 171] on div "Allocation Management Reporting Dashboard" at bounding box center [603, 179] width 343 height 37
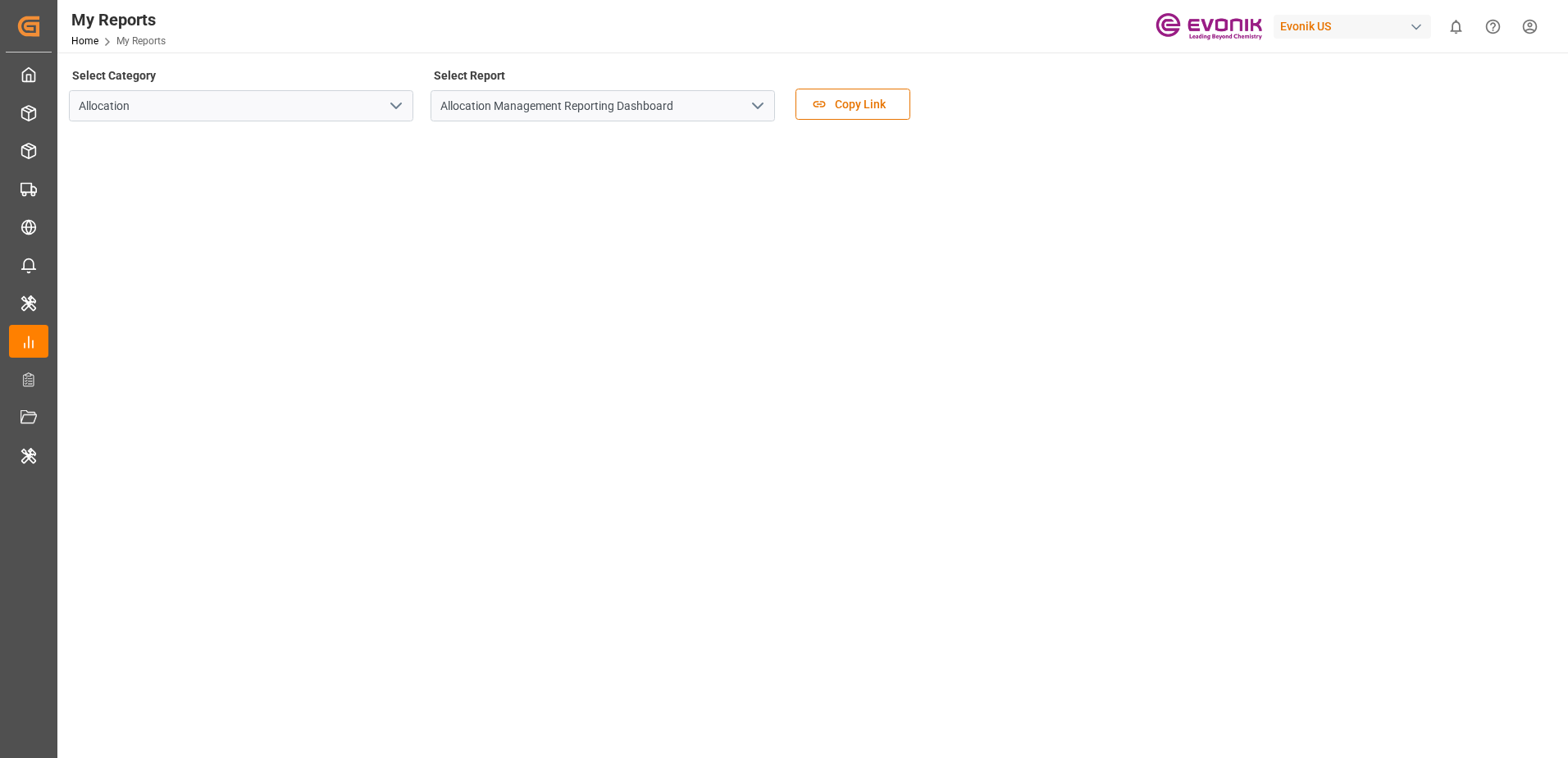
click at [758, 107] on polyline "open menu" at bounding box center [758, 106] width 10 height 5
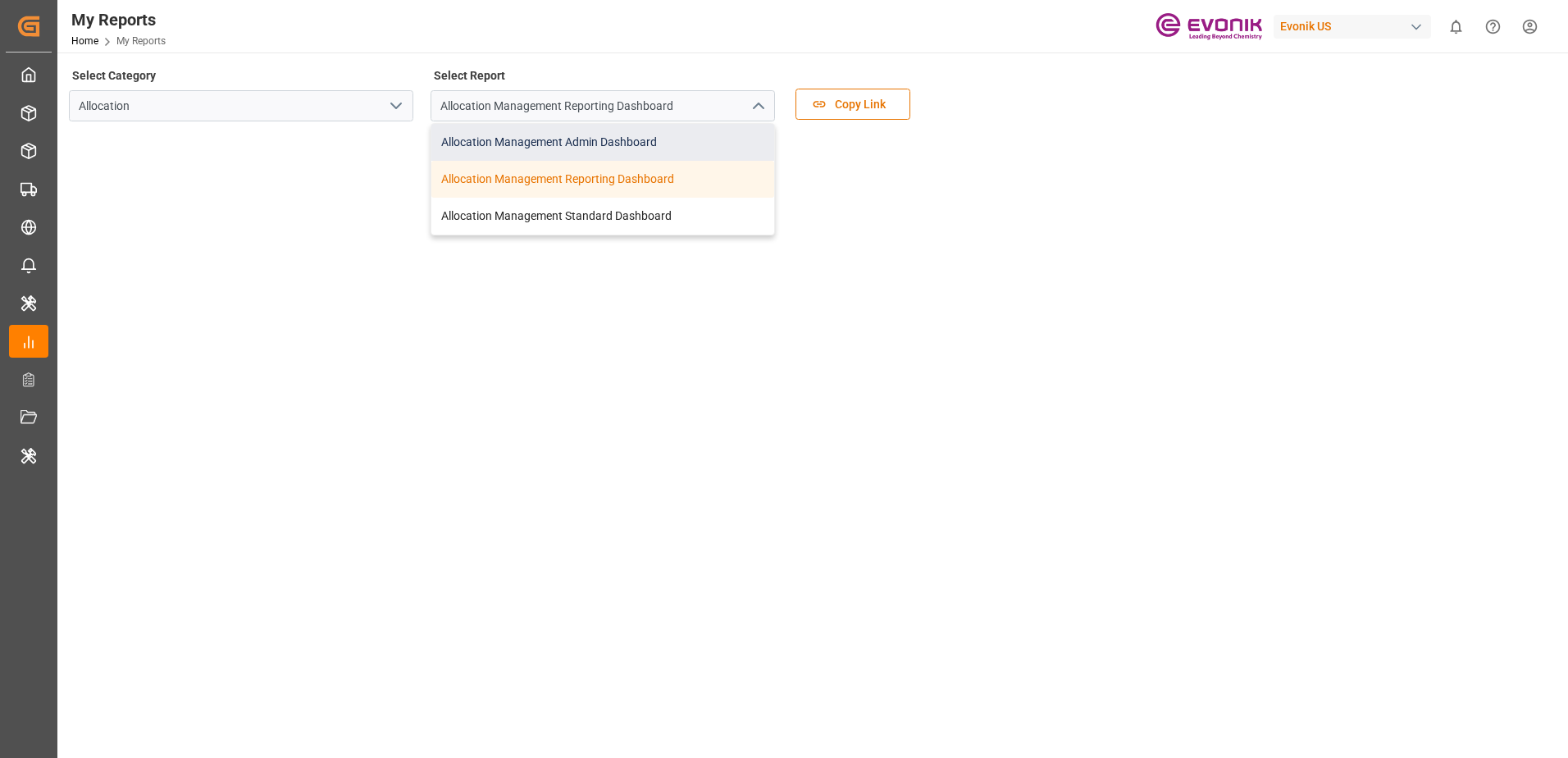
click at [728, 135] on div "Allocation Management Admin Dashboard" at bounding box center [603, 142] width 343 height 37
